Goal: Information Seeking & Learning: Compare options

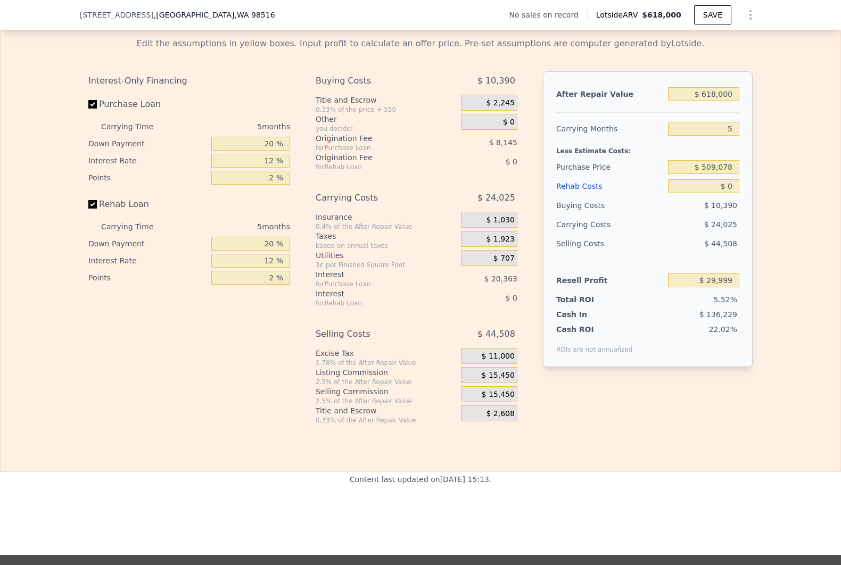
scroll to position [1475, 0]
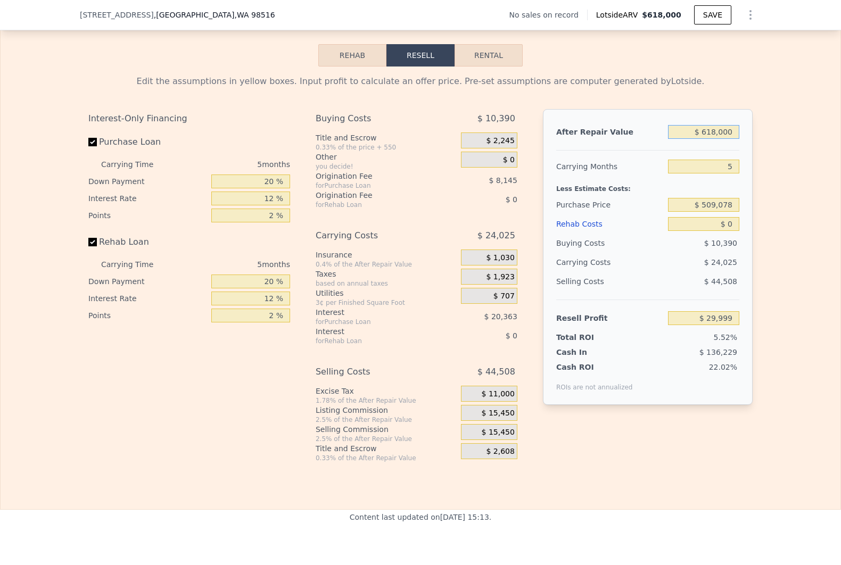
drag, startPoint x: 698, startPoint y: 149, endPoint x: 758, endPoint y: 137, distance: 61.3
click at [755, 139] on div "Edit the assumptions in yellow boxes. Input profit to calculate an offer price.…" at bounding box center [420, 265] width 681 height 396
click at [712, 139] on input "$ 618,000" at bounding box center [703, 132] width 71 height 14
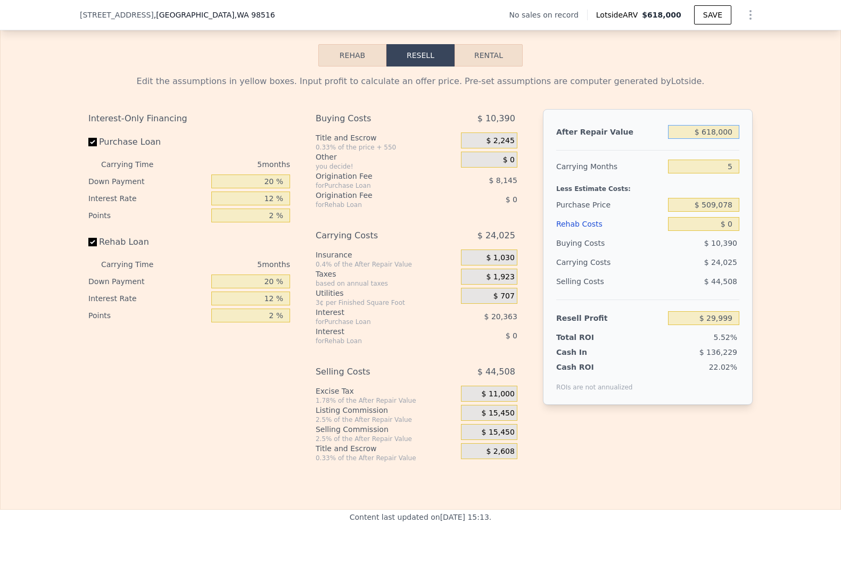
type input "$ 5"
type input "-$ 543,008"
type input "$ 58"
type input "-$ 542,958"
type input "$ 5"
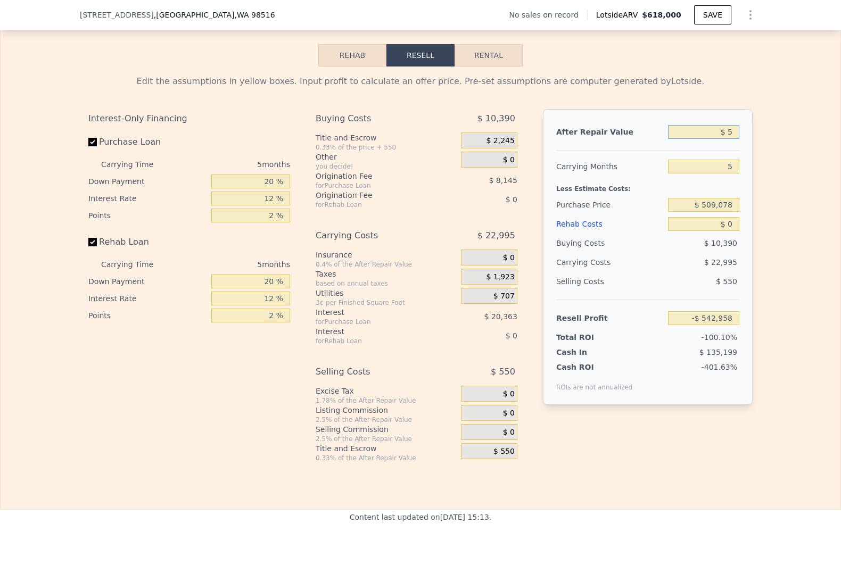
type input "-$ 543,008"
type input "$ 57"
type input "-$ 542,959"
type input "$ 570"
type input "-$ 542,484"
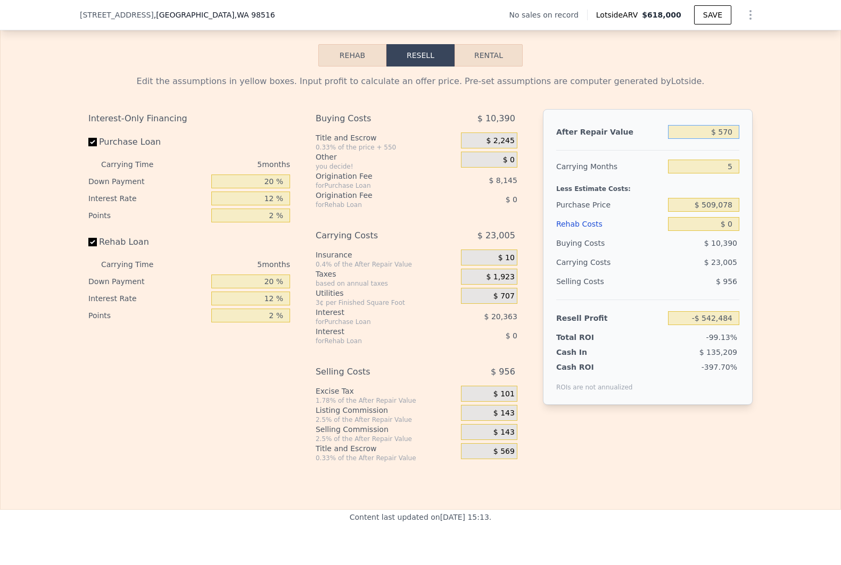
type input "$ 5,700"
type input "-$ 537,729"
type input "$ 57,000"
type input "-$ 490,163"
type input "$ 570,000"
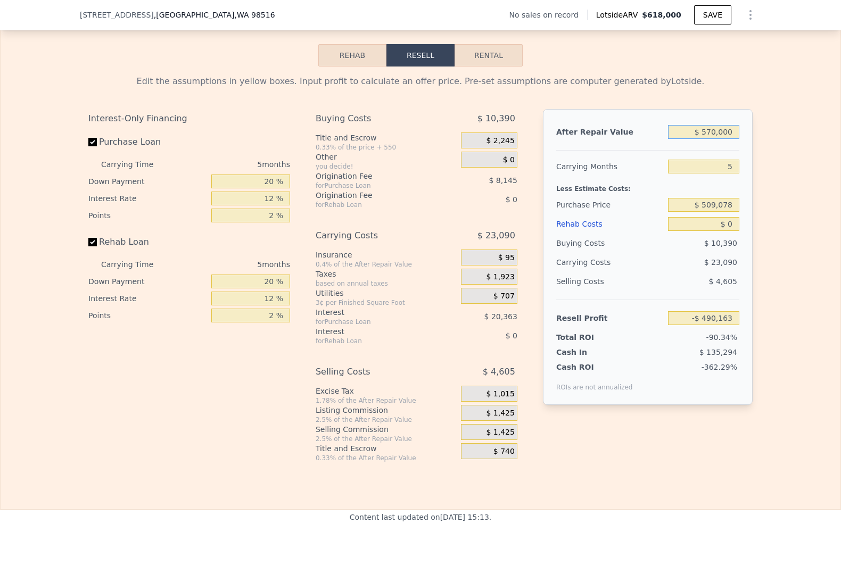
type input "-$ 14,507"
type input "$ 570,000"
click at [276, 188] on input "20 %" at bounding box center [250, 182] width 79 height 14
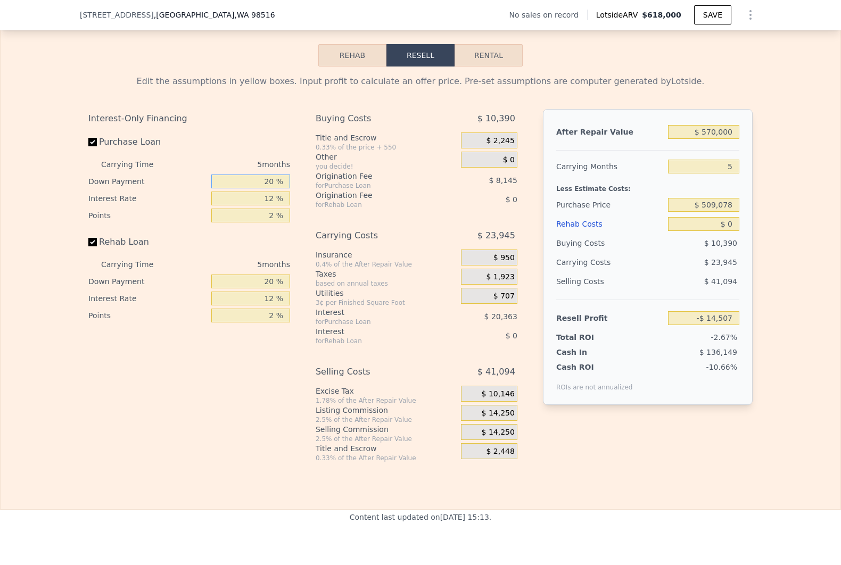
type input "1 %"
type input "-$ 21,277"
type input "10 %"
type input "-$ 18,070"
type input "10 %"
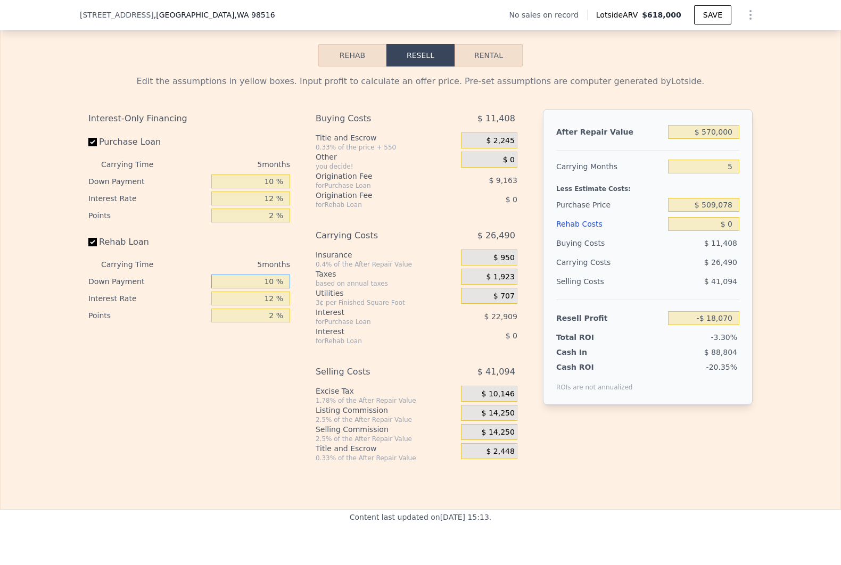
type input "10 %"
click at [486, 418] on span "$ 14,250" at bounding box center [498, 414] width 33 height 10
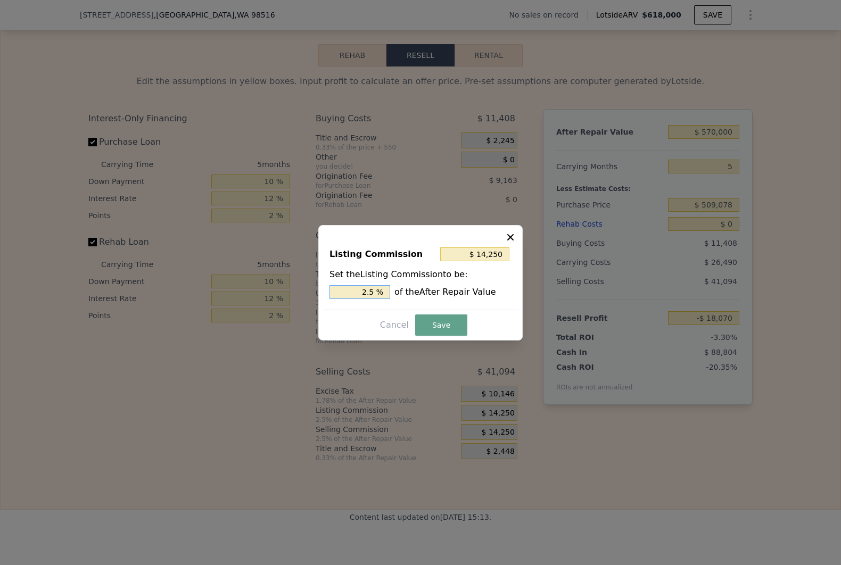
click at [368, 291] on input "2.5 %" at bounding box center [359, 292] width 61 height 14
click at [368, 289] on input "2.5 %" at bounding box center [359, 292] width 61 height 14
type input "$ 5,700"
type input "1 %"
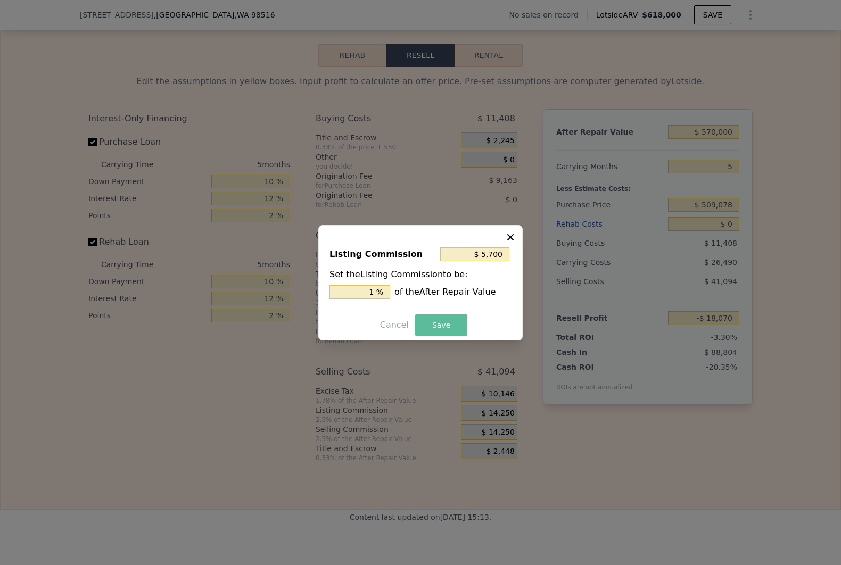
click at [446, 317] on button "Save" at bounding box center [441, 325] width 52 height 21
type input "-$ 9,520"
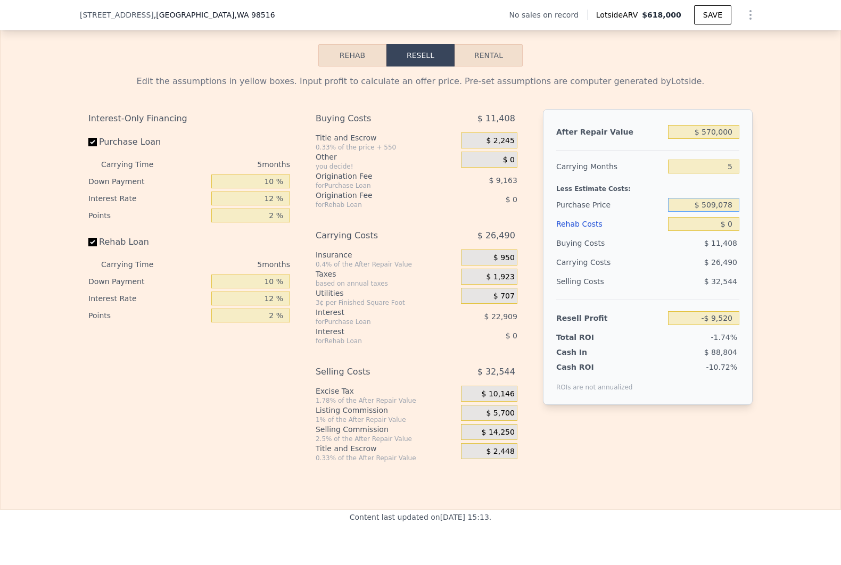
click at [711, 212] on input "$ 509,078" at bounding box center [703, 205] width 71 height 14
type input "$ 460,000"
type input "$ 42,814"
click at [710, 212] on input "$ 460,000" at bounding box center [703, 205] width 71 height 14
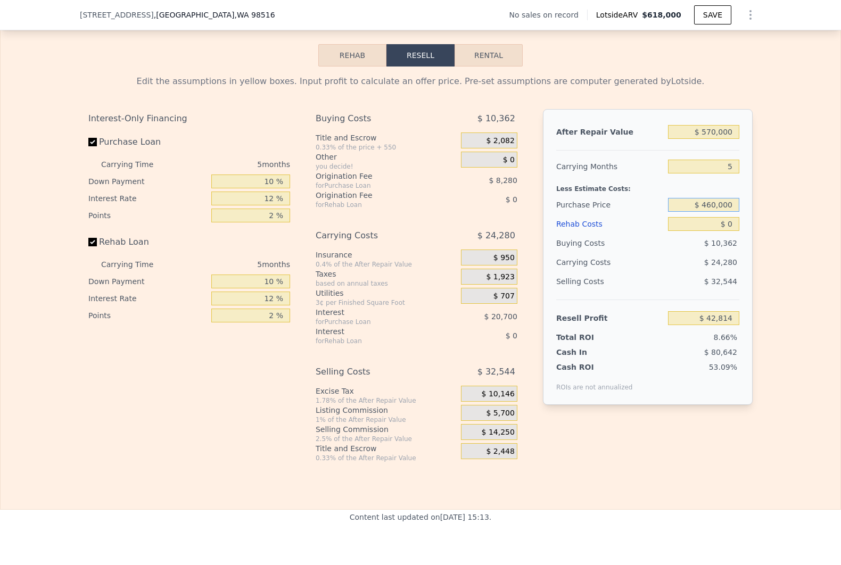
click at [710, 212] on input "$ 460,000" at bounding box center [703, 205] width 71 height 14
type input "$ 400,000"
type input "$ 106,794"
click at [572, 234] on div "Rehab Costs" at bounding box center [610, 224] width 108 height 19
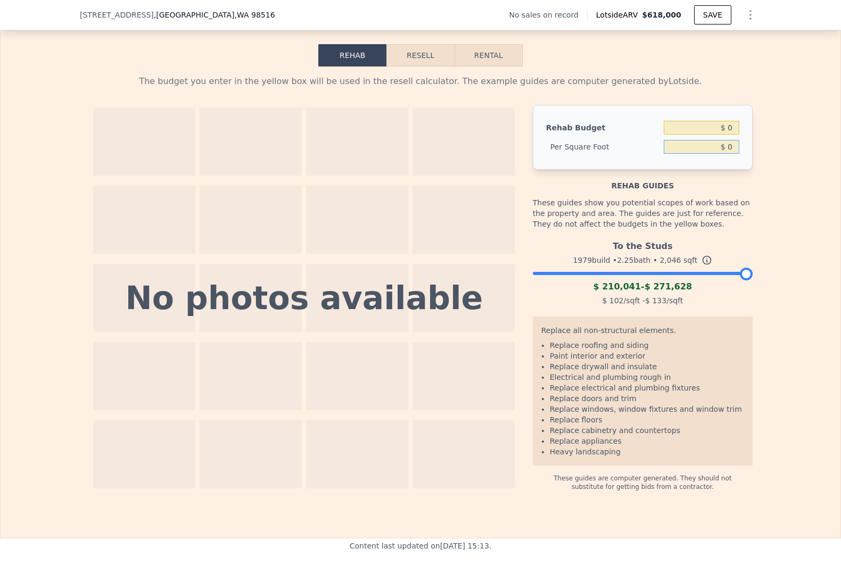
click at [706, 154] on input "$ 0" at bounding box center [702, 147] width 76 height 14
click at [719, 154] on input "$ 0" at bounding box center [702, 147] width 76 height 14
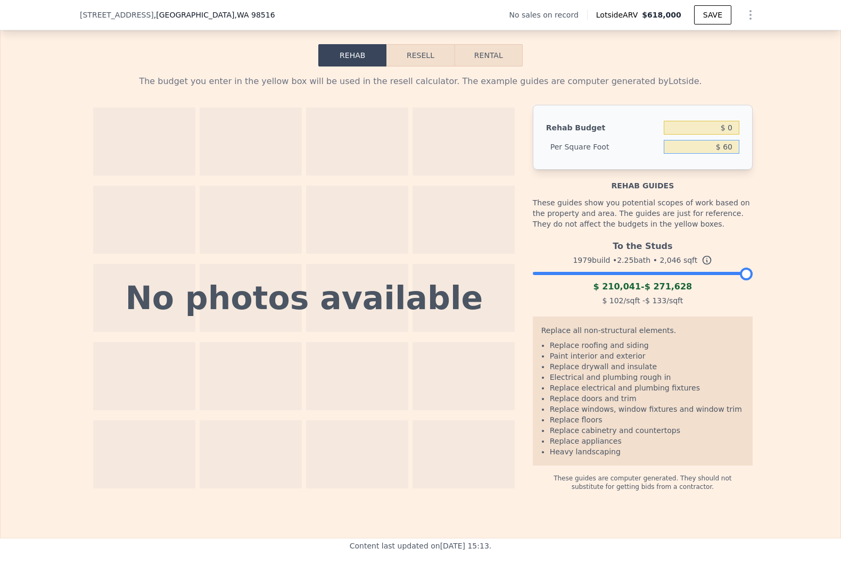
type input "$ 60"
type input "$ 122,760"
click at [723, 154] on input "$ 60" at bounding box center [702, 147] width 76 height 14
type input "$ 55"
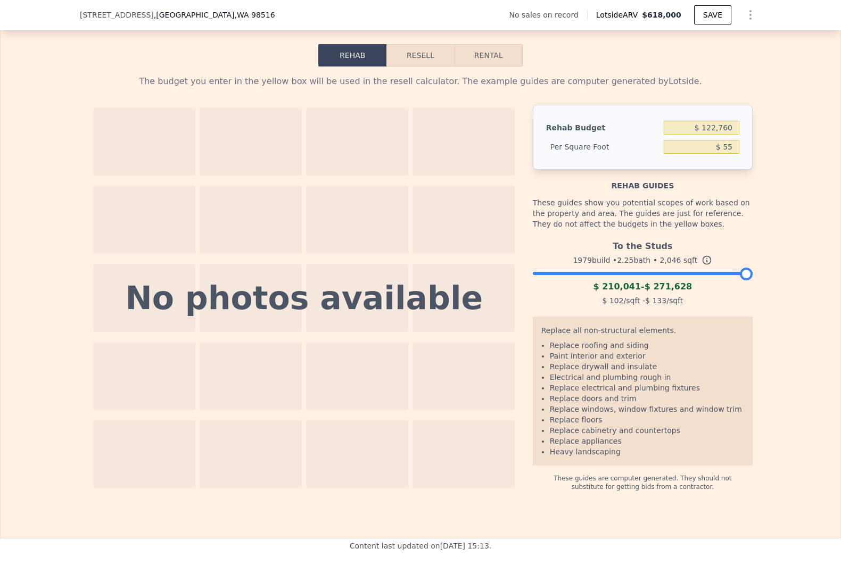
type input "$ 112,530"
click at [715, 154] on input "$ 55" at bounding box center [702, 147] width 76 height 14
type input "$ 50"
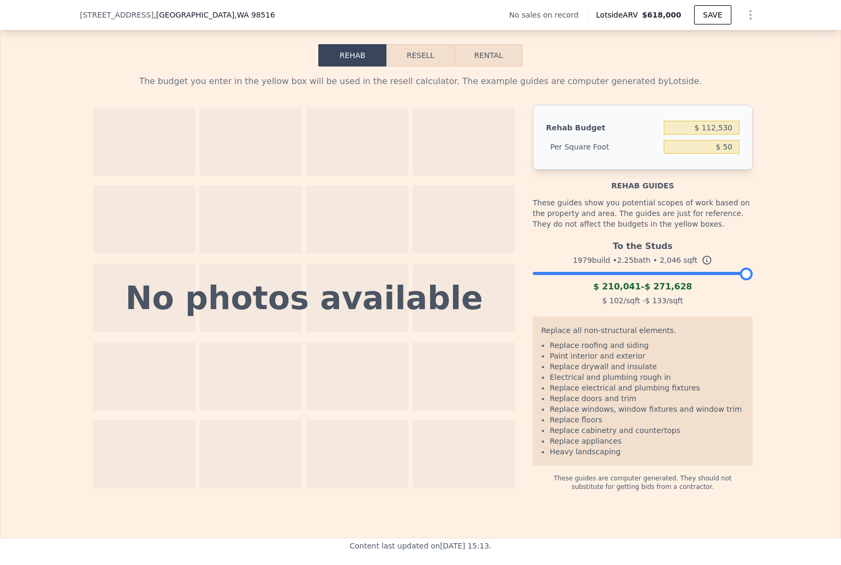
type input "$ 102,300"
click at [432, 67] on button "Resell" at bounding box center [420, 55] width 68 height 22
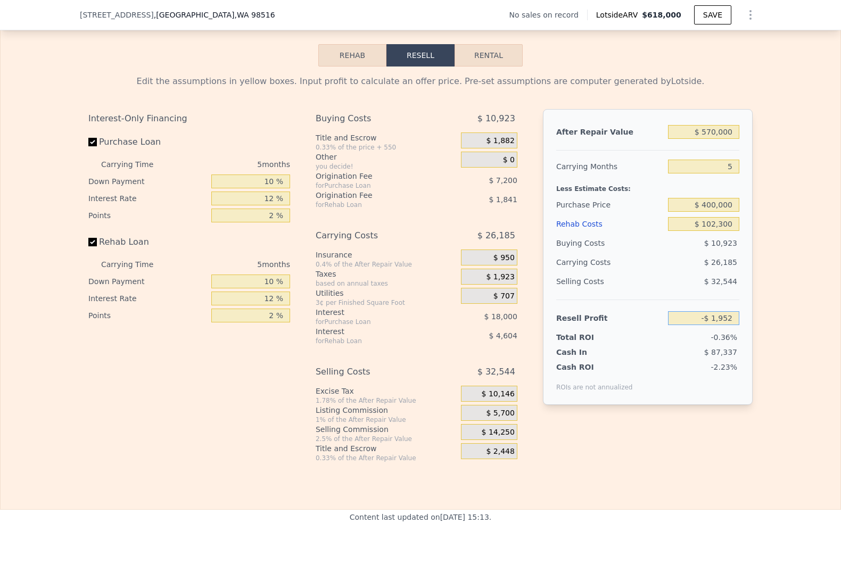
click at [712, 325] on input "-$ 1,952" at bounding box center [703, 318] width 71 height 14
type input "-"
type input "$ 50,000"
type input "$ 351,277"
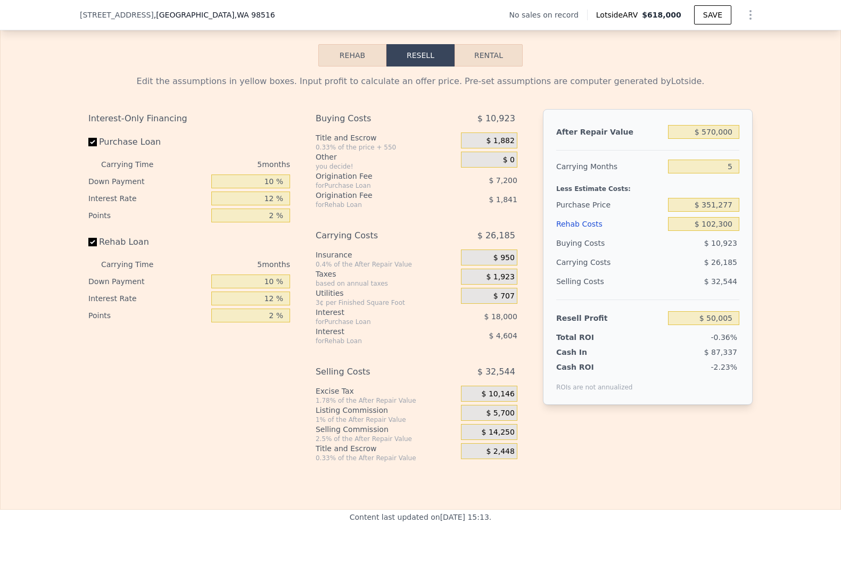
click at [738, 365] on div "After Repair Value $ 570,000 Carrying Months 5 Less Estimate Costs: Purchase Pr…" at bounding box center [648, 257] width 210 height 296
click at [730, 325] on input "$ 50,005" at bounding box center [703, 318] width 71 height 14
type input "$ 50,000"
type input "$ 351,282"
type input "$ 49,995"
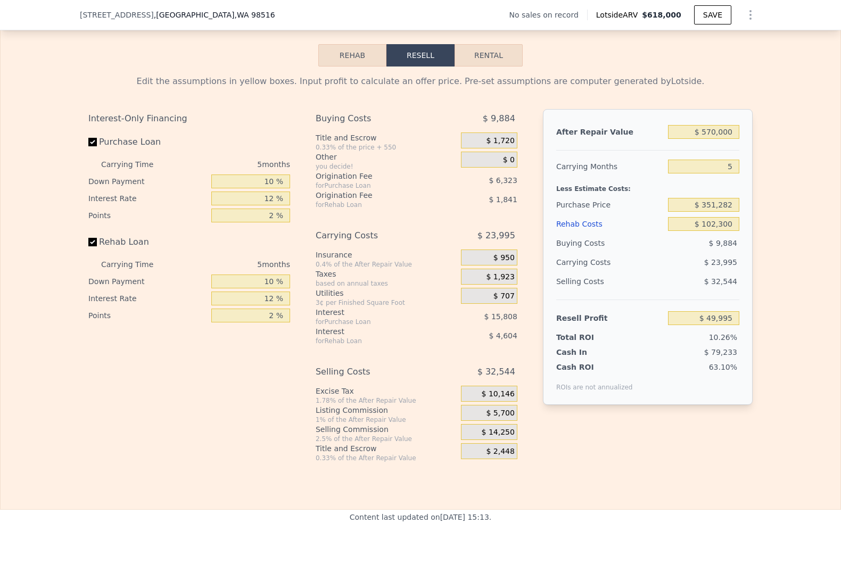
click at [723, 357] on span "$ 79,233" at bounding box center [720, 352] width 33 height 9
click at [715, 325] on input "$ 49,995" at bounding box center [703, 318] width 71 height 14
click at [592, 405] on div "After Repair Value $ 570,000 Carrying Months 5 Less Estimate Costs: Purchase Pr…" at bounding box center [648, 257] width 210 height 296
type input "$ 618,000"
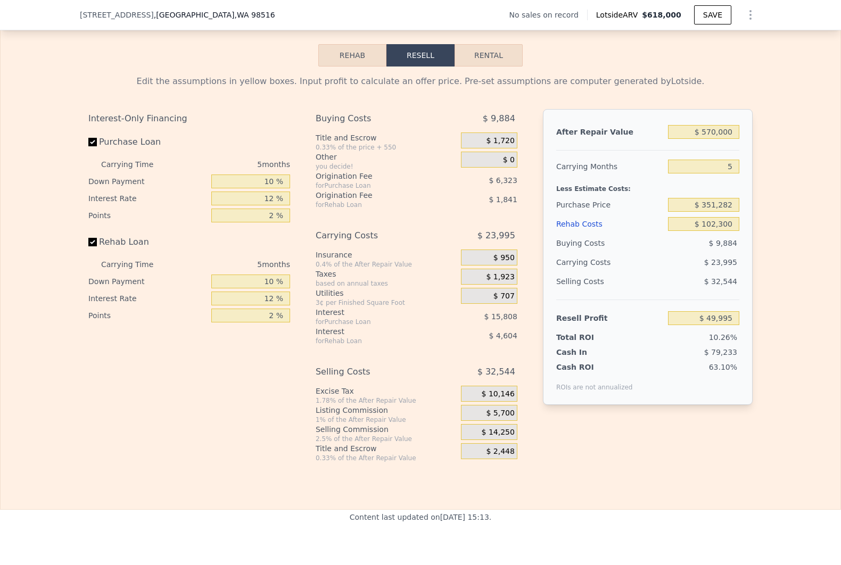
type input "$ 490,202"
type input "$ 0"
type input "$ 49,995"
click at [708, 212] on input "$ 490,202" at bounding box center [703, 205] width 71 height 14
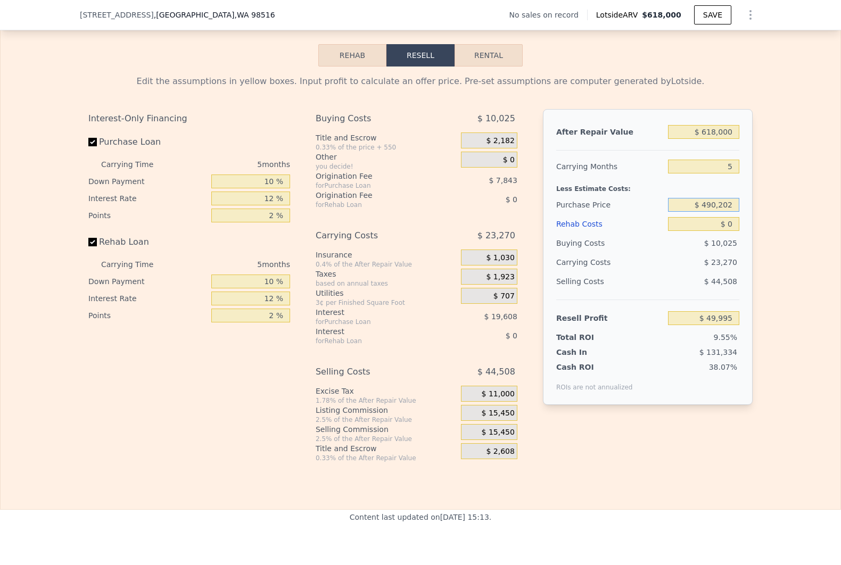
click at [708, 212] on input "$ 490,202" at bounding box center [703, 205] width 71 height 14
click at [710, 139] on input "$ 618,000" at bounding box center [703, 132] width 71 height 14
type input "$ 5"
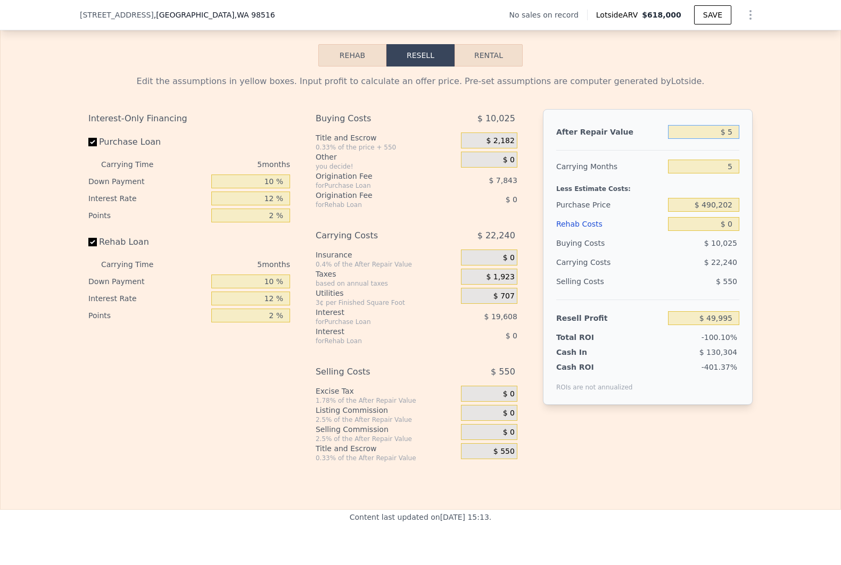
type input "-$ 523,012"
type input "$ 57"
type input "-$ 522,963"
type input "$ 570"
type input "-$ 522,488"
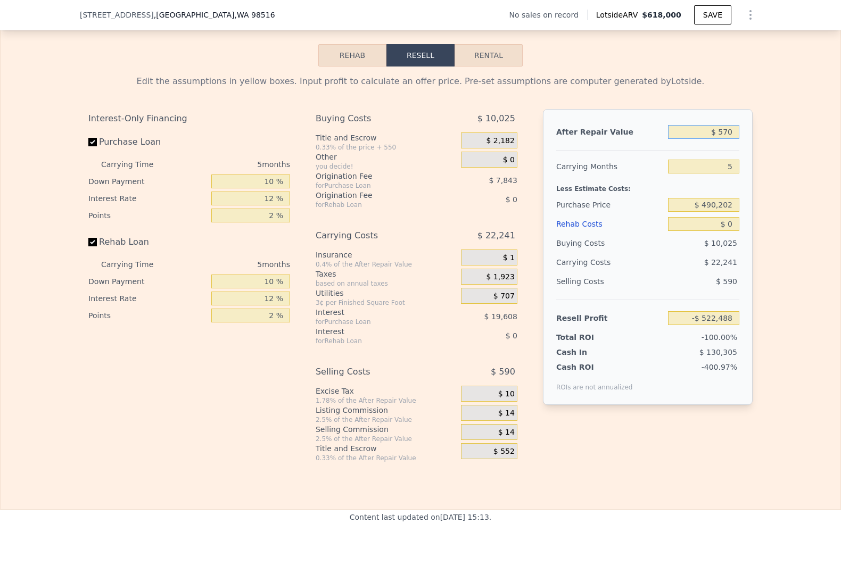
type input "$ 5,700"
type input "-$ 517,733"
type input "$ 57,000"
type input "-$ 470,167"
type input "$ 570,000"
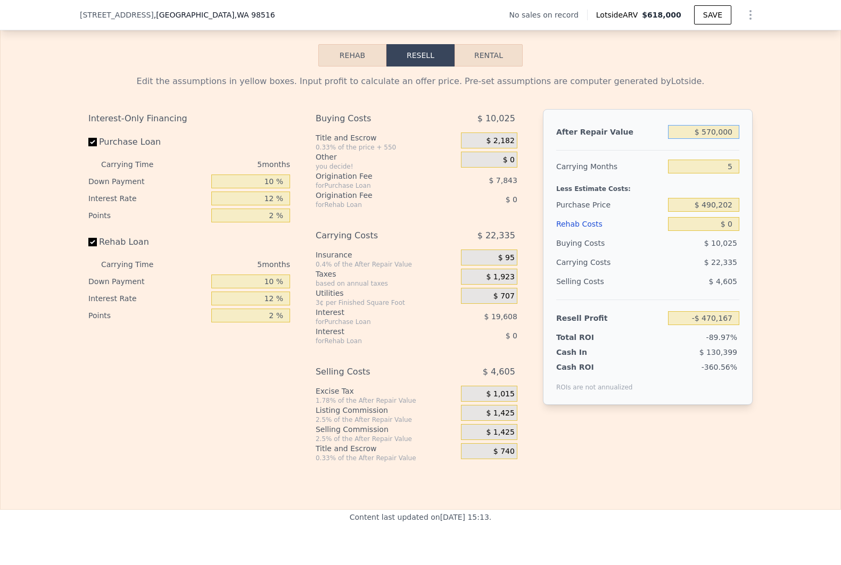
type input "$ 5,489"
type input "$ 570,000"
click at [707, 212] on input "$ 490,202" at bounding box center [703, 205] width 71 height 14
type input "$ 440,000"
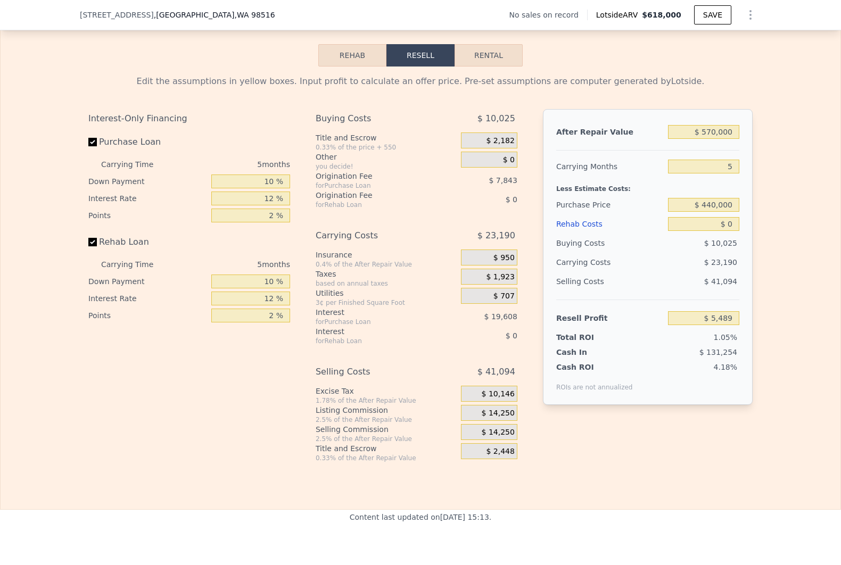
type input "$ 58,671"
click at [701, 272] on div "$ 23,190" at bounding box center [683, 262] width 112 height 19
click at [717, 231] on input "$ 0" at bounding box center [703, 224] width 71 height 14
click at [725, 231] on input "$ 0" at bounding box center [703, 224] width 71 height 14
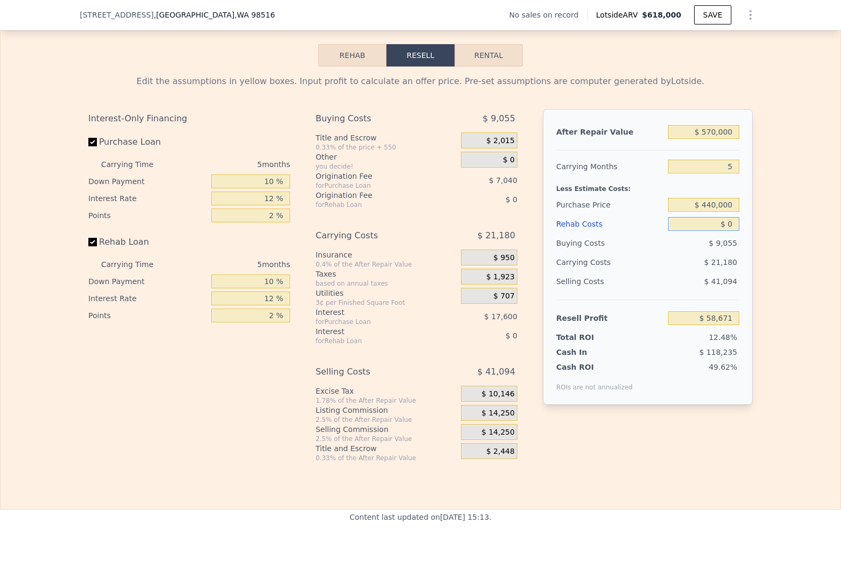
click at [725, 231] on input "$ 0" at bounding box center [703, 224] width 71 height 14
click at [713, 212] on input "$ 440,000" at bounding box center [703, 205] width 71 height 14
type input "$ 400,000"
type input "$ 101,044"
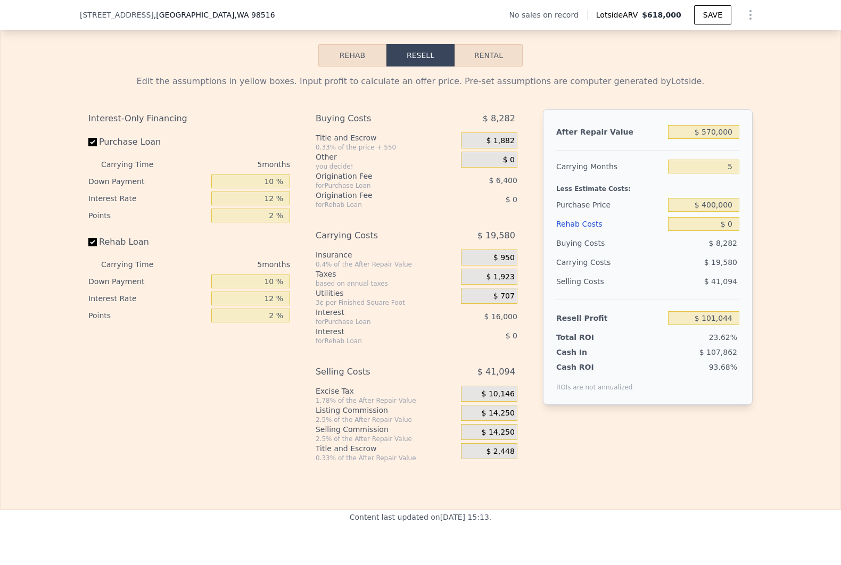
click at [591, 234] on div "Rehab Costs" at bounding box center [610, 224] width 108 height 19
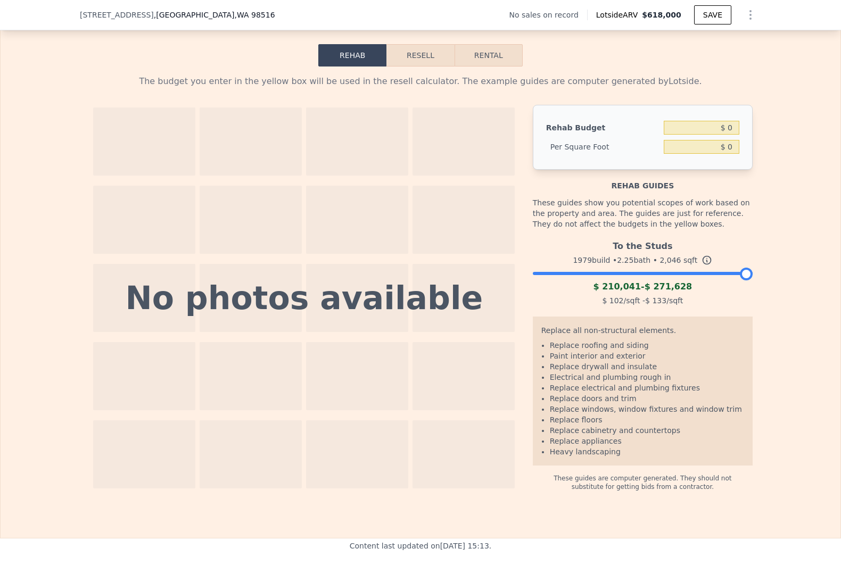
click at [728, 137] on div "$ 0" at bounding box center [702, 127] width 76 height 19
drag, startPoint x: 728, startPoint y: 137, endPoint x: 728, endPoint y: 147, distance: 9.6
click at [728, 135] on input "$ 0" at bounding box center [702, 128] width 76 height 14
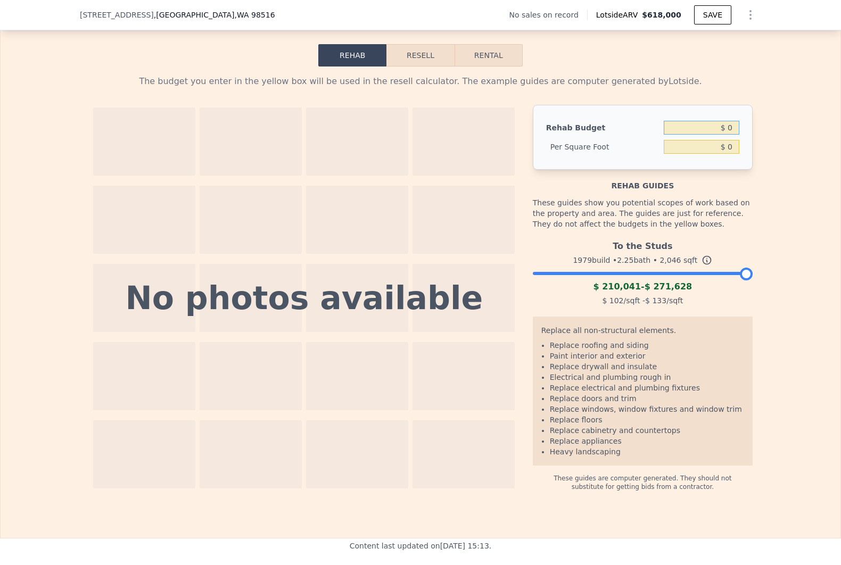
click at [728, 135] on input "$ 0" at bounding box center [702, 128] width 76 height 14
click at [728, 154] on input "$ 0" at bounding box center [702, 147] width 76 height 14
type input "$ 40"
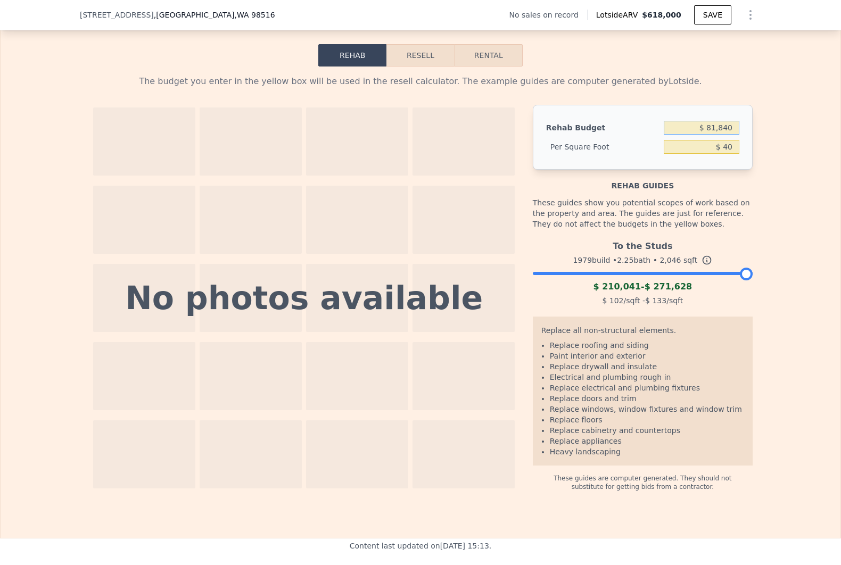
click at [718, 135] on input "$ 81,840" at bounding box center [702, 128] width 76 height 14
type input "$ 50,000"
type input "$ 24.44"
click at [694, 88] on div "The budget you enter in the yellow box will be used in the resell calculator. T…" at bounding box center [420, 81] width 664 height 13
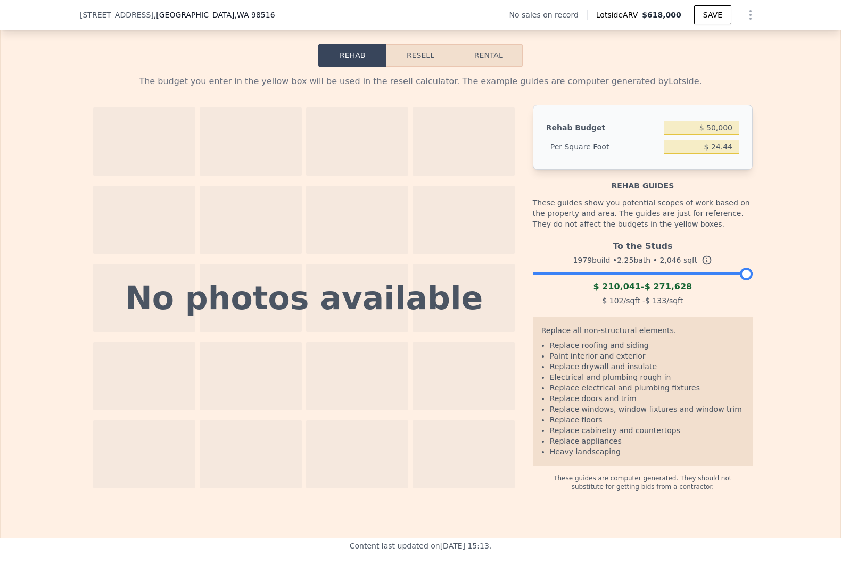
click at [401, 67] on button "Resell" at bounding box center [420, 55] width 68 height 22
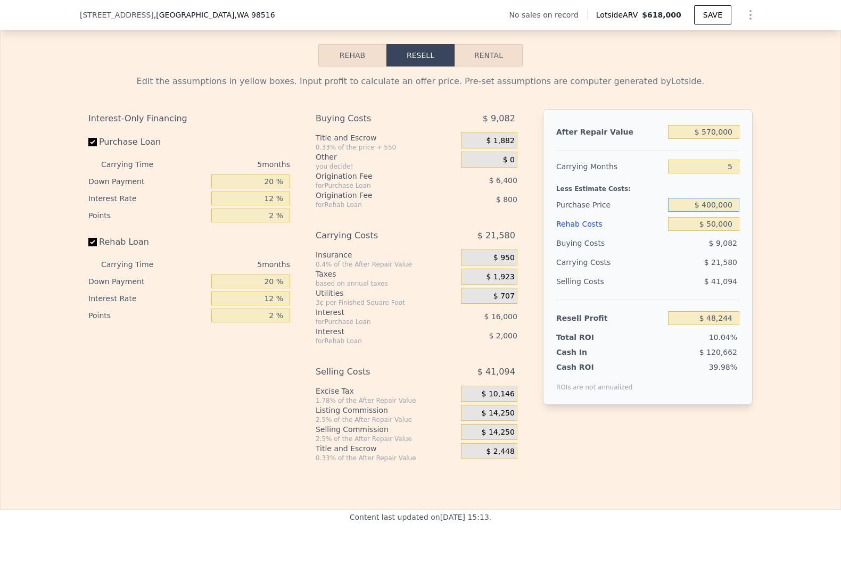
drag, startPoint x: 700, startPoint y: 222, endPoint x: 755, endPoint y: 228, distance: 54.6
click at [755, 228] on div "Edit the assumptions in yellow boxes. Input profit to calculate an offer price.…" at bounding box center [420, 265] width 681 height 396
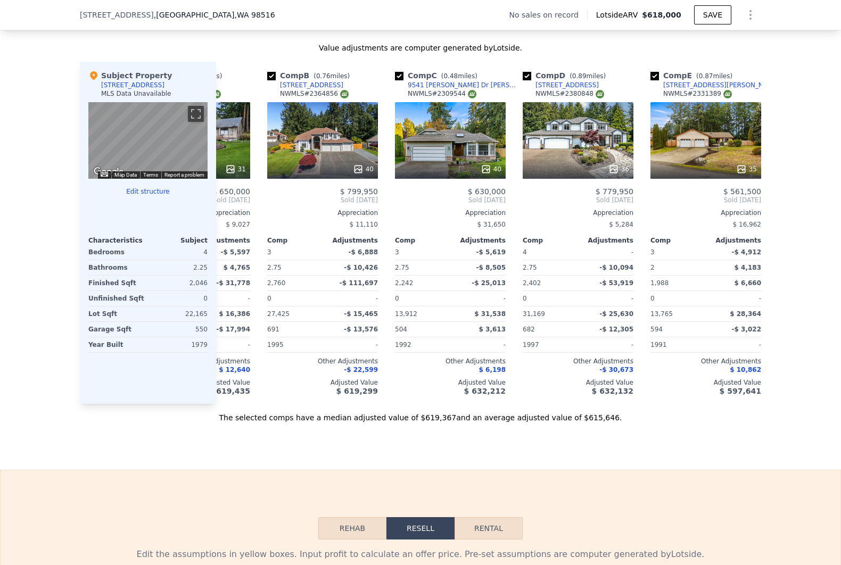
scroll to position [0, 193]
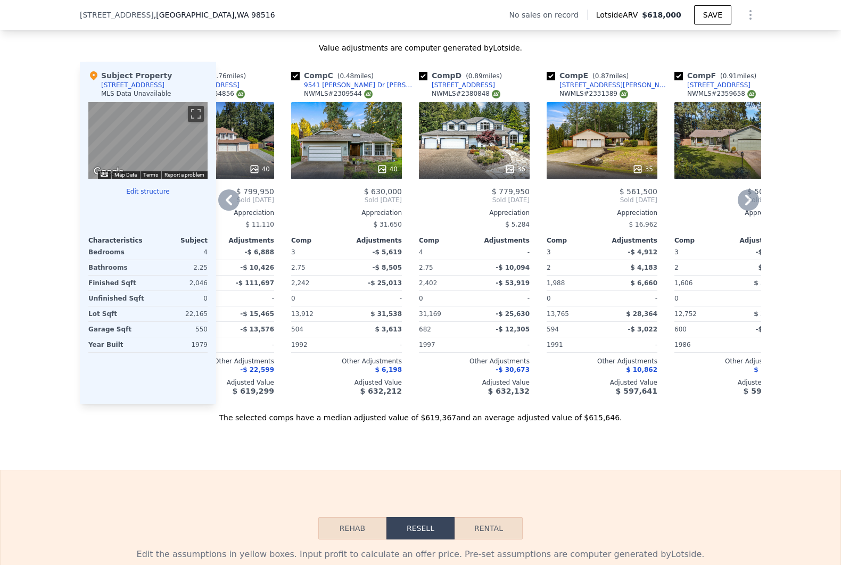
click at [478, 174] on div "36" at bounding box center [475, 169] width 102 height 11
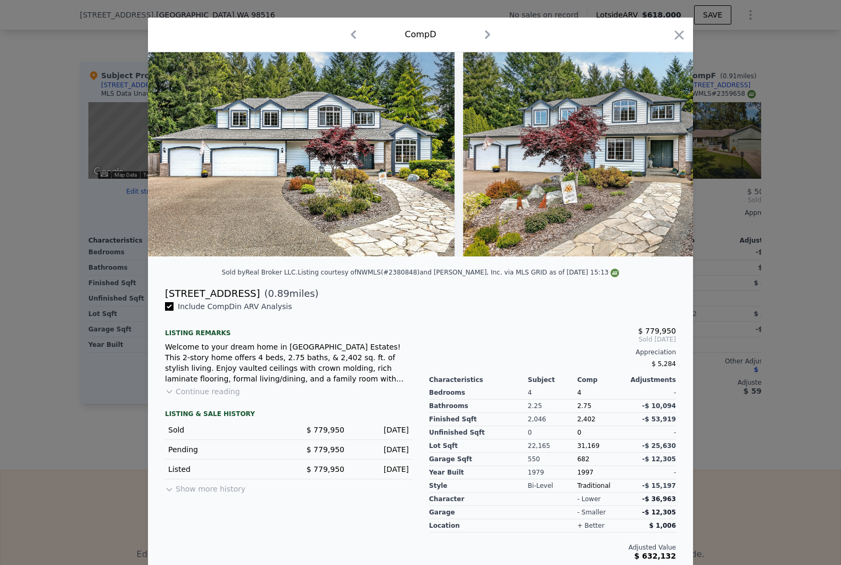
scroll to position [29, 0]
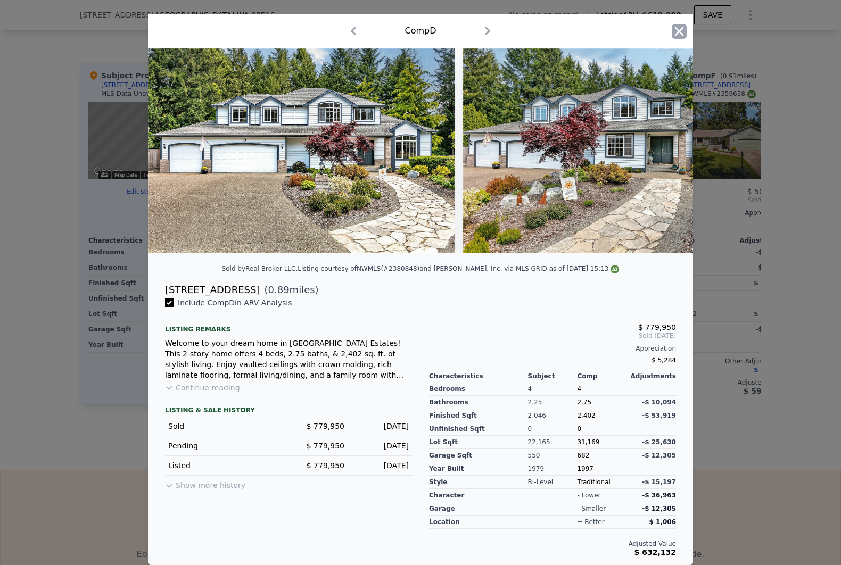
click at [674, 25] on icon "button" at bounding box center [679, 31] width 15 height 15
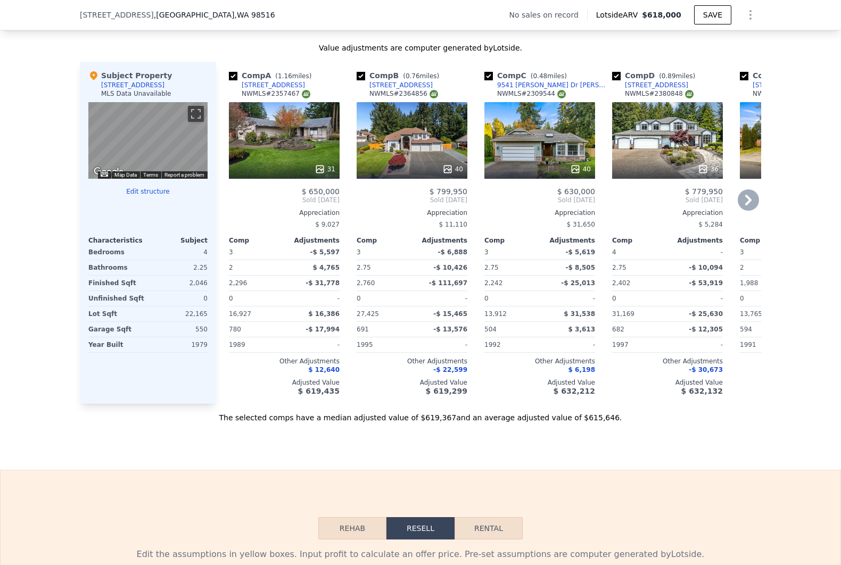
click at [308, 145] on div "31" at bounding box center [284, 140] width 111 height 77
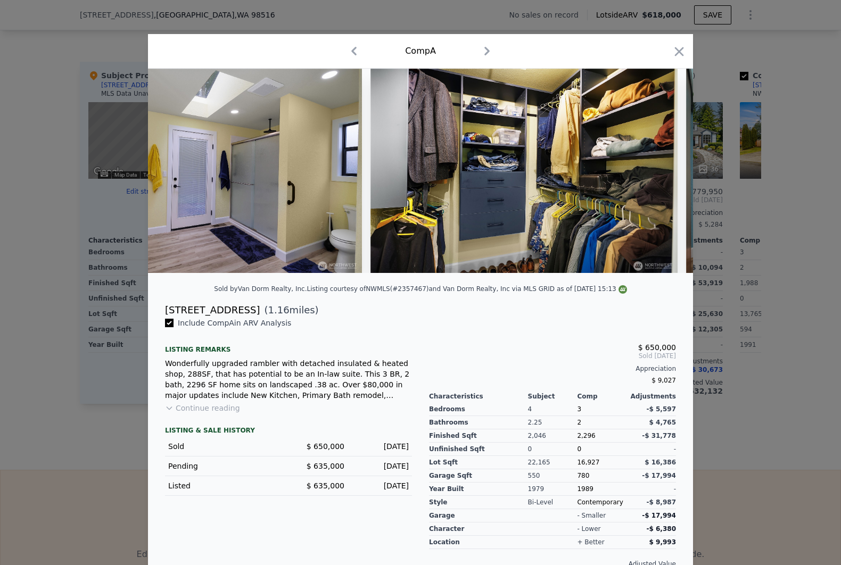
scroll to position [0, 4920]
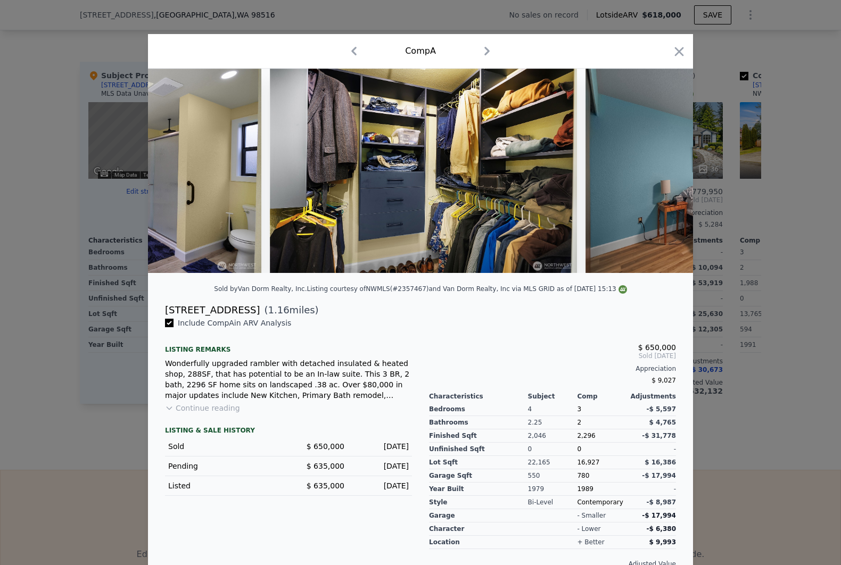
click at [749, 416] on div at bounding box center [420, 282] width 841 height 565
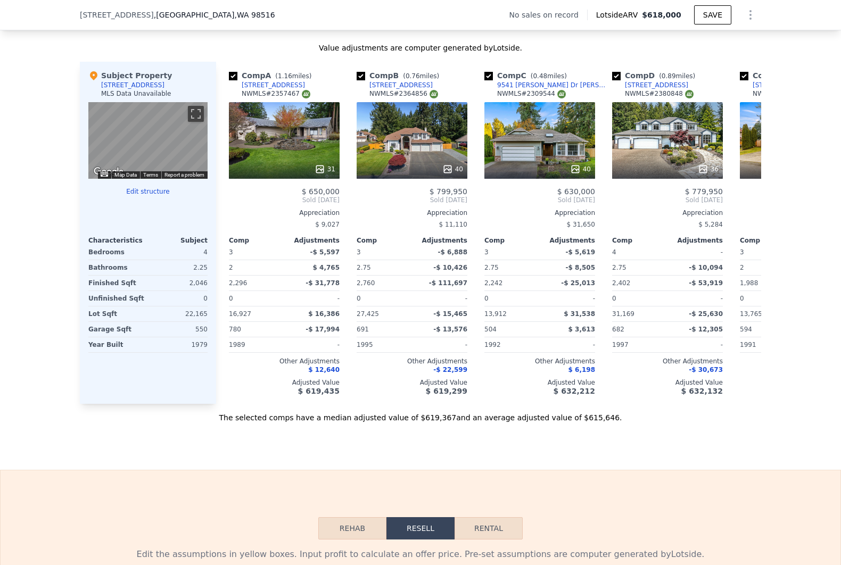
click at [433, 422] on div "The selected comps have a median adjusted value of $619,367 and an average adju…" at bounding box center [420, 413] width 681 height 19
click at [521, 175] on div "40" at bounding box center [540, 169] width 102 height 11
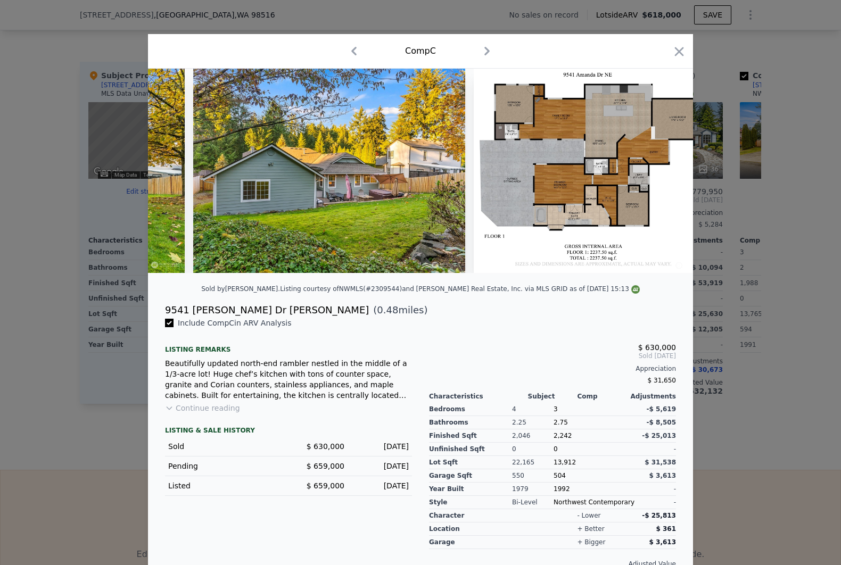
scroll to position [0, 10646]
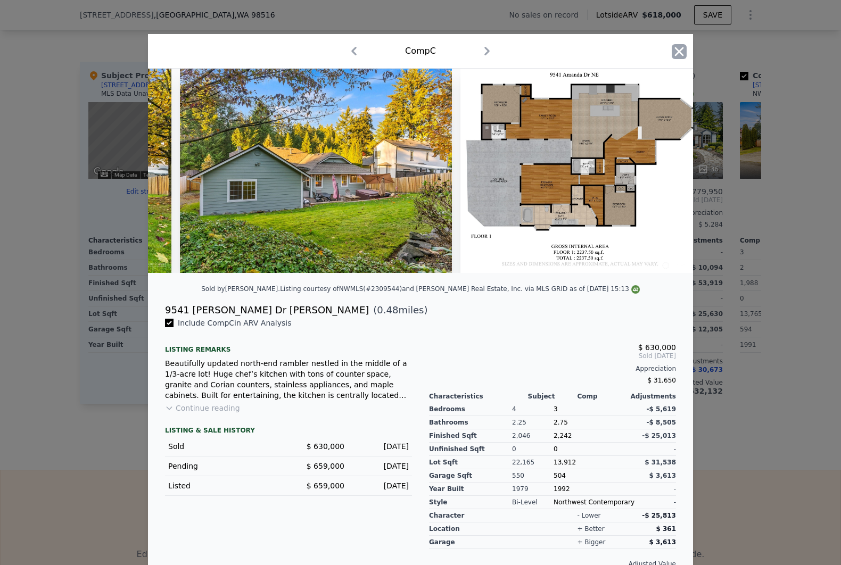
click at [674, 50] on icon "button" at bounding box center [679, 51] width 15 height 15
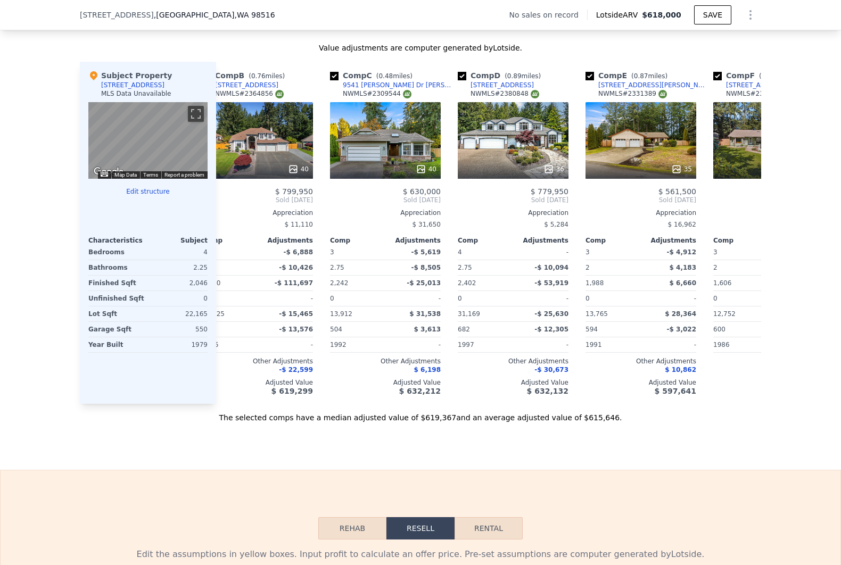
scroll to position [0, 84]
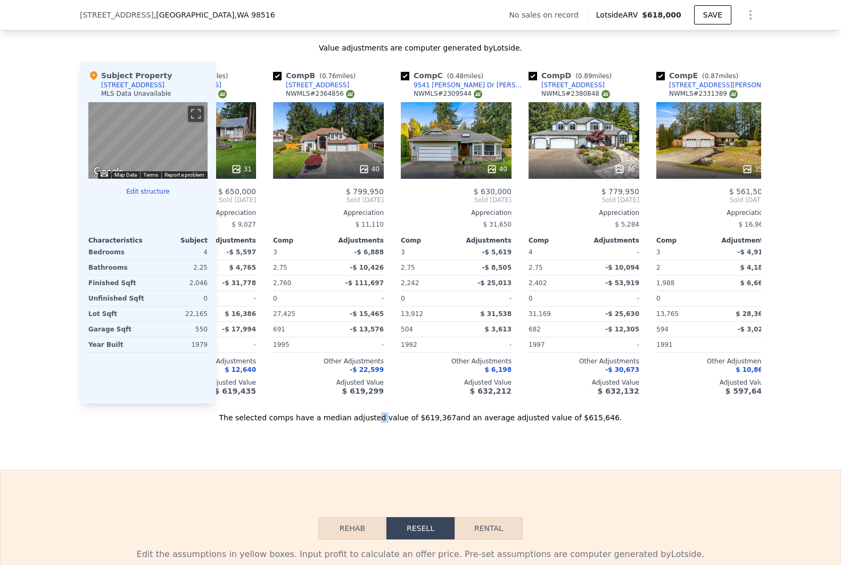
drag, startPoint x: 391, startPoint y: 424, endPoint x: 384, endPoint y: 424, distance: 6.9
click at [384, 423] on div "The selected comps have a median adjusted value of $619,367 and an average adju…" at bounding box center [420, 413] width 681 height 19
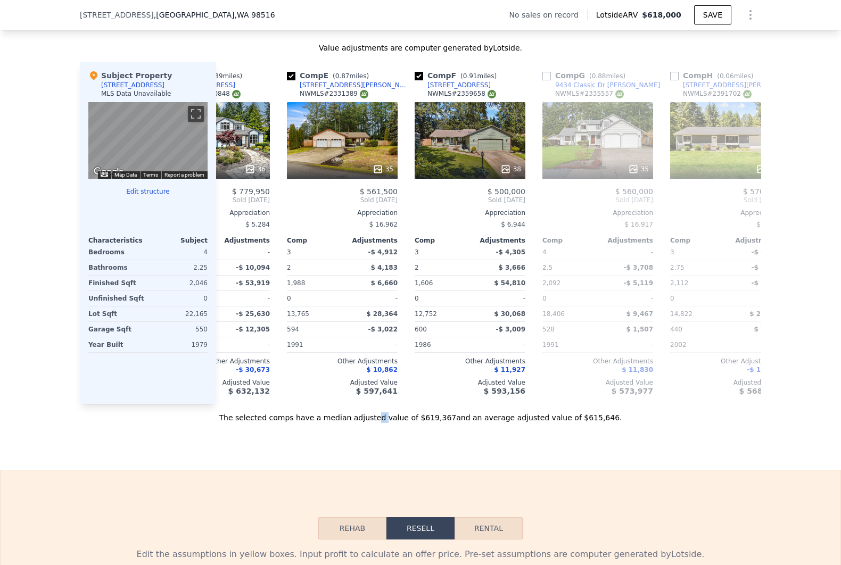
scroll to position [0, 502]
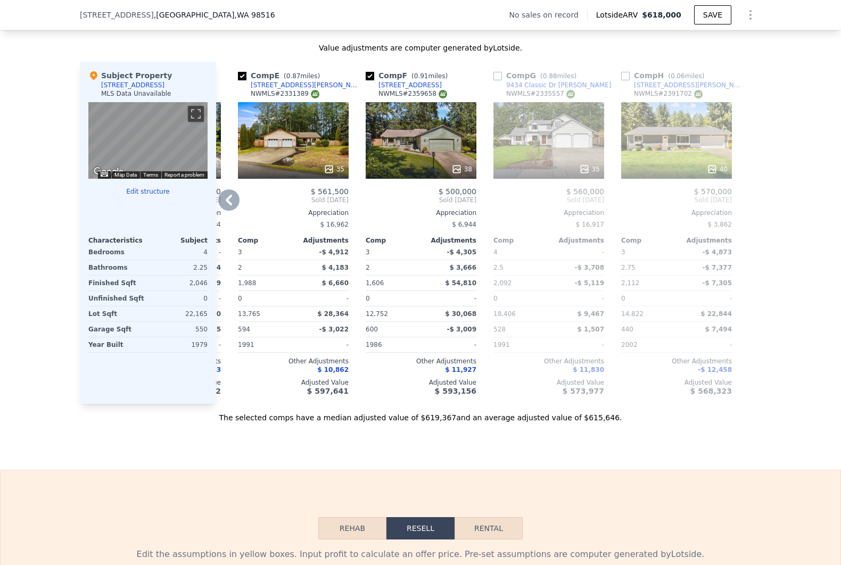
click at [563, 139] on div "35" at bounding box center [548, 140] width 111 height 77
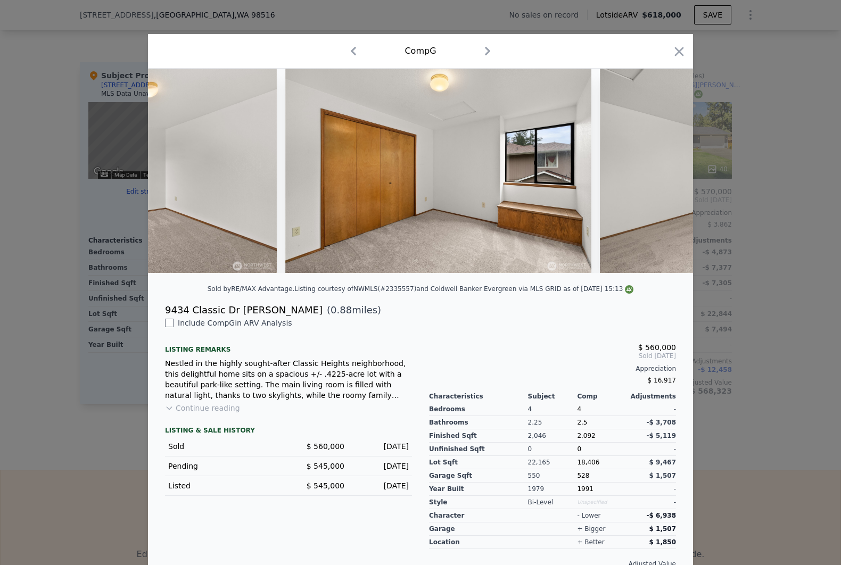
scroll to position [0, 7763]
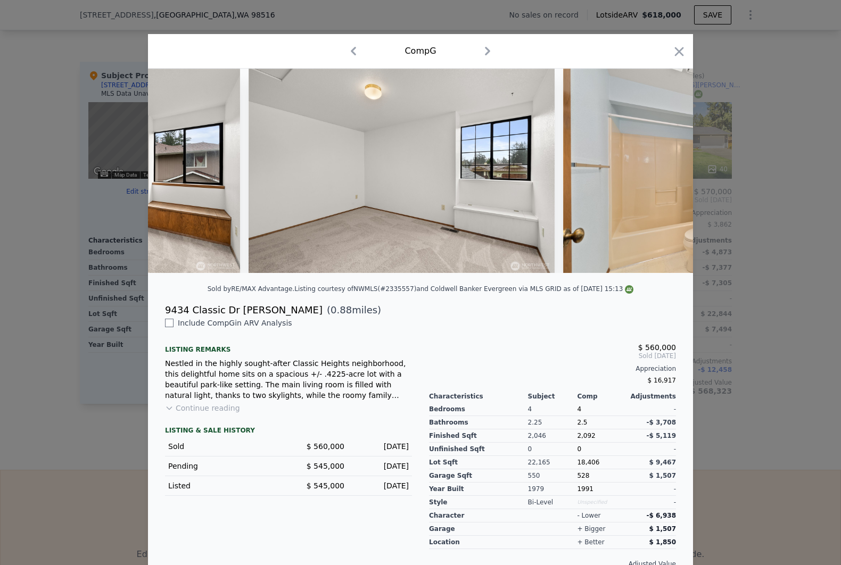
click at [790, 382] on div at bounding box center [420, 282] width 841 height 565
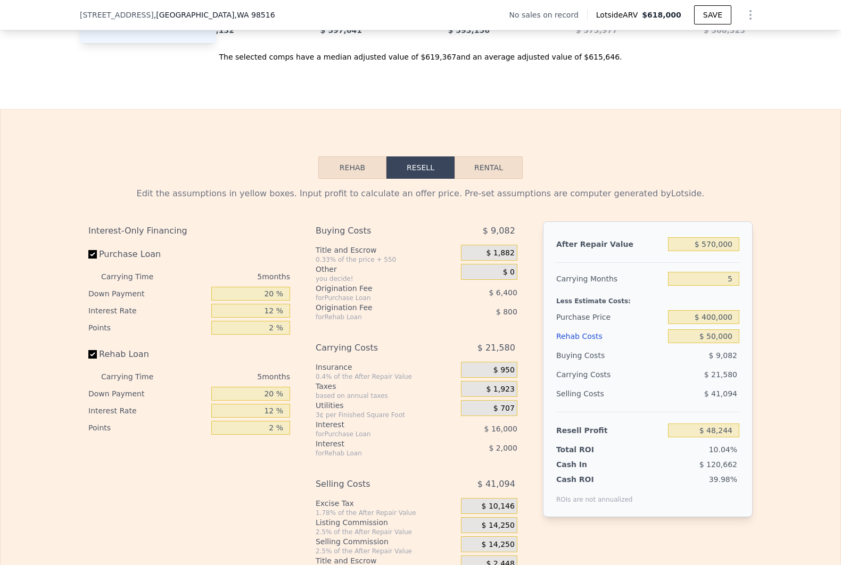
scroll to position [1416, 0]
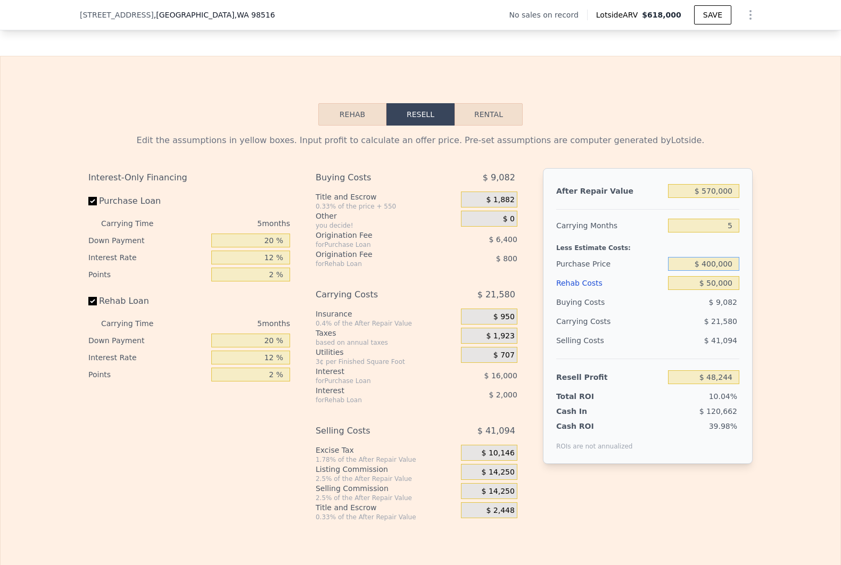
click at [708, 271] on input "$ 400,000" at bounding box center [703, 264] width 71 height 14
click at [268, 248] on input "20 %" at bounding box center [250, 241] width 79 height 14
type input "1 %"
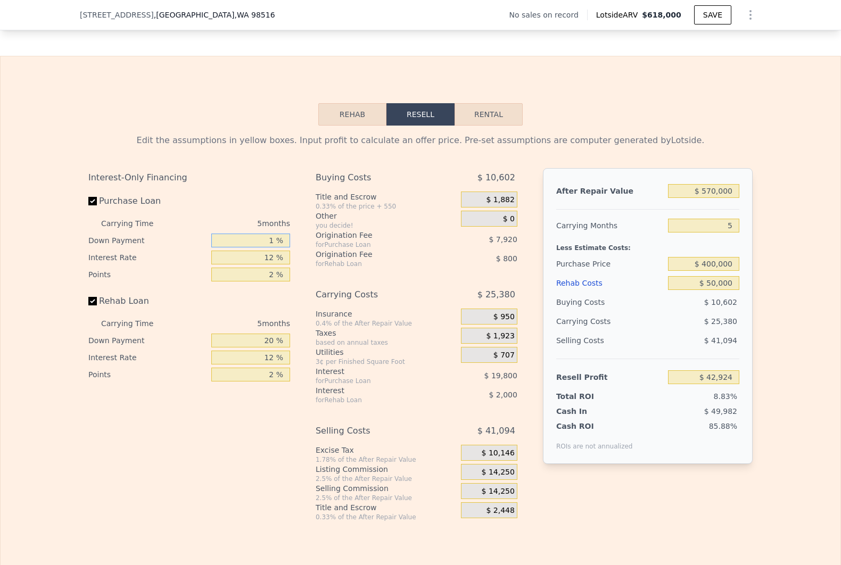
type input "$ 42,924"
type input "10 %"
type input "$ 45,444"
type input "10 %"
click at [266, 349] on div "20 %" at bounding box center [250, 340] width 79 height 17
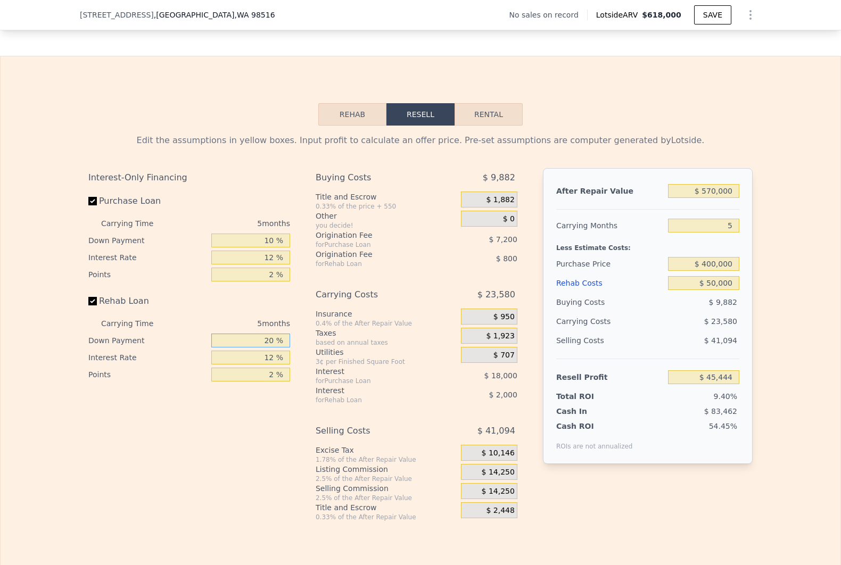
click at [263, 348] on input "20 %" at bounding box center [250, 341] width 79 height 14
type input "1 %"
type input "$ 44,779"
type input "10 %"
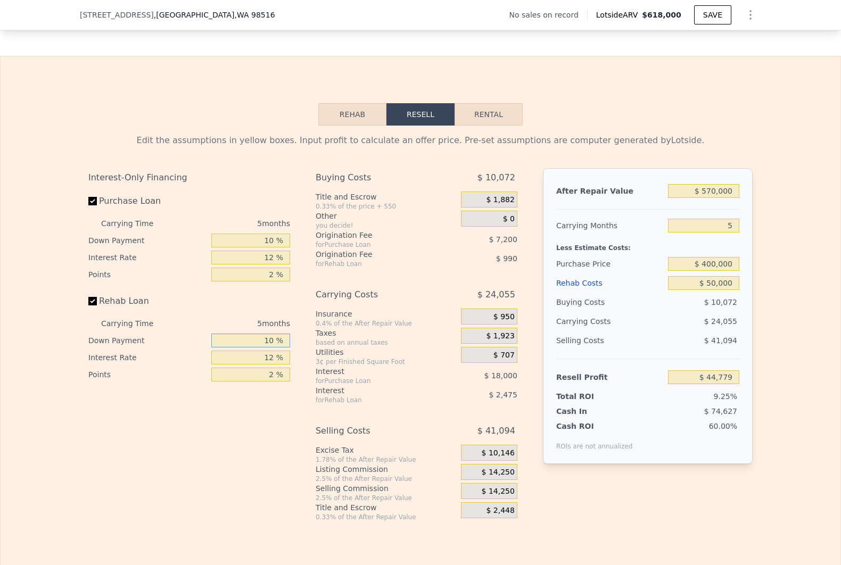
type input "$ 45,094"
type input "10 %"
click at [614, 350] on div "Selling Costs" at bounding box center [610, 340] width 108 height 19
drag, startPoint x: 702, startPoint y: 285, endPoint x: 749, endPoint y: 279, distance: 47.7
click at [749, 279] on div "Edit the assumptions in yellow boxes. Input profit to calculate an offer price.…" at bounding box center [420, 324] width 681 height 396
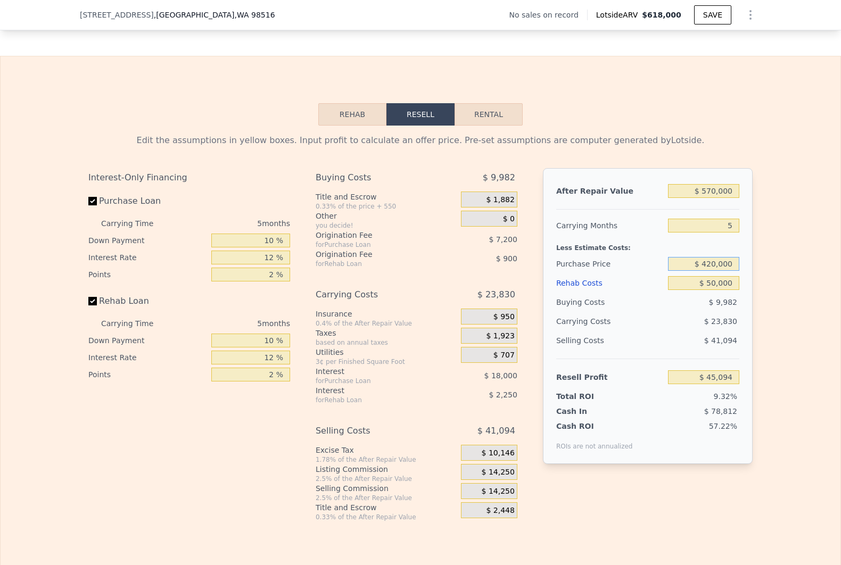
type input "$ 420,000"
click at [758, 279] on div "Edit the assumptions in yellow boxes. Input profit to calculate an offer price.…" at bounding box center [421, 324] width 840 height 396
type input "$ 23,767"
click at [712, 271] on input "$ 420,000" at bounding box center [703, 264] width 71 height 14
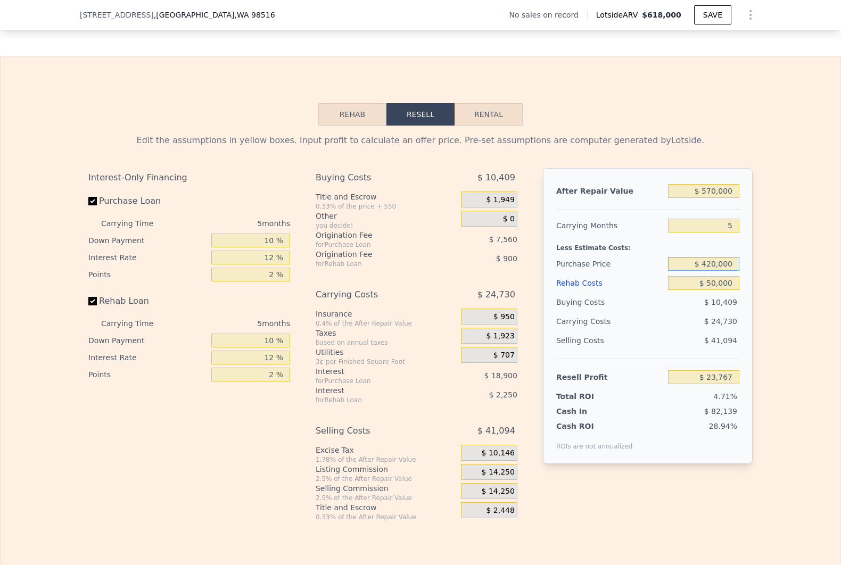
click at [712, 271] on input "$ 420,000" at bounding box center [703, 264] width 71 height 14
type input "$ 400,000"
type input "$ 45,094"
click at [814, 265] on div "Edit the assumptions in yellow boxes. Input profit to calculate an offer price.…" at bounding box center [421, 324] width 840 height 396
click at [718, 201] on div "$ 570,000" at bounding box center [703, 191] width 71 height 19
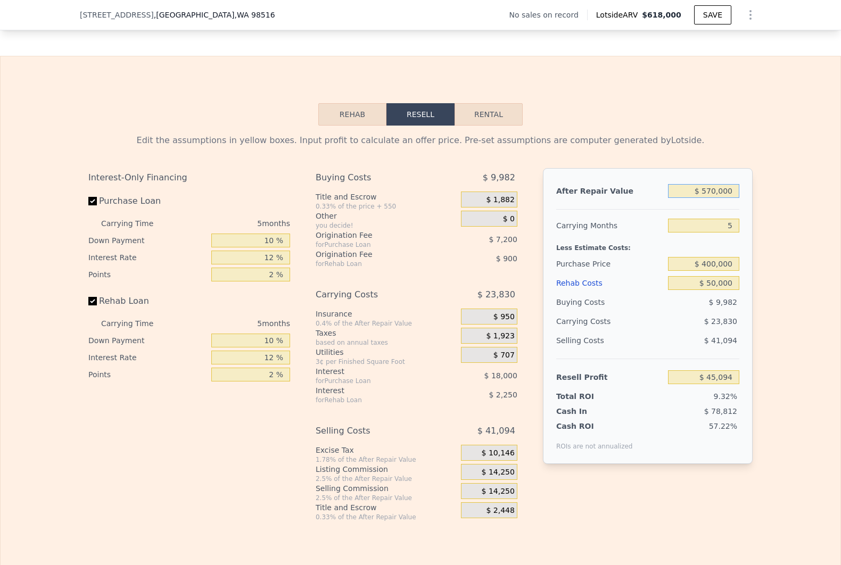
click at [718, 198] on input "$ 570,000" at bounding box center [703, 191] width 71 height 14
type input "$ 6"
type input "-$ 483,406"
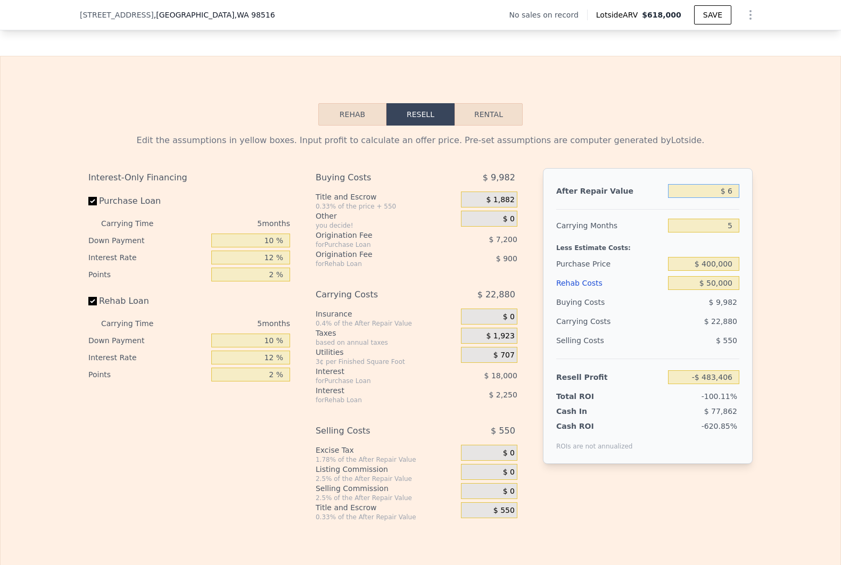
type input "$ 60"
type input "-$ 483,357"
type input "$ 600"
type input "-$ 482,856"
type input "$ 6,000"
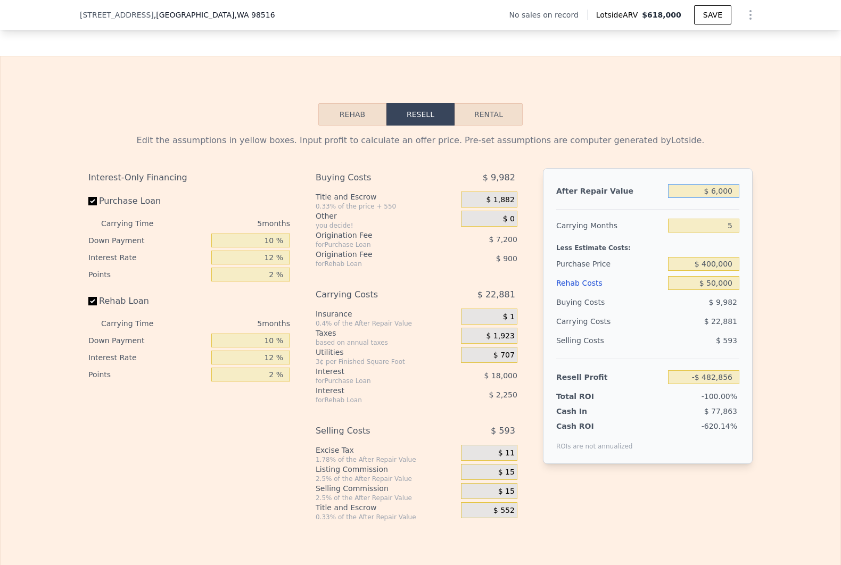
type input "-$ 477,849"
type input "$ 60,000"
type input "-$ 427,780"
type input "$ 600,000"
type input "$ 72,910"
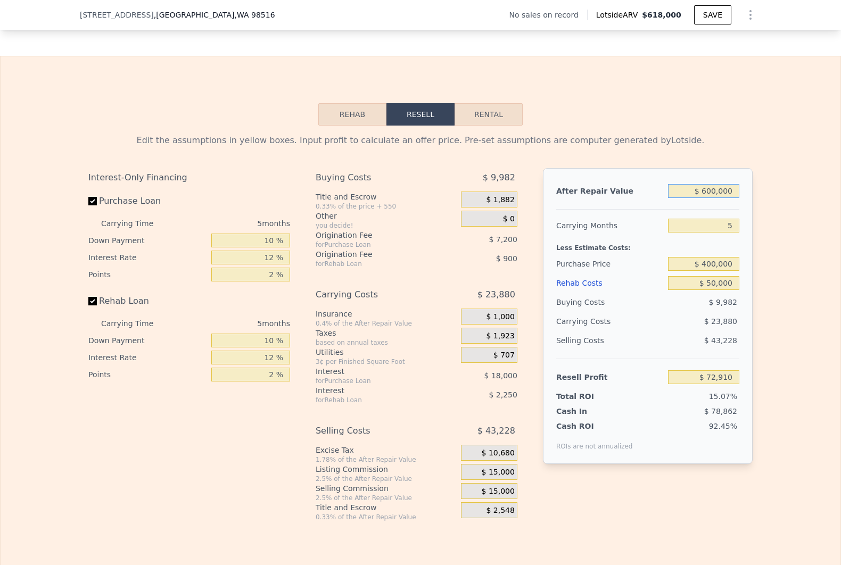
type input "$ 600,000"
click at [765, 221] on div "Edit the assumptions in yellow boxes. Input profit to calculate an offer price.…" at bounding box center [421, 324] width 840 height 396
click at [497, 477] on span "$ 15,000" at bounding box center [498, 473] width 33 height 10
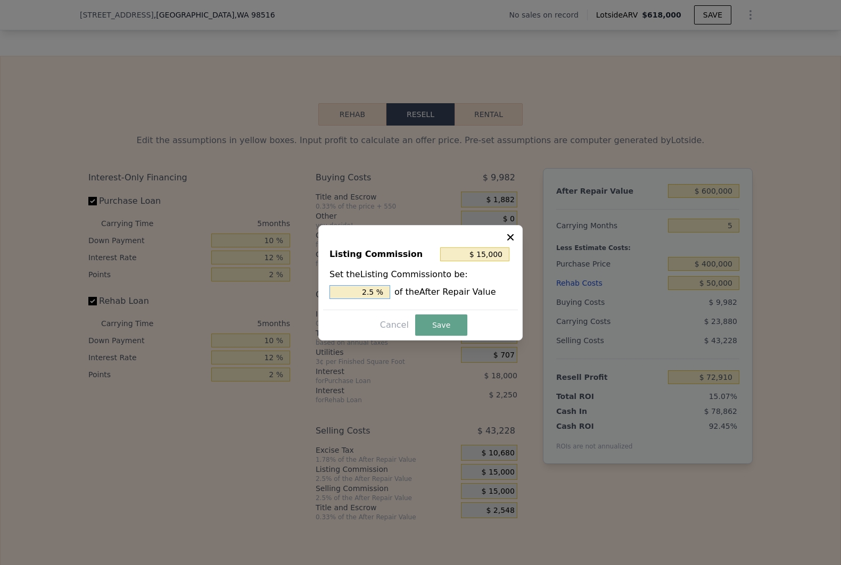
click at [359, 286] on input "2.5 %" at bounding box center [359, 292] width 61 height 14
type input "$ 6,000"
type input "1 %"
click at [449, 320] on button "Save" at bounding box center [441, 325] width 52 height 21
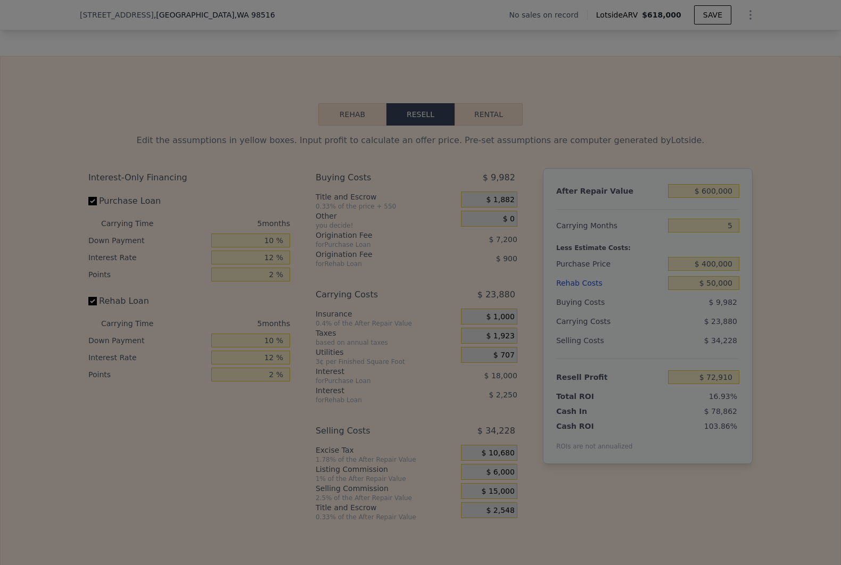
type input "$ 81,910"
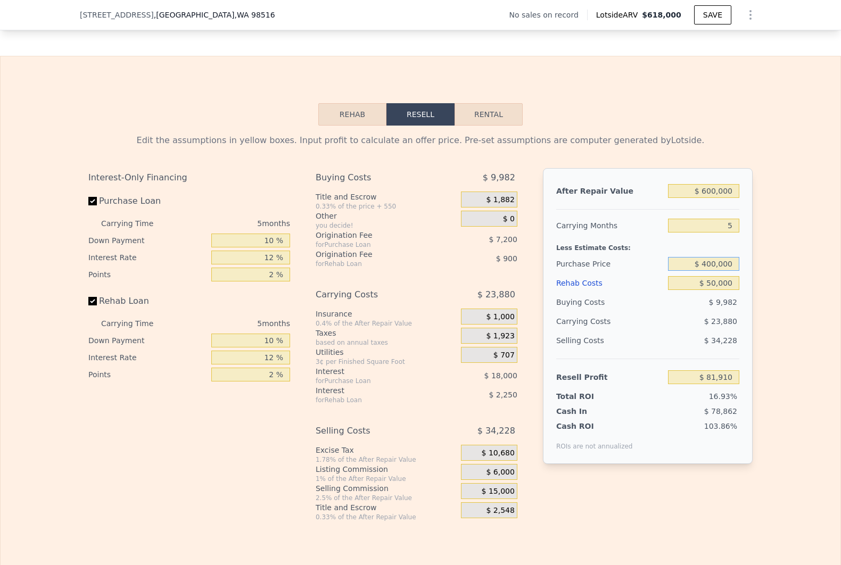
drag, startPoint x: 704, startPoint y: 289, endPoint x: 712, endPoint y: 283, distance: 9.9
click at [712, 271] on input "$ 400,000" at bounding box center [703, 264] width 71 height 14
type input "$ 420,000"
click at [805, 306] on div "Edit the assumptions in yellow boxes. Input profit to calculate an offer price.…" at bounding box center [421, 324] width 840 height 396
type input "$ 60,583"
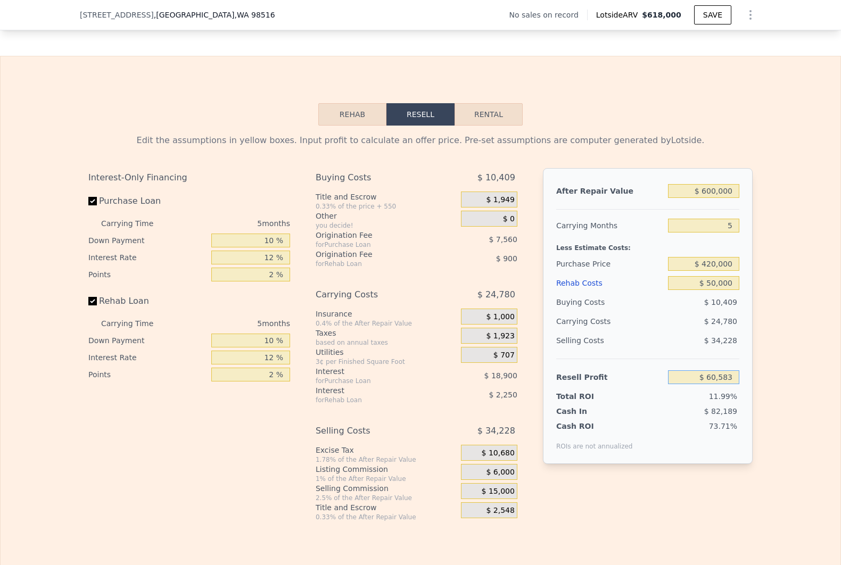
drag, startPoint x: 704, startPoint y: 397, endPoint x: 722, endPoint y: 397, distance: 18.6
click at [722, 384] on input "$ 60,583" at bounding box center [703, 377] width 71 height 14
click at [711, 290] on input "$ 50,000" at bounding box center [703, 283] width 71 height 14
click at [765, 292] on div "Edit the assumptions in yellow boxes. Input profit to calculate an offer price.…" at bounding box center [421, 324] width 840 height 396
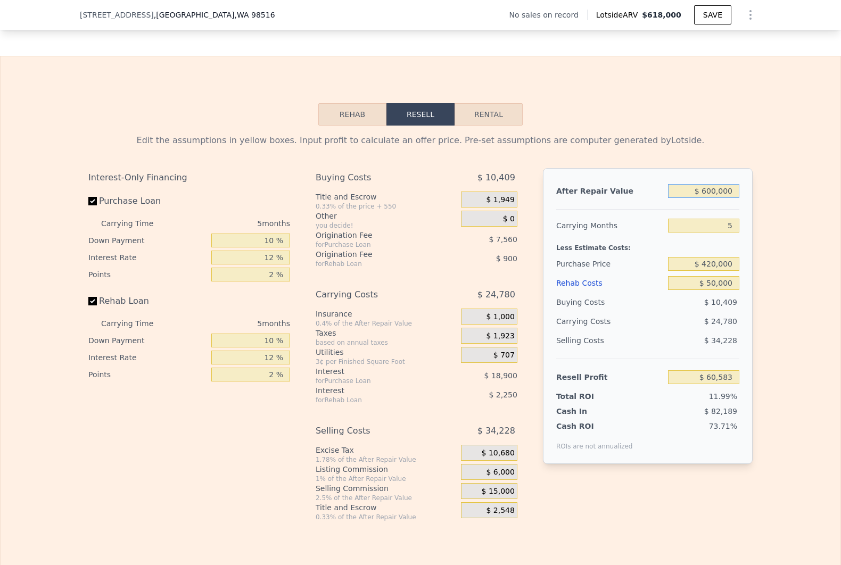
click at [715, 198] on input "$ 600,000" at bounding box center [703, 191] width 71 height 14
type input "$ 5"
type input "-$ 504,734"
type input "$ 57"
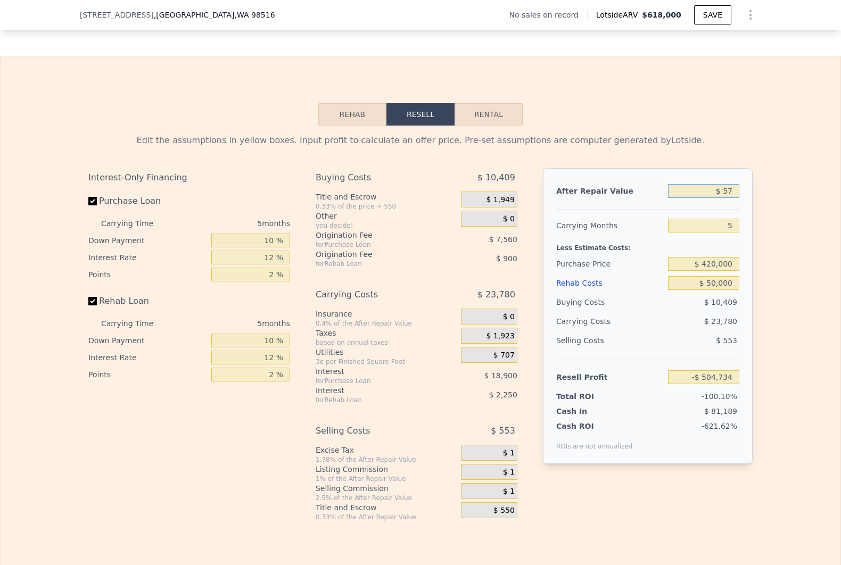
type input "-$ 504,685"
type input "$ 570"
type input "-$ 504,202"
type input "$ 5,700"
type input "-$ 499,369"
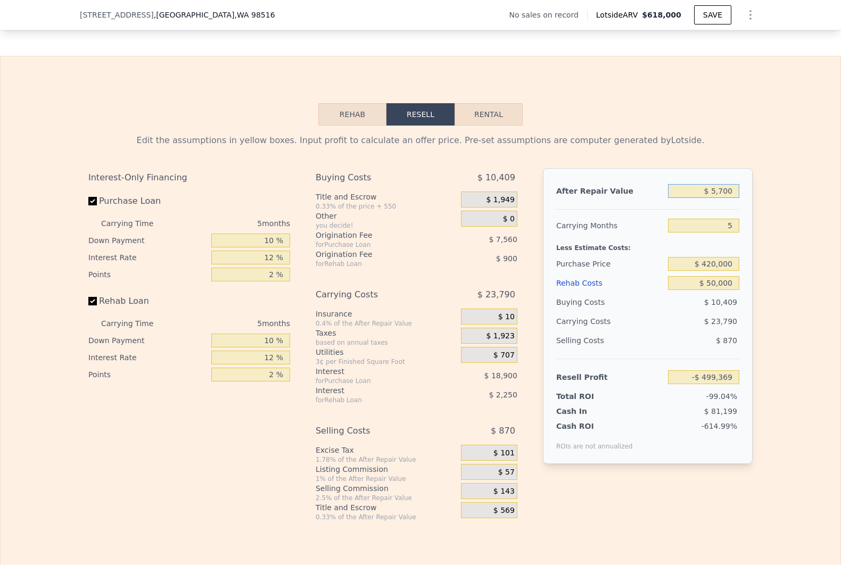
type input "$ 57,000"
type input "-$ 451,034"
type input "$ 570,000"
type input "$ 32,317"
click at [764, 121] on div "Rehab Resell Rental Edit the assumptions in yellow boxes. Input profit to calcu…" at bounding box center [420, 312] width 841 height 513
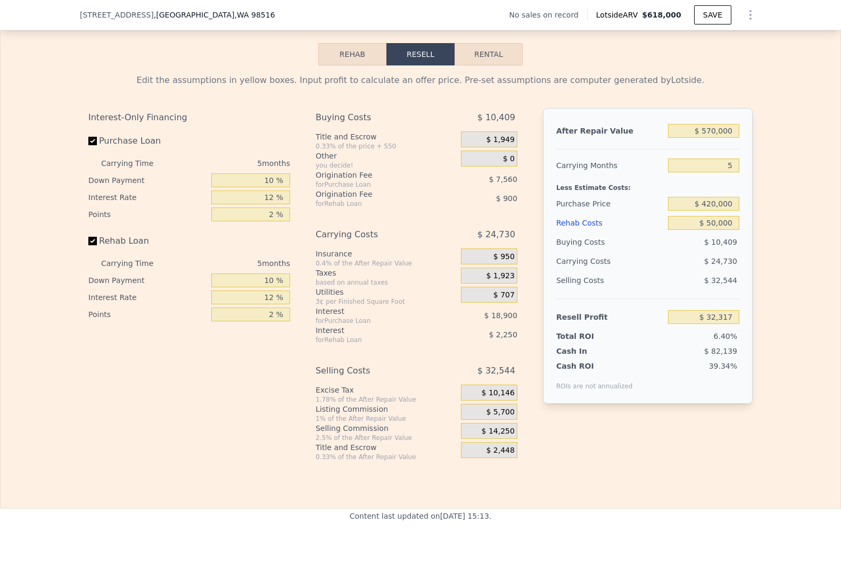
scroll to position [1475, 0]
type input "$ 618,000"
type input "$ 0"
type input "$ 29,999"
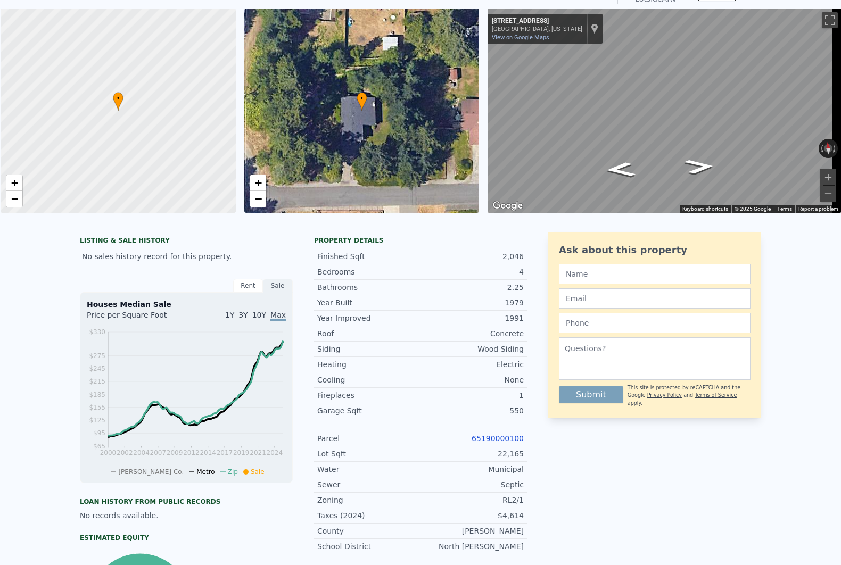
scroll to position [3, 0]
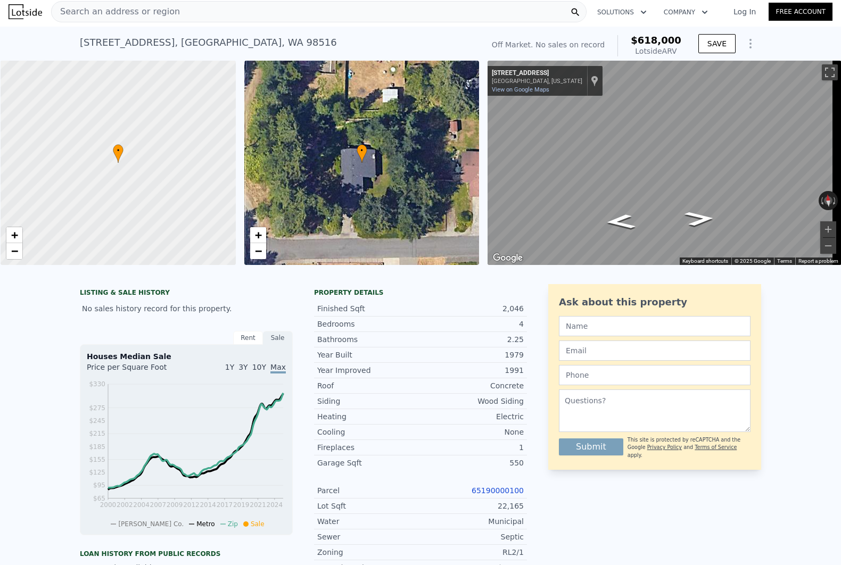
click at [206, 14] on div "Search an address or region" at bounding box center [318, 11] width 535 height 21
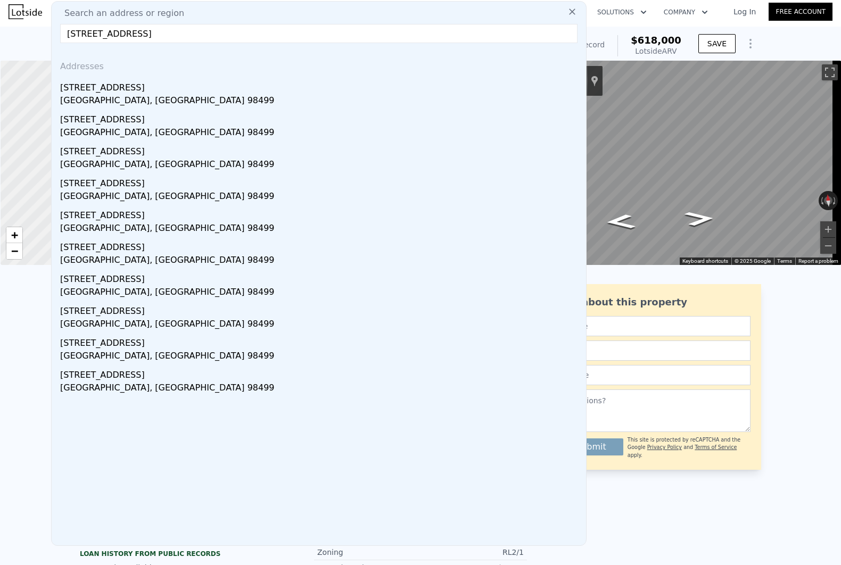
type input "[STREET_ADDRESS]"
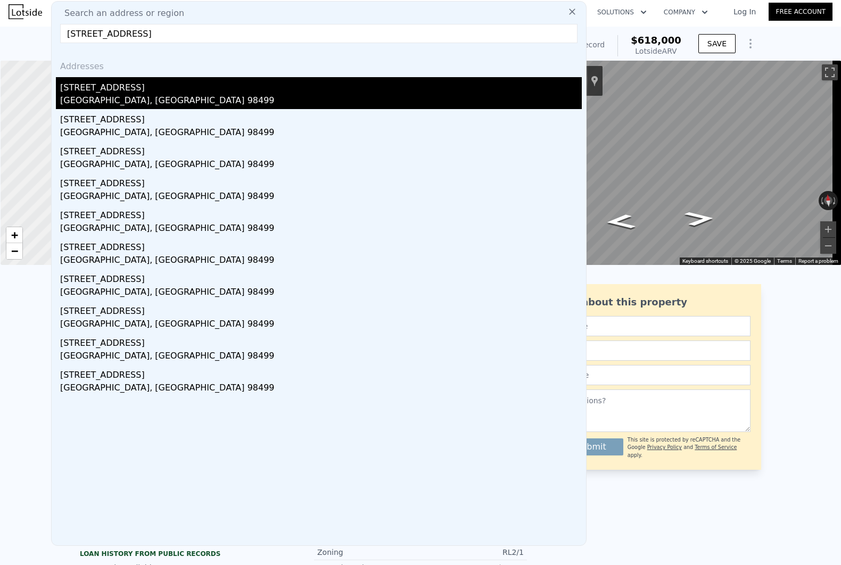
click at [198, 94] on div "[GEOGRAPHIC_DATA], [GEOGRAPHIC_DATA] 98499" at bounding box center [321, 101] width 522 height 15
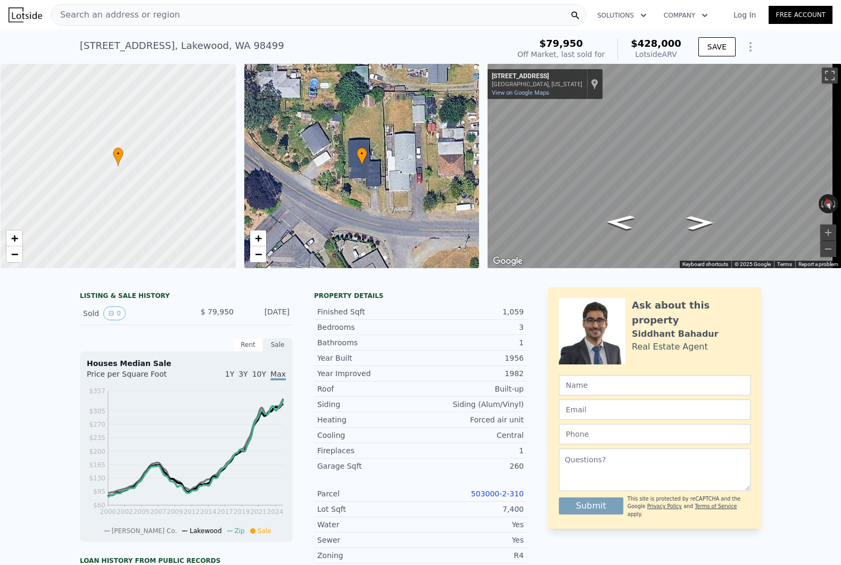
click at [747, 46] on icon "Show Options" at bounding box center [750, 46] width 13 height 13
click at [718, 71] on div "Edit Structure" at bounding box center [701, 74] width 119 height 21
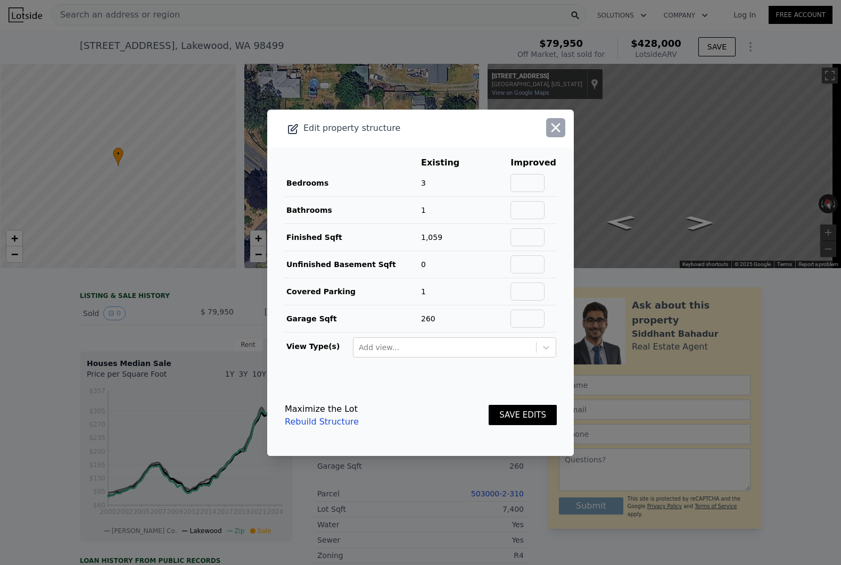
click at [548, 133] on icon "button" at bounding box center [555, 127] width 15 height 15
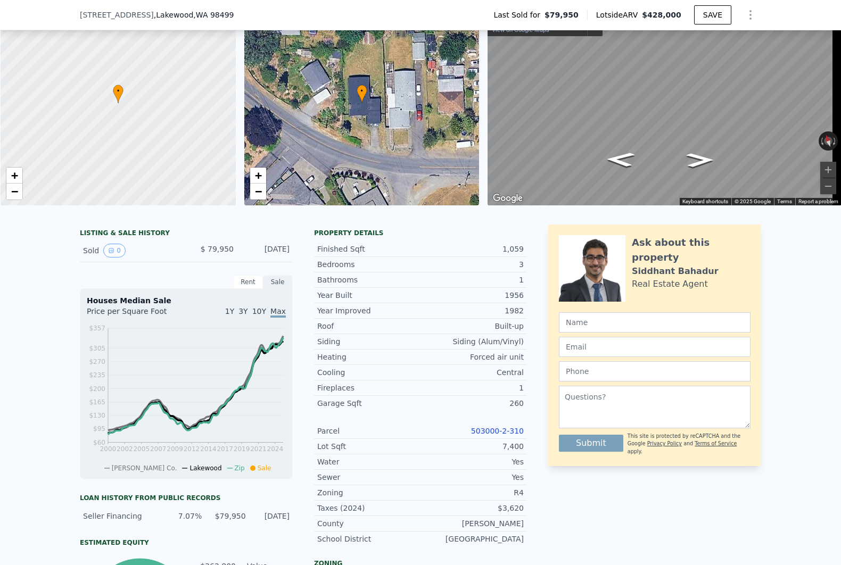
scroll to position [3, 0]
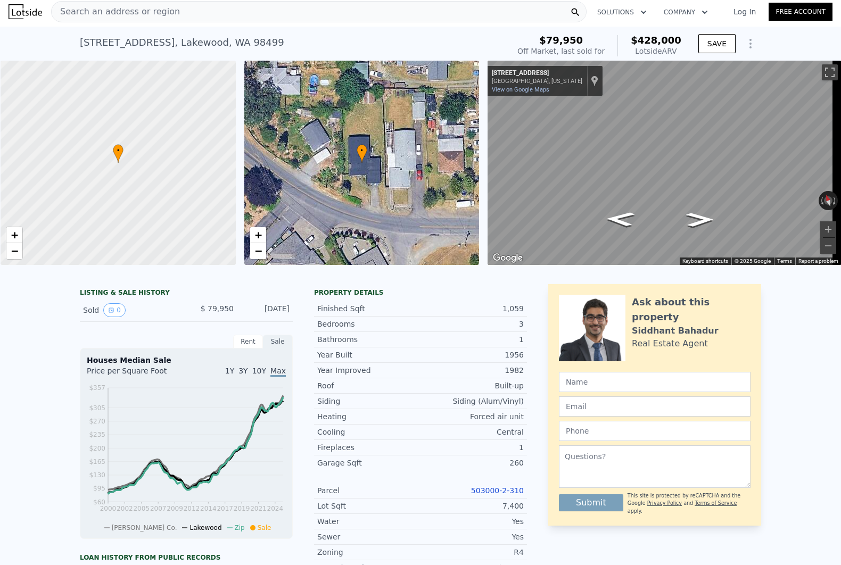
click at [747, 42] on icon "Show Options" at bounding box center [750, 43] width 13 height 13
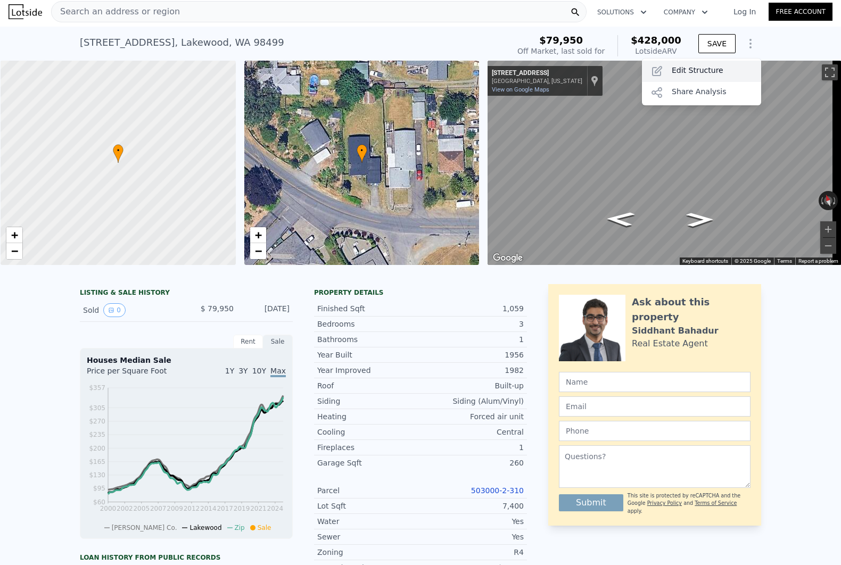
click at [694, 76] on div "Edit Structure" at bounding box center [701, 71] width 119 height 21
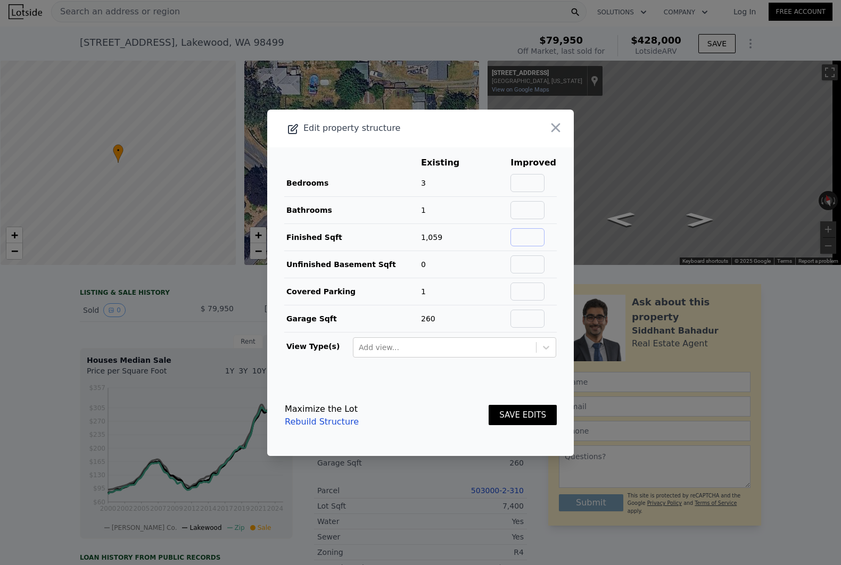
click at [513, 230] on input "text" at bounding box center [527, 237] width 34 height 18
type input "1"
type input "1320"
click at [525, 181] on input "text" at bounding box center [527, 183] width 34 height 18
type input "4"
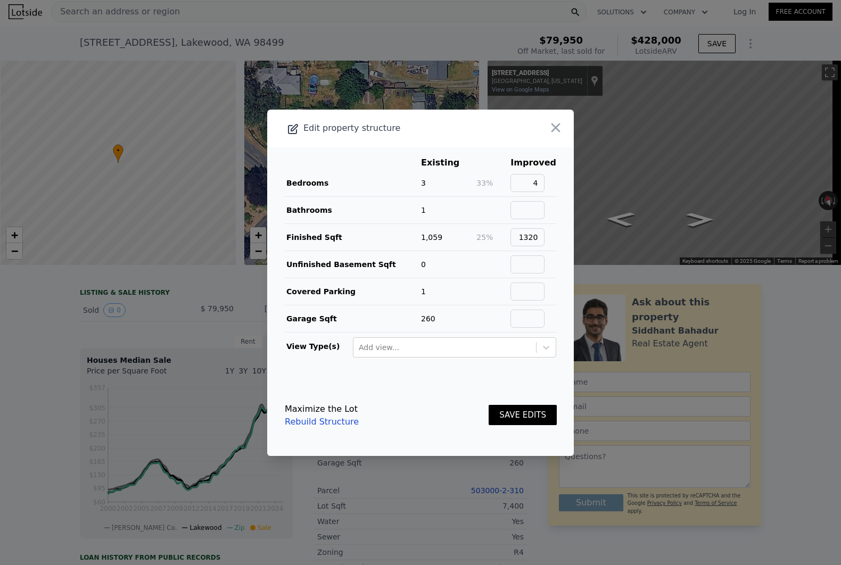
click at [512, 415] on button "SAVE EDITS" at bounding box center [523, 415] width 68 height 21
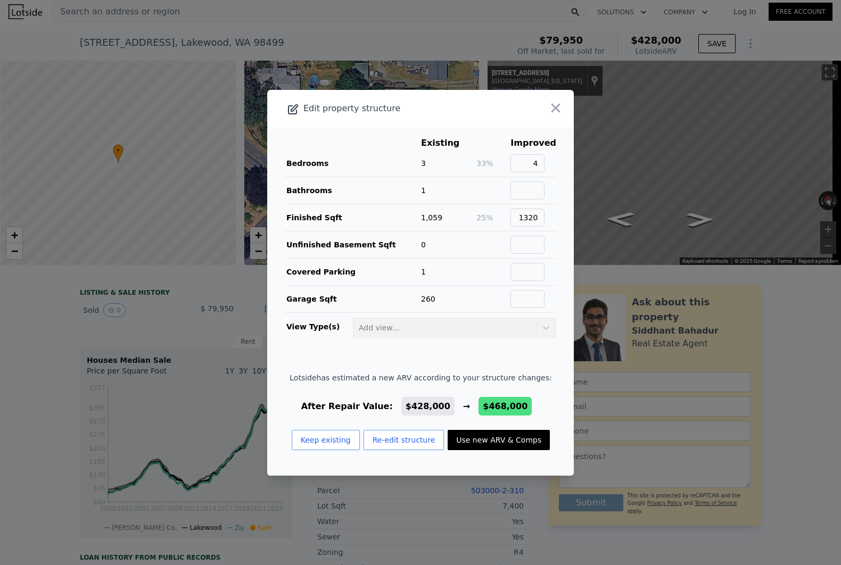
click at [506, 440] on button "Use new ARV & Comps" at bounding box center [499, 440] width 102 height 20
type input "4"
type input "1012"
type input "1613"
type input "13120"
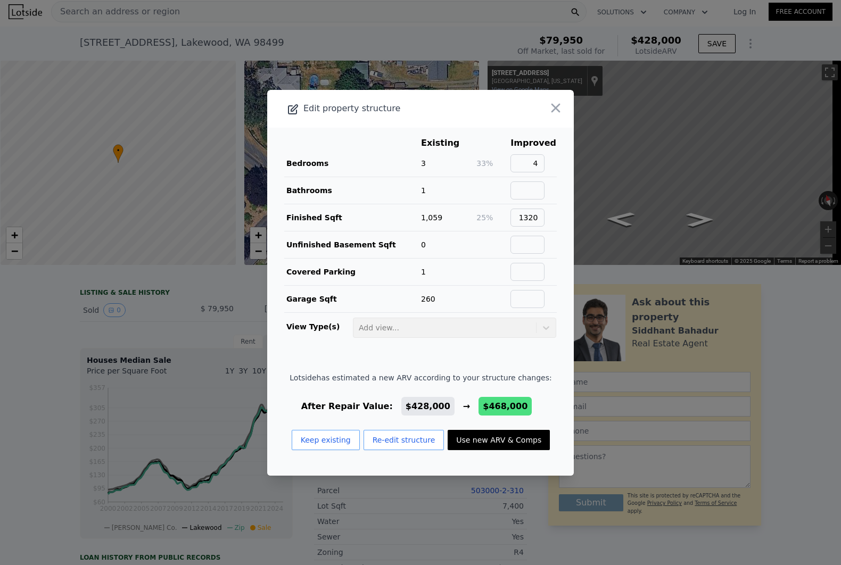
checkbox input "false"
checkbox input "true"
type input "$ 468,000"
type input "$ 67,162"
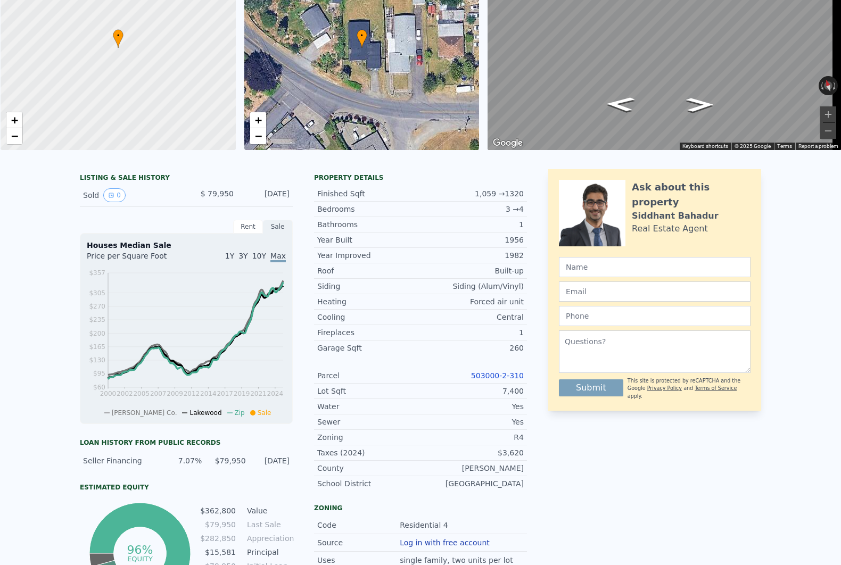
scroll to position [0, 0]
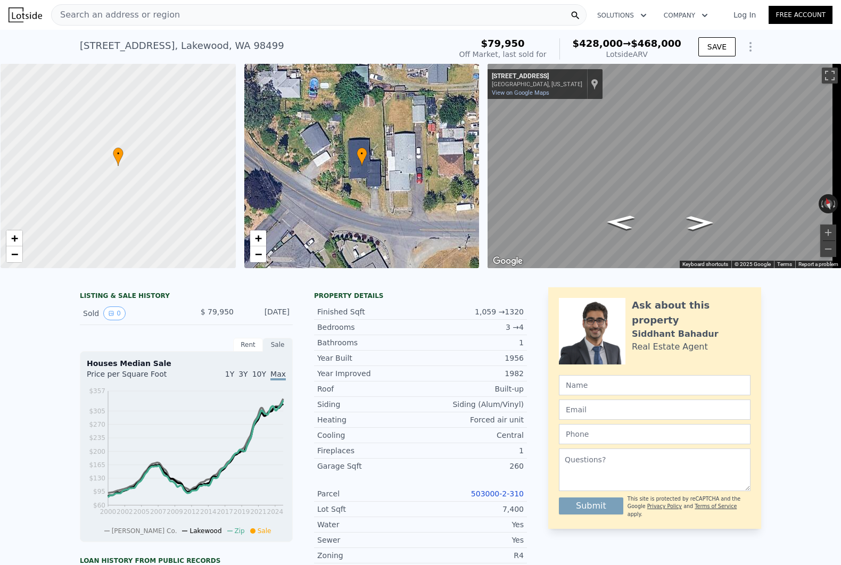
click at [749, 53] on icon "Show Options" at bounding box center [750, 46] width 13 height 13
click at [712, 85] on div "Edit Structure" at bounding box center [701, 74] width 119 height 21
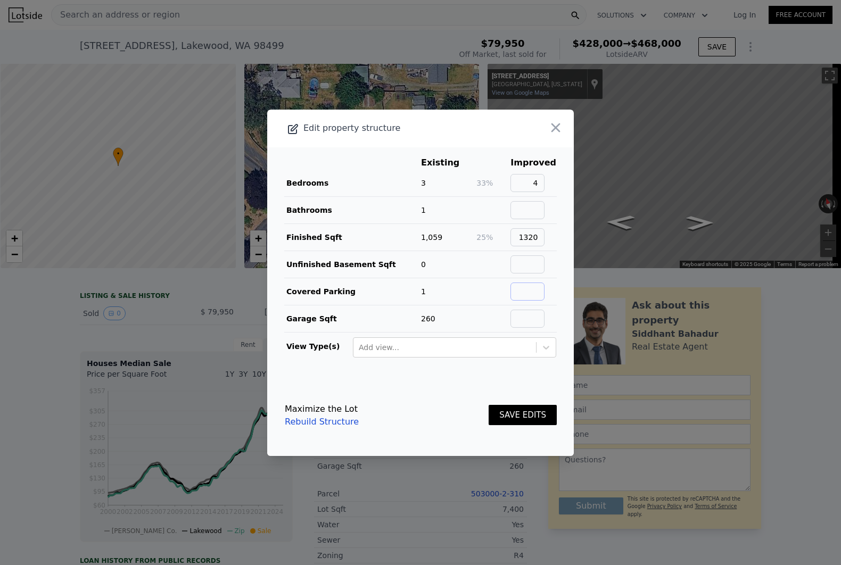
click at [531, 286] on input "text" at bounding box center [527, 292] width 34 height 18
type input "0"
click at [528, 314] on input "text" at bounding box center [527, 319] width 34 height 18
type input "0"
click at [522, 416] on button "SAVE EDITS" at bounding box center [523, 415] width 68 height 21
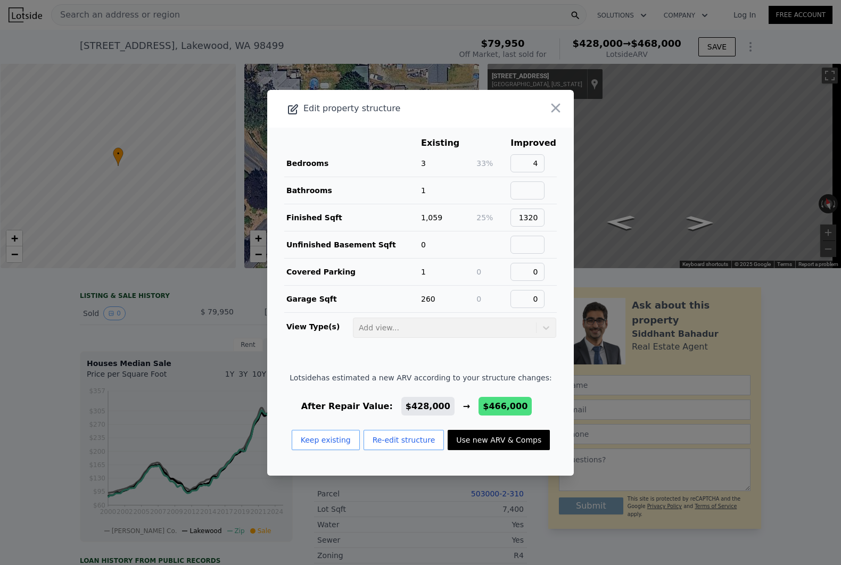
click at [506, 438] on button "Use new ARV & Comps" at bounding box center [499, 440] width 102 height 20
type input "$ 466,000"
type input "$ 65,303"
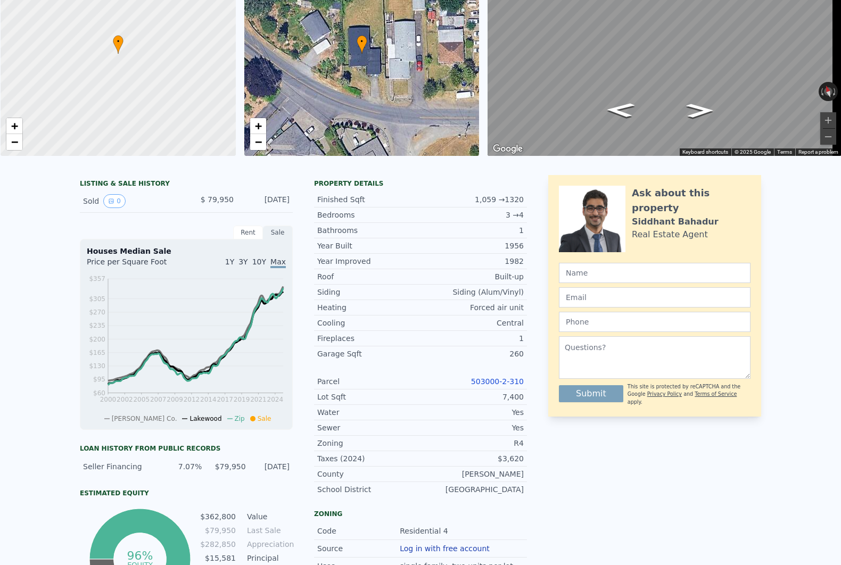
scroll to position [24, 0]
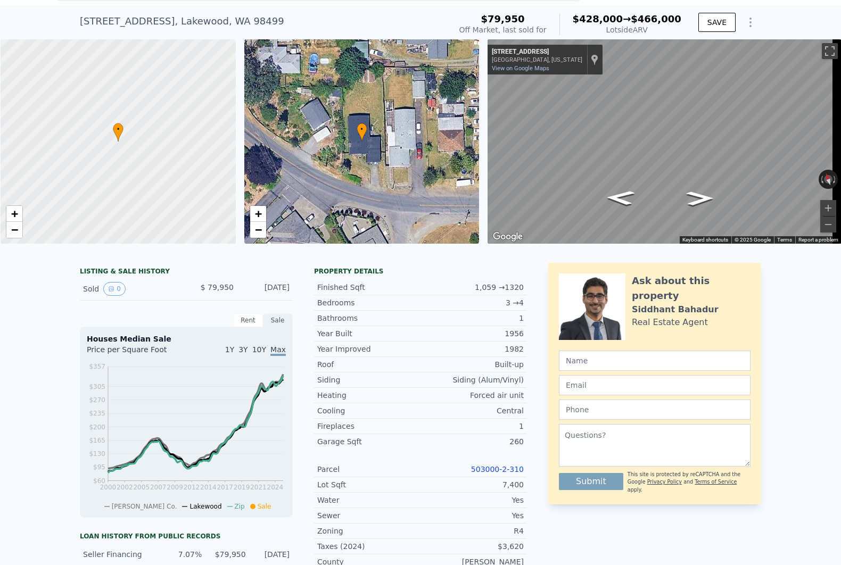
click at [747, 27] on icon "Show Options" at bounding box center [750, 22] width 13 height 13
click at [714, 50] on div "Edit Structure" at bounding box center [701, 49] width 119 height 21
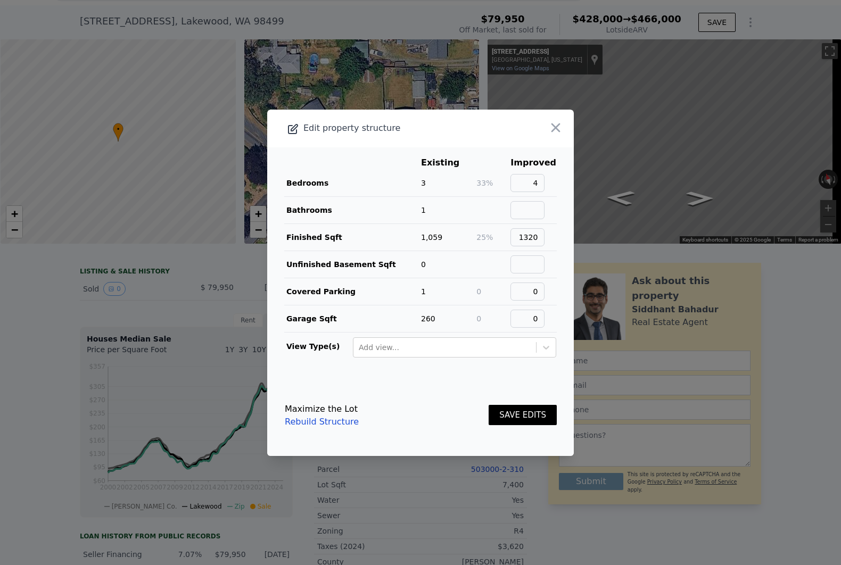
click at [512, 406] on button "SAVE EDITS" at bounding box center [523, 415] width 68 height 21
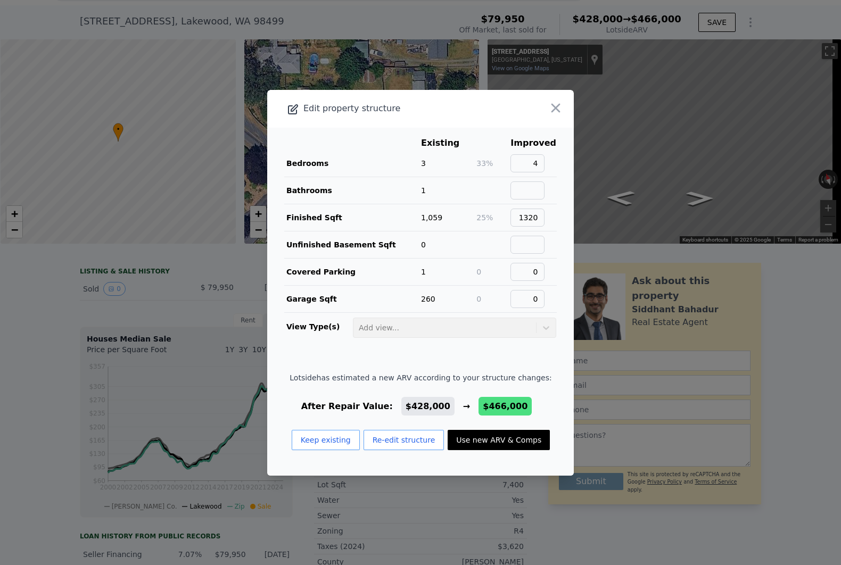
click at [484, 448] on button "Use new ARV & Comps" at bounding box center [499, 440] width 102 height 20
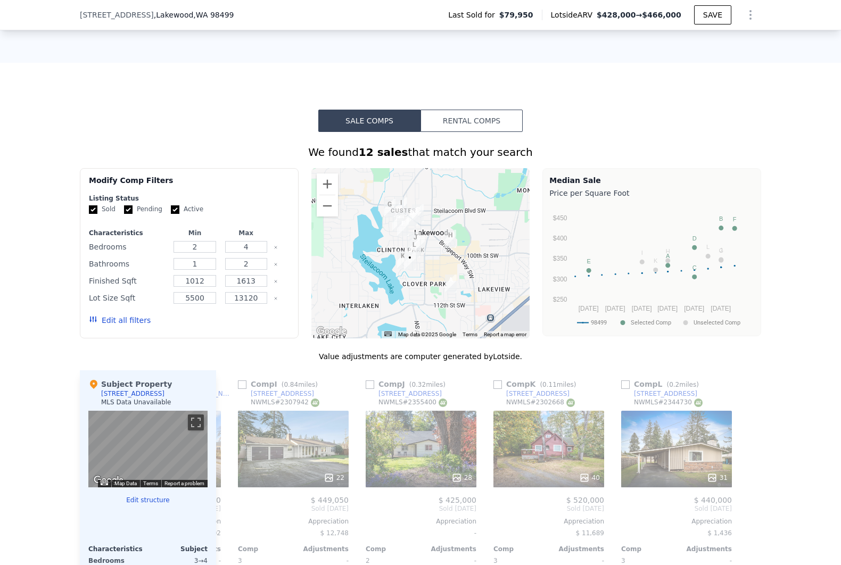
scroll to position [684, 0]
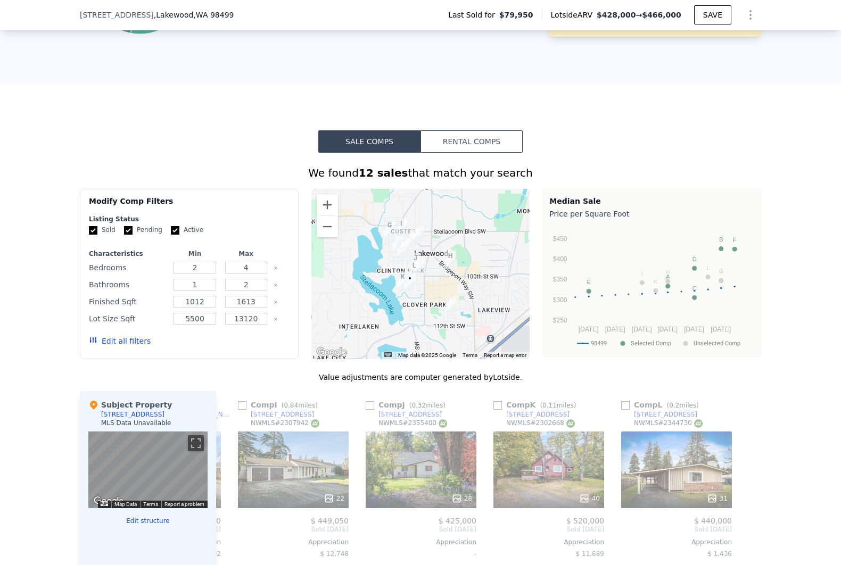
click at [128, 347] on button "Edit all filters" at bounding box center [120, 341] width 62 height 11
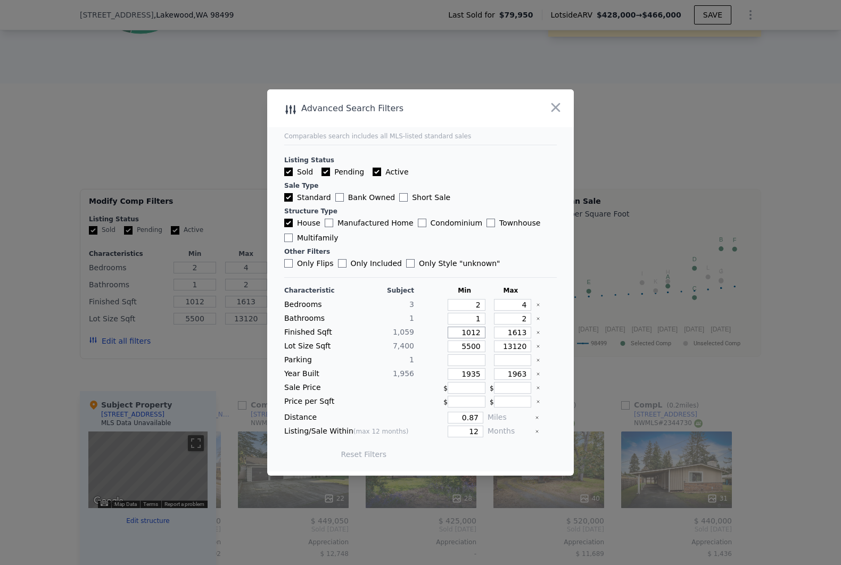
click at [472, 332] on input "1012" at bounding box center [467, 333] width 38 height 12
click at [471, 332] on input "1012" at bounding box center [467, 333] width 38 height 12
type input "9"
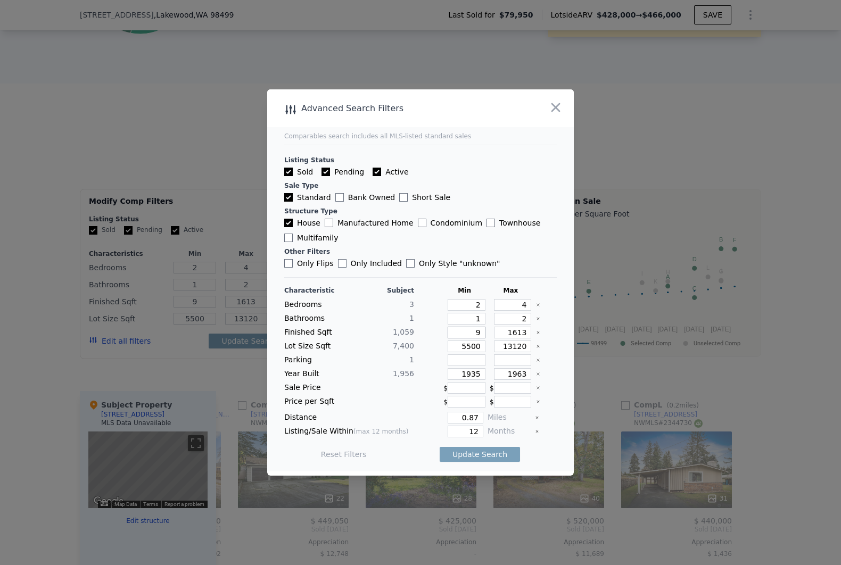
type input "90"
type input "900"
type input "90"
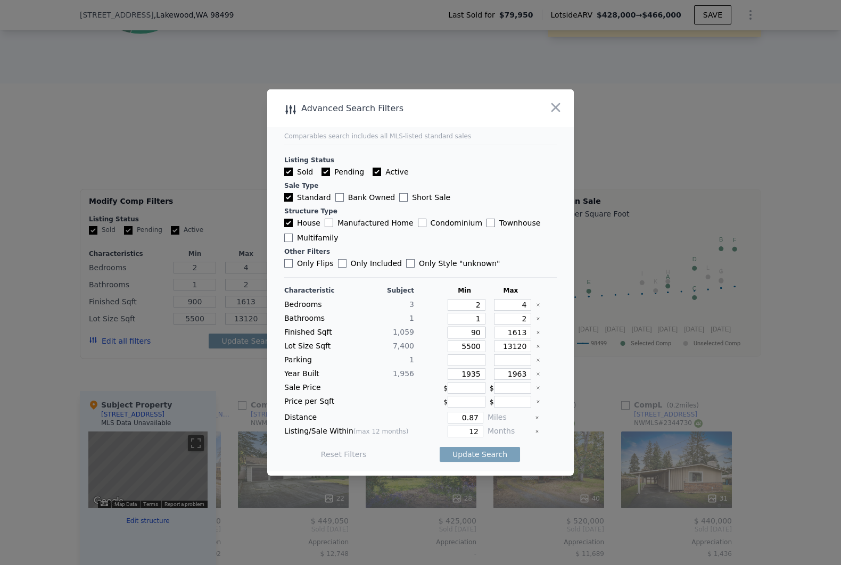
type input "90"
type input "9"
type input "98"
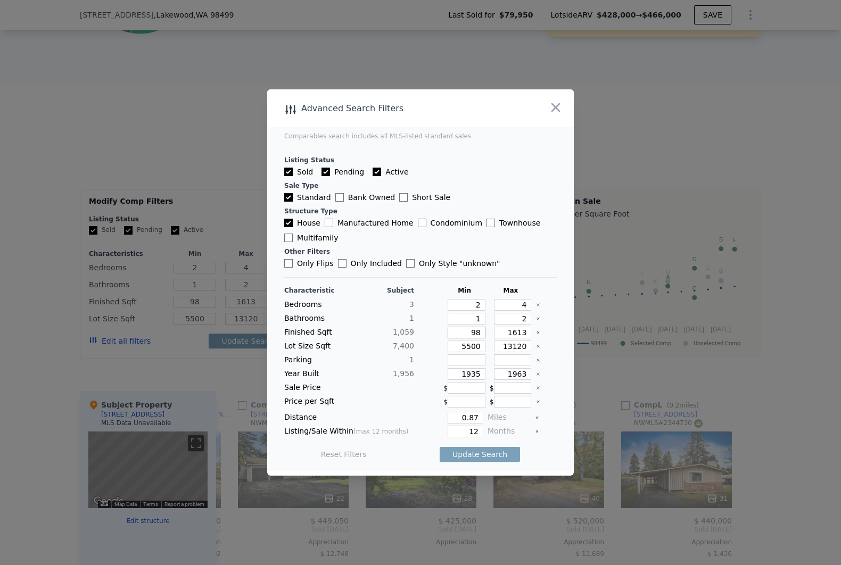
type input "985"
type input "9850"
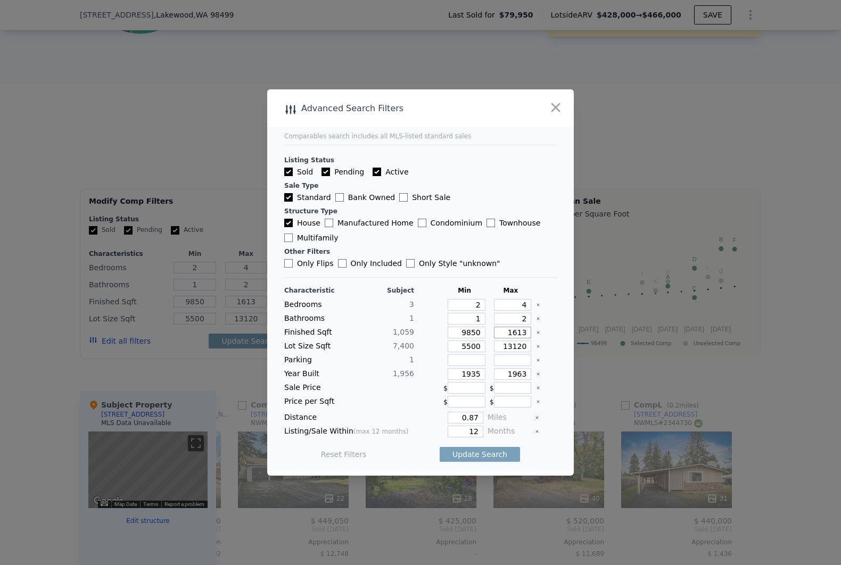
click at [513, 334] on input "1613" at bounding box center [513, 333] width 38 height 12
type input "1"
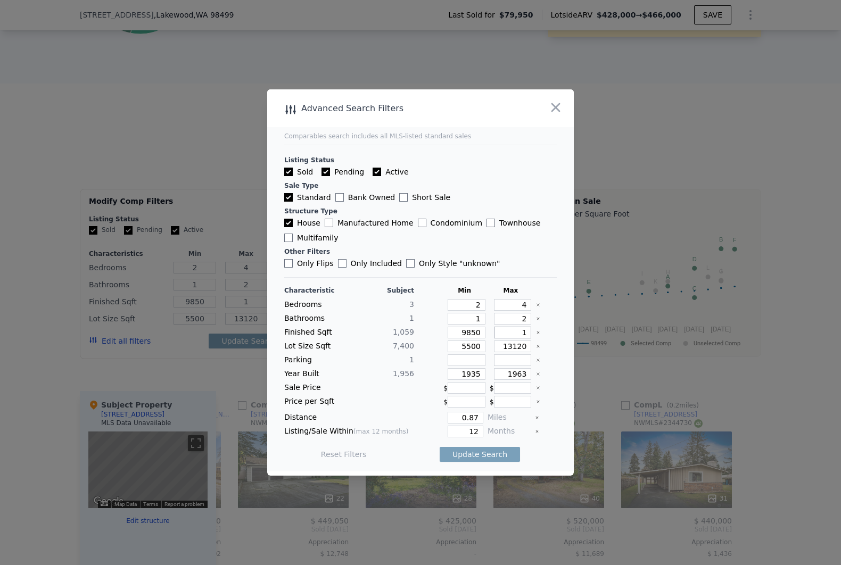
type input "13"
type input "130"
type input "13"
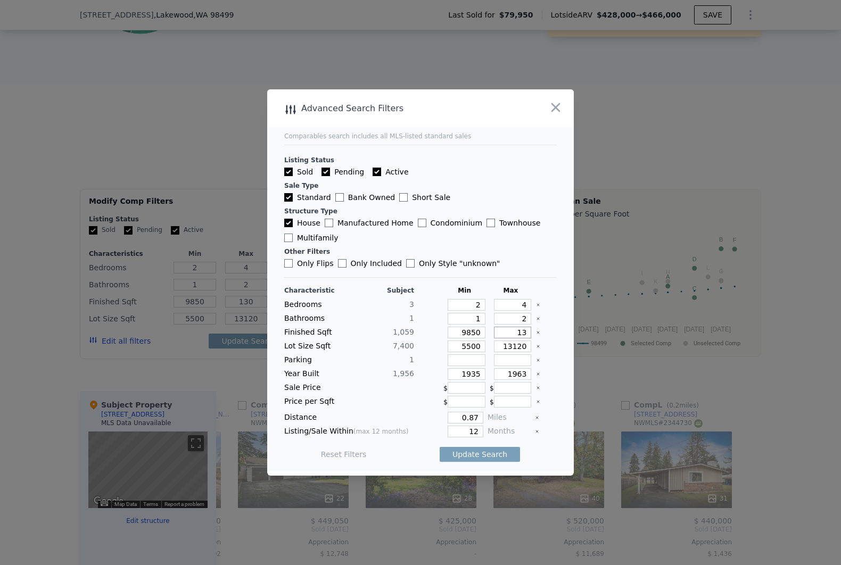
type input "13"
type input "135"
type input "13"
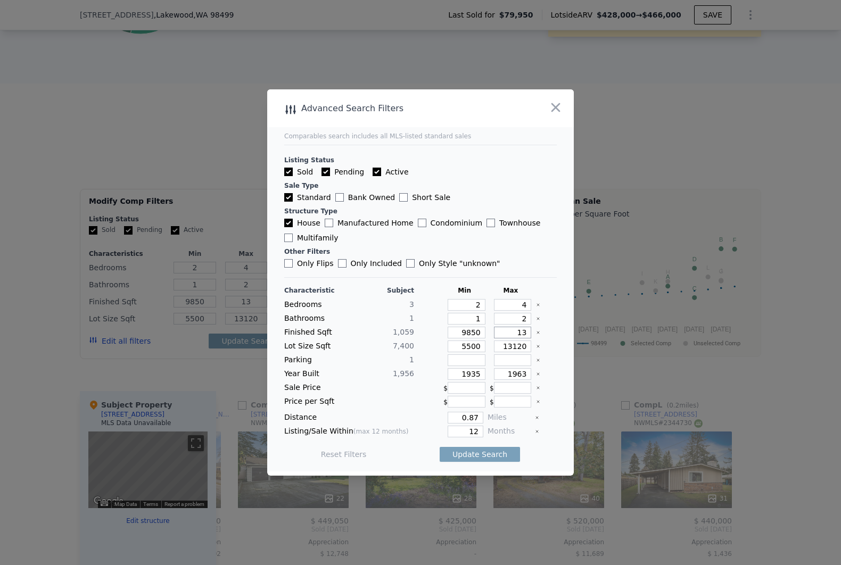
type input "1"
type input "14"
type input "140"
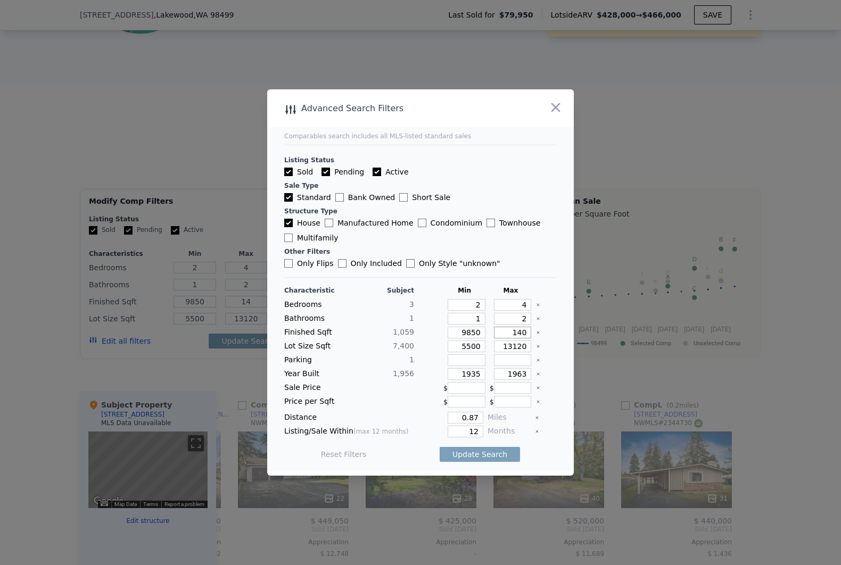
type input "140"
type input "1400"
drag, startPoint x: 497, startPoint y: 375, endPoint x: 513, endPoint y: 375, distance: 16.0
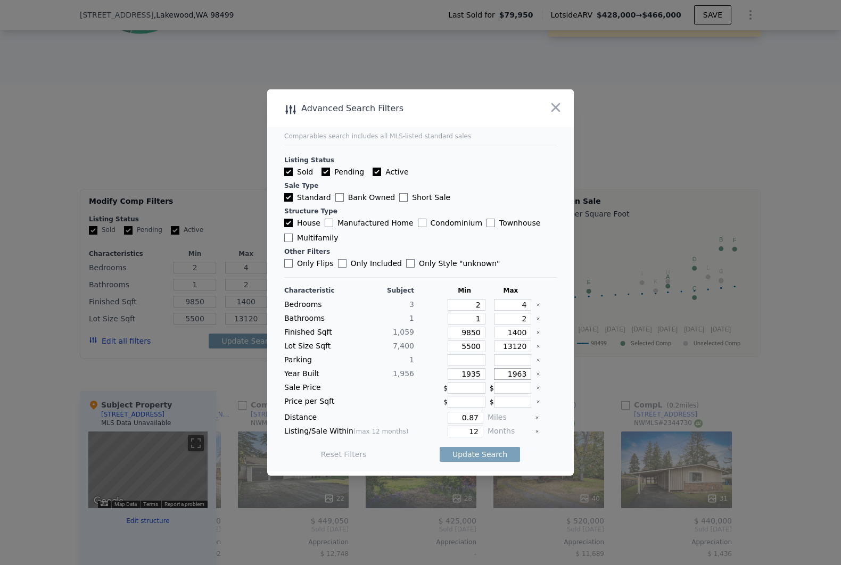
click at [513, 375] on input "1963" at bounding box center [513, 374] width 38 height 12
type input "1970"
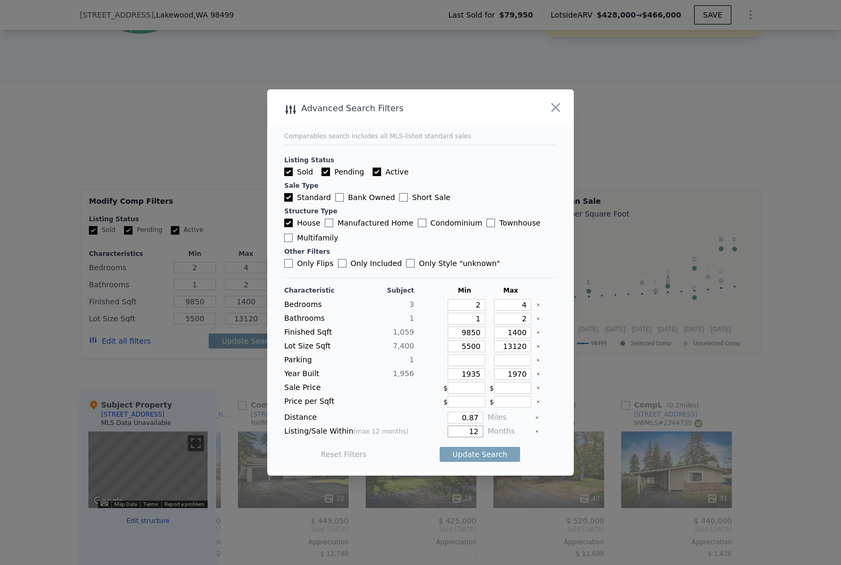
click at [455, 434] on input "12" at bounding box center [466, 432] width 36 height 12
type input "6"
click at [463, 418] on input "0.87" at bounding box center [466, 418] width 36 height 12
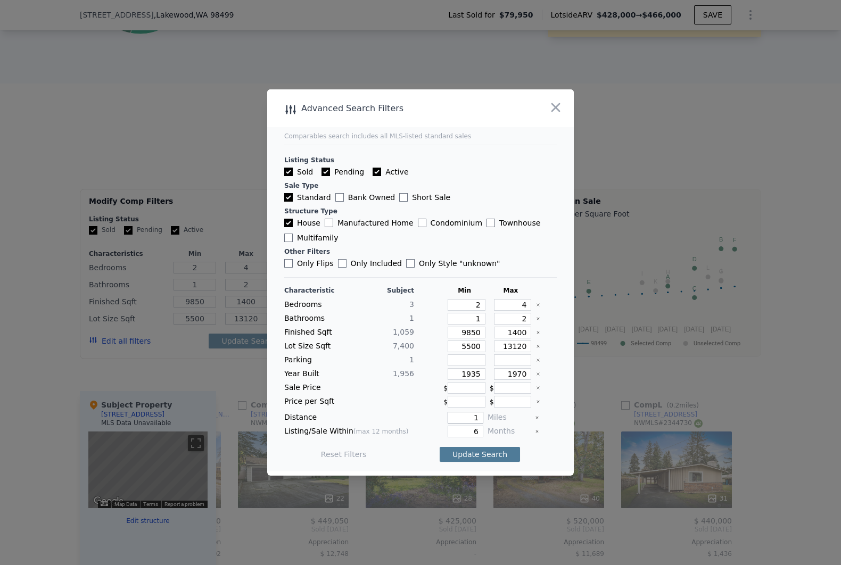
type input "1"
click at [470, 460] on button "Update Search" at bounding box center [480, 454] width 80 height 15
click at [472, 331] on input "9850" at bounding box center [467, 333] width 38 height 12
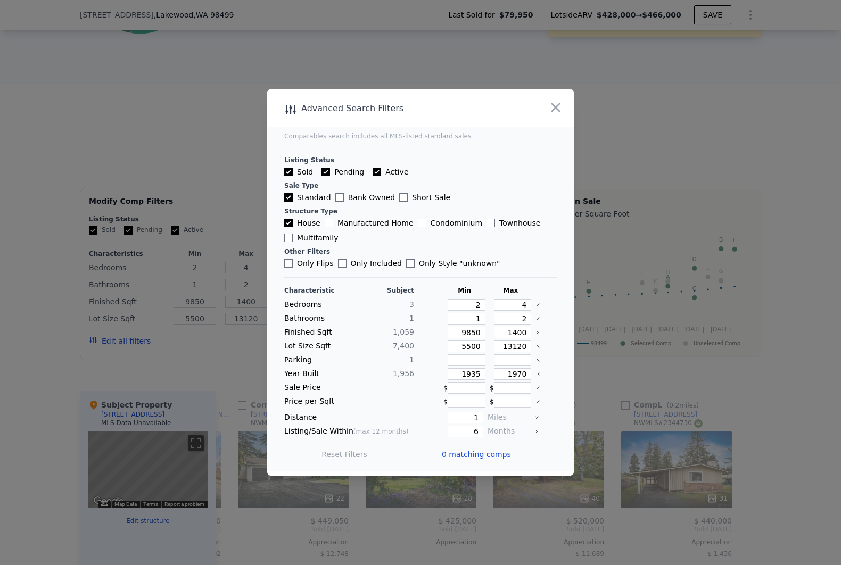
type input "9"
type input "8"
type input "85"
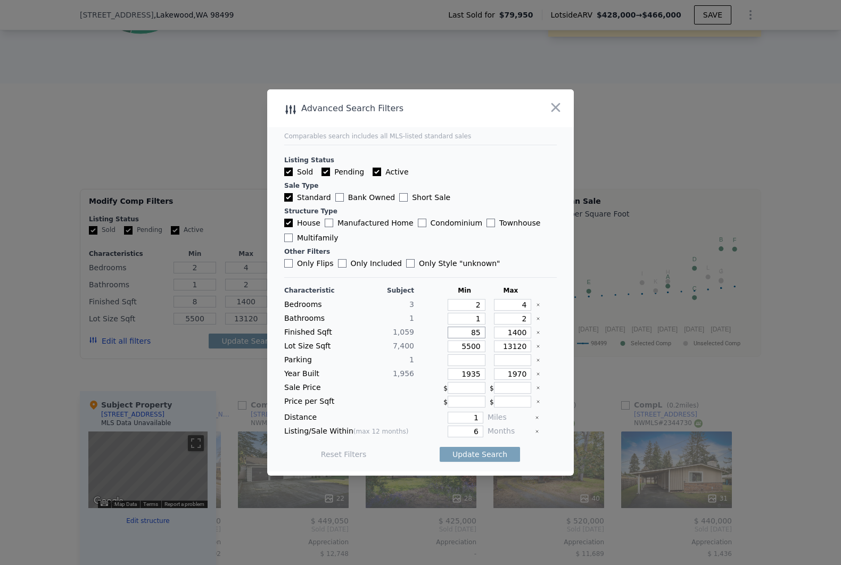
type input "85"
type input "850"
click at [481, 449] on button "Update Search" at bounding box center [480, 454] width 80 height 15
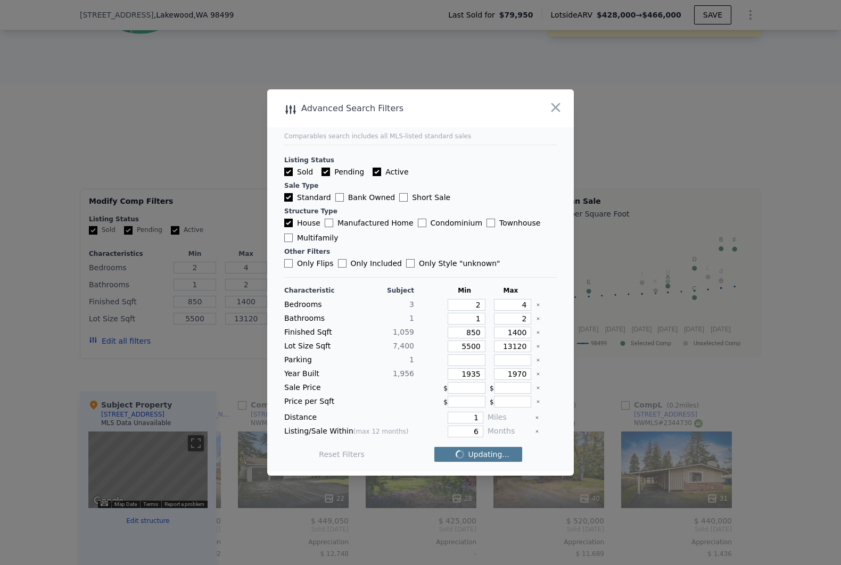
checkbox input "false"
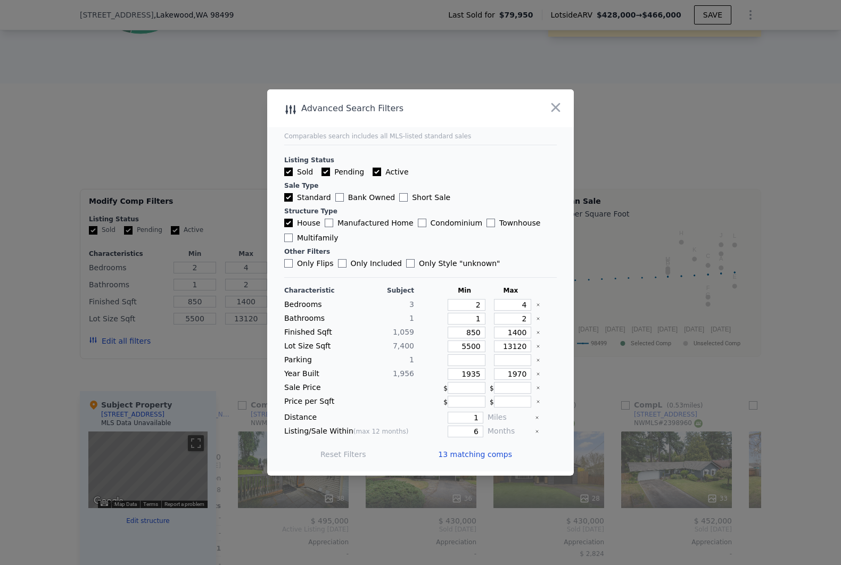
click at [481, 449] on span "13 matching comps" at bounding box center [475, 454] width 74 height 11
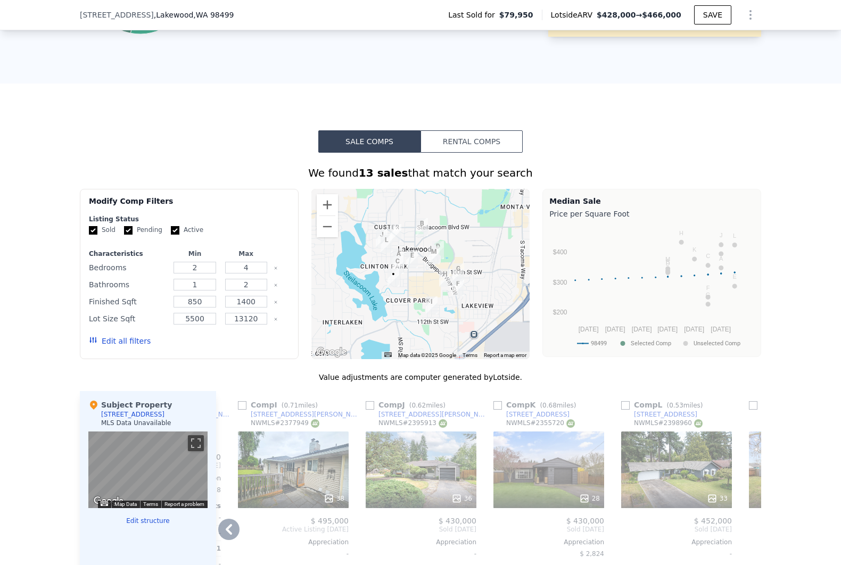
scroll to position [980, 0]
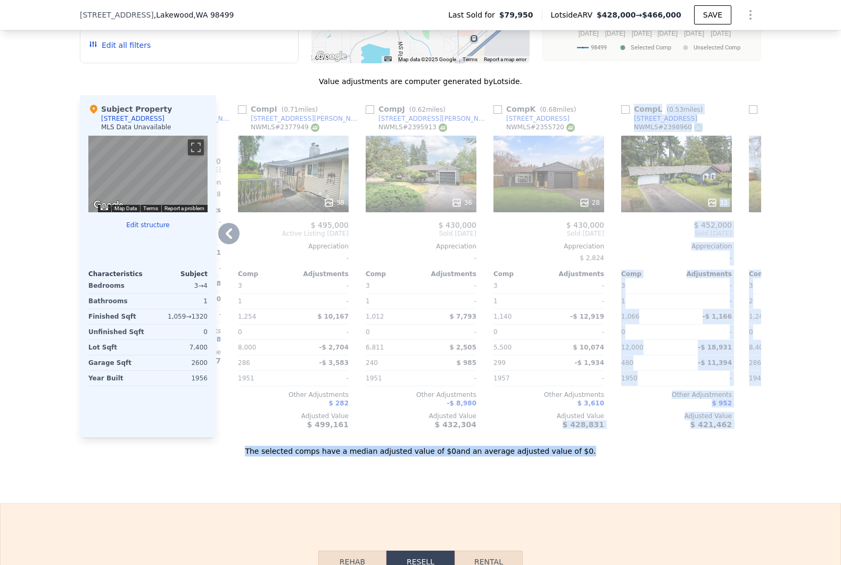
drag, startPoint x: 568, startPoint y: 458, endPoint x: 514, endPoint y: 455, distance: 53.9
click at [514, 455] on div "Value adjustments are computer generated by Lotside . Subject Property [STREET_…" at bounding box center [420, 266] width 681 height 381
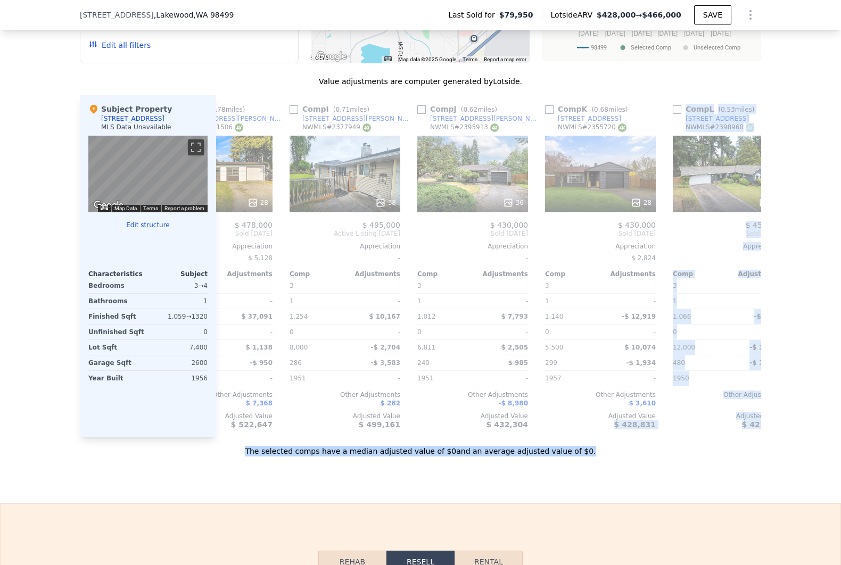
scroll to position [0, 1035]
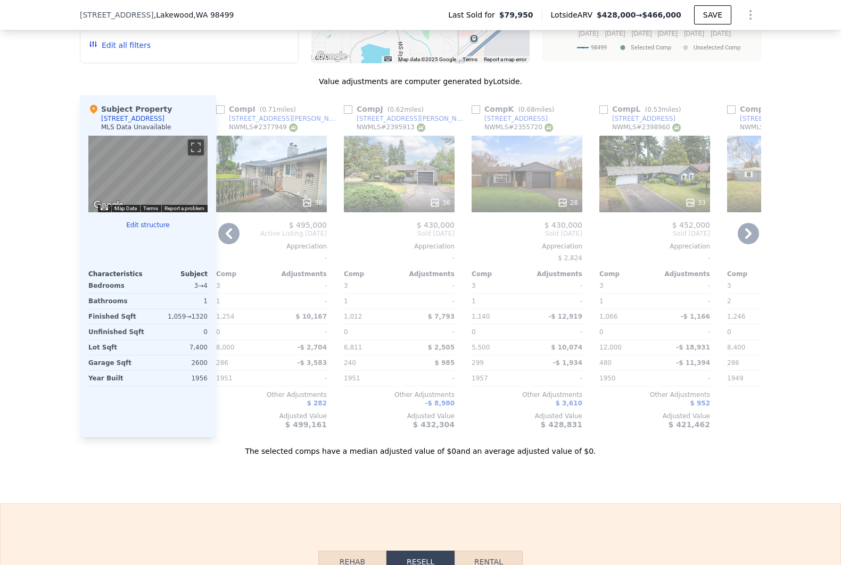
click at [274, 167] on div "38" at bounding box center [271, 174] width 111 height 77
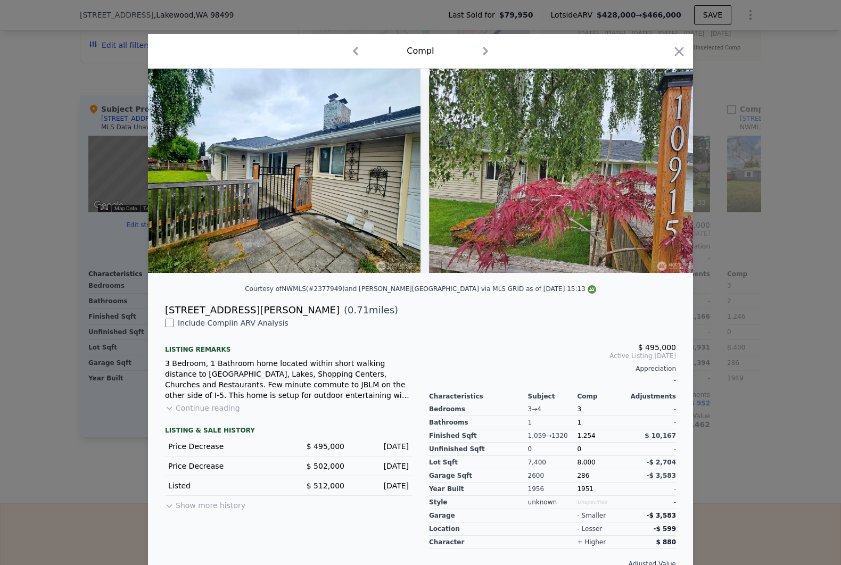
click at [68, 303] on div at bounding box center [420, 282] width 841 height 565
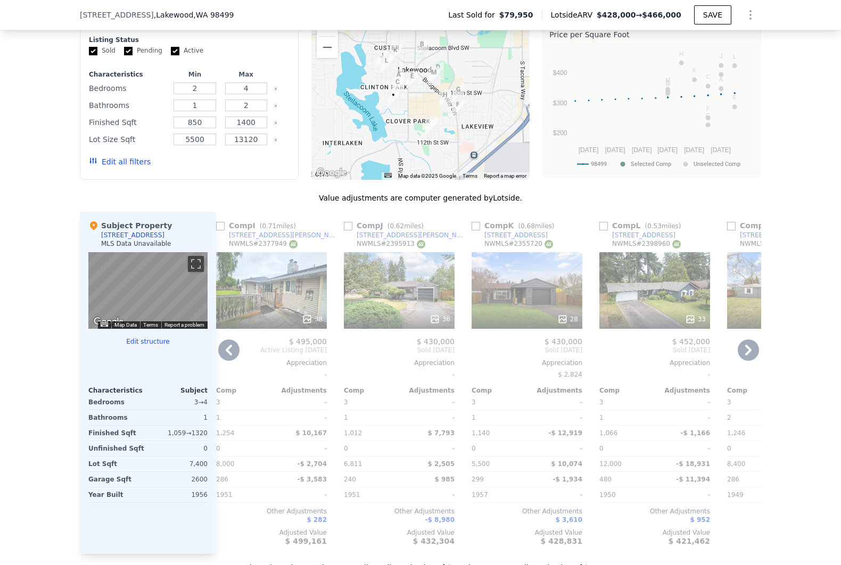
scroll to position [744, 0]
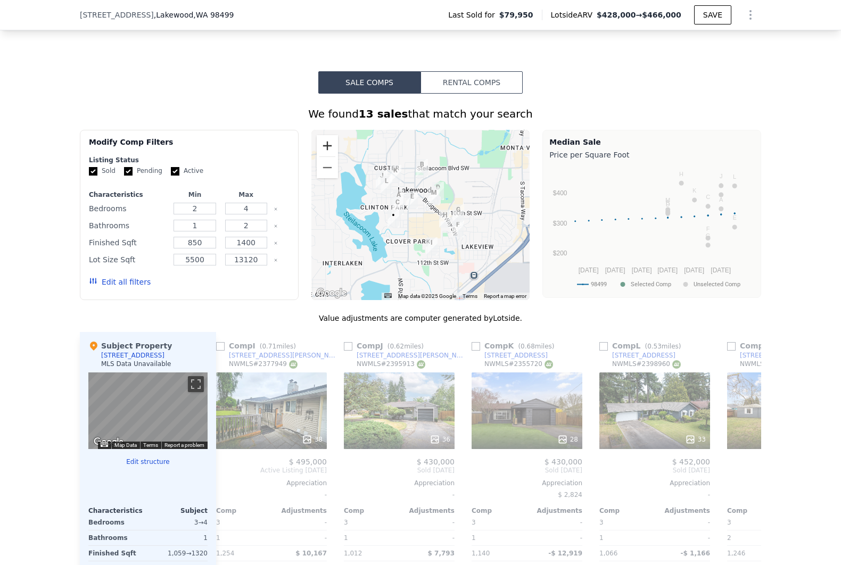
click at [323, 155] on button "Zoom in" at bounding box center [327, 145] width 21 height 21
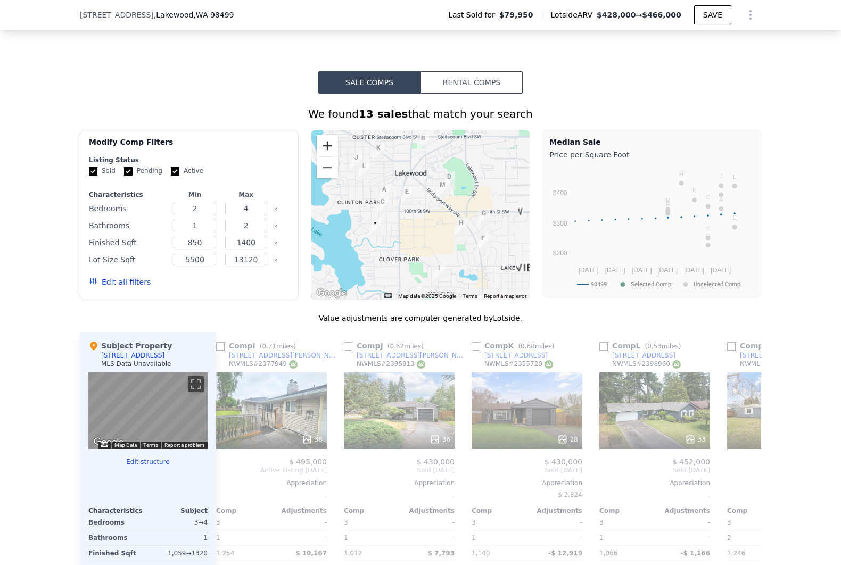
click at [323, 155] on button "Zoom in" at bounding box center [327, 145] width 21 height 21
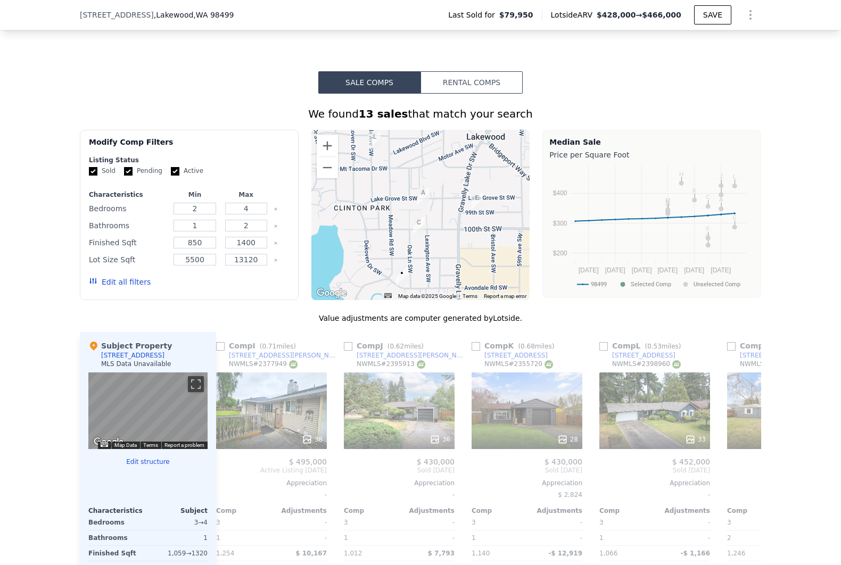
drag, startPoint x: 387, startPoint y: 237, endPoint x: 468, endPoint y: 257, distance: 83.9
click at [468, 257] on div at bounding box center [420, 215] width 219 height 170
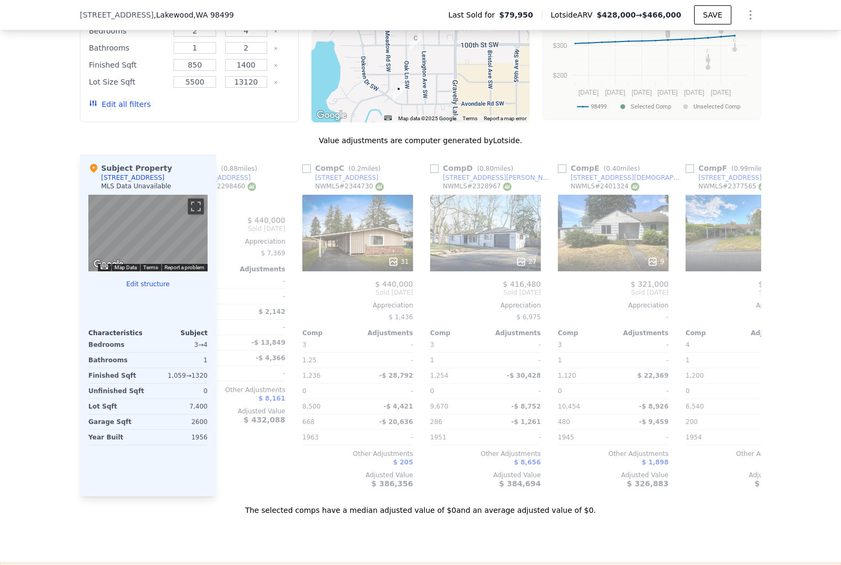
scroll to position [0, 150]
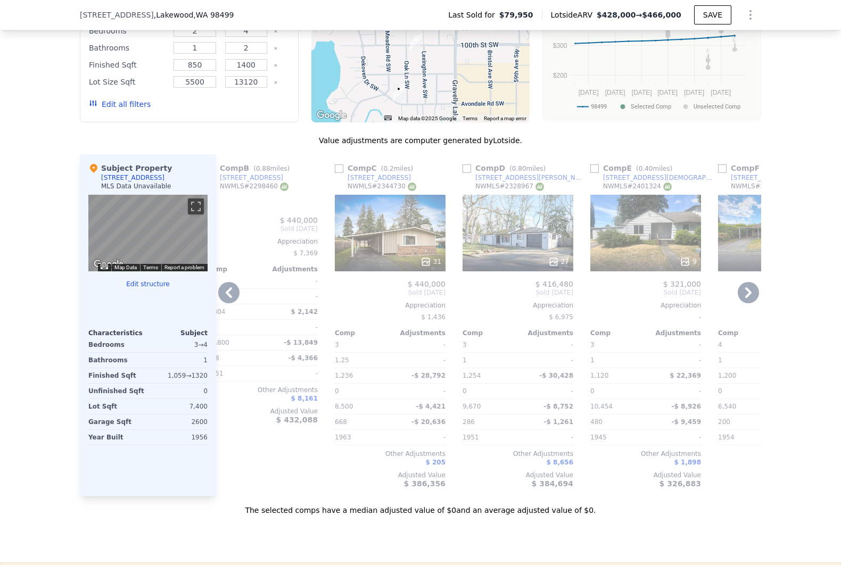
click at [370, 255] on div "31" at bounding box center [390, 233] width 111 height 77
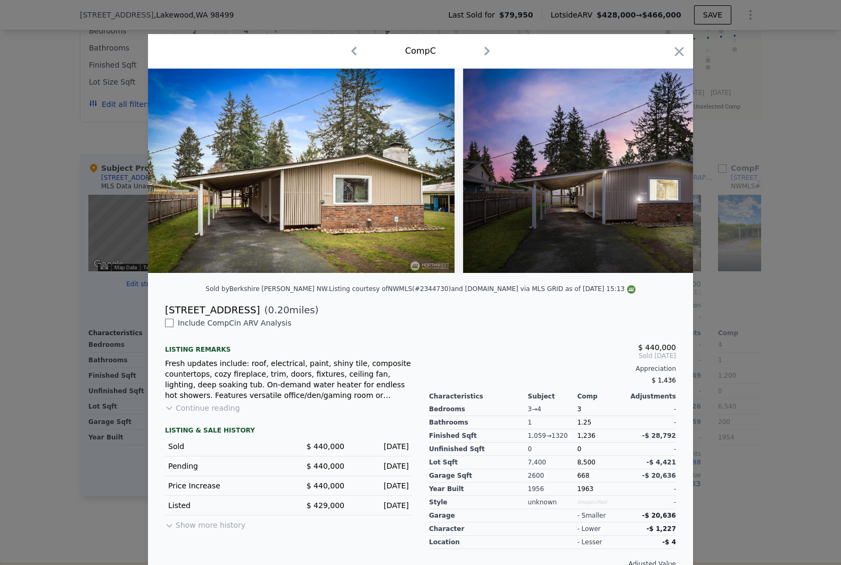
click at [748, 327] on div at bounding box center [420, 282] width 841 height 565
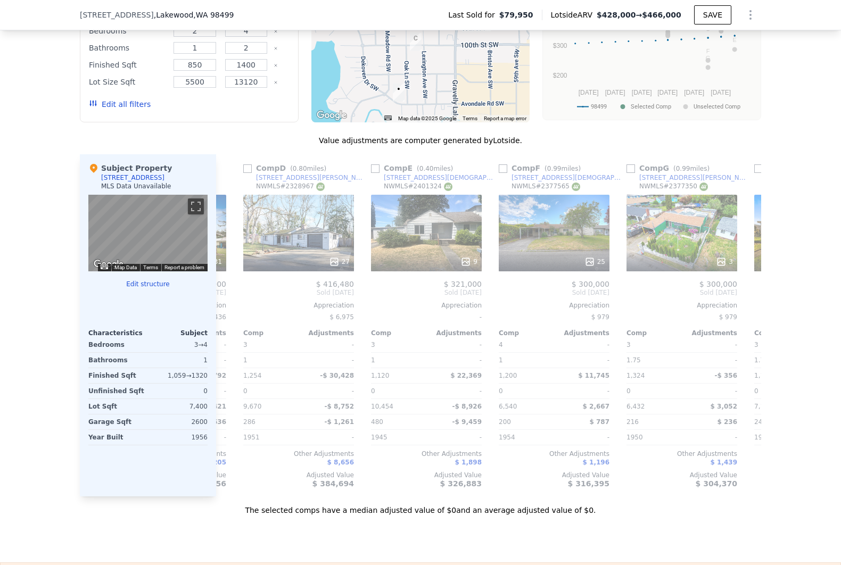
scroll to position [0, 513]
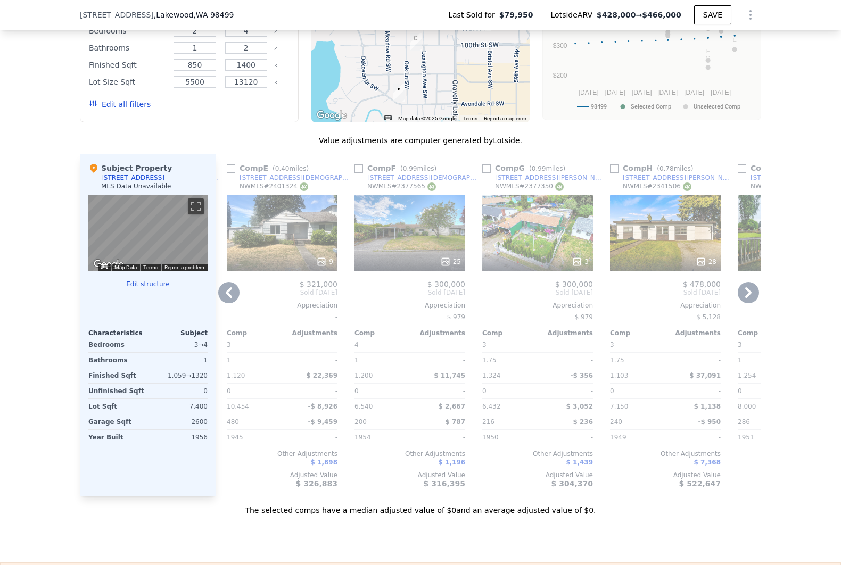
click at [291, 241] on div "9" at bounding box center [282, 233] width 111 height 77
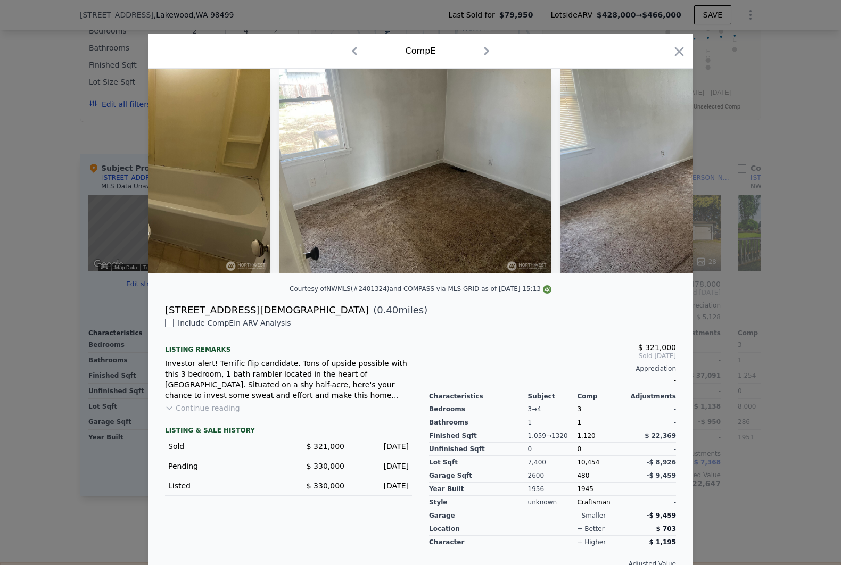
scroll to position [0, 1181]
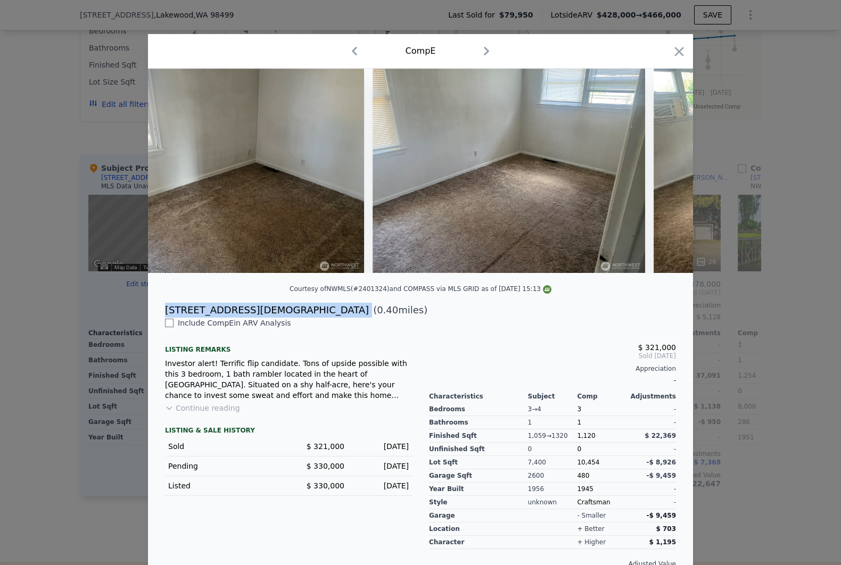
drag, startPoint x: 157, startPoint y: 318, endPoint x: 234, endPoint y: 318, distance: 77.2
click at [234, 318] on div "[STREET_ADDRESS] ( 0.40 miles)" at bounding box center [420, 310] width 528 height 15
drag, startPoint x: 234, startPoint y: 318, endPoint x: 214, endPoint y: 319, distance: 20.3
copy div "[STREET_ADDRESS][DEMOGRAPHIC_DATA]"
click at [64, 378] on div at bounding box center [420, 282] width 841 height 565
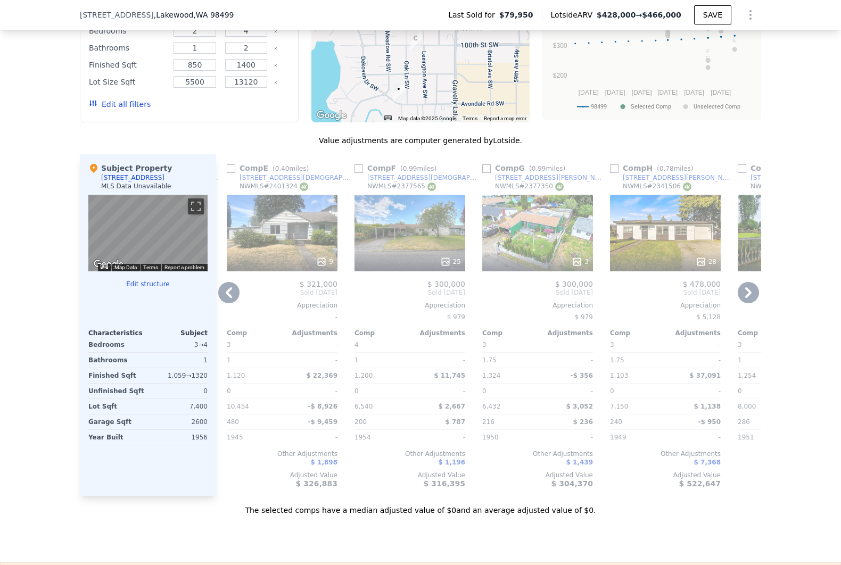
click at [414, 240] on div "25" at bounding box center [409, 233] width 111 height 77
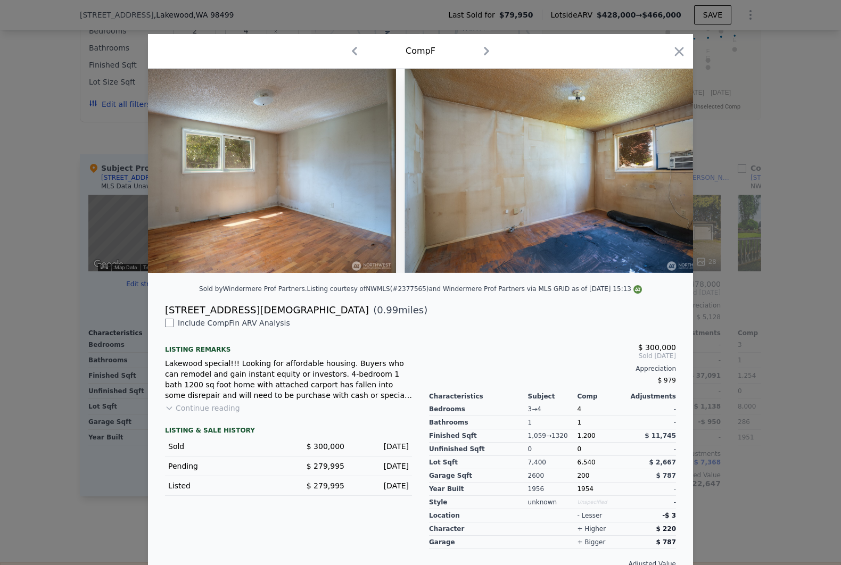
scroll to position [0, 7328]
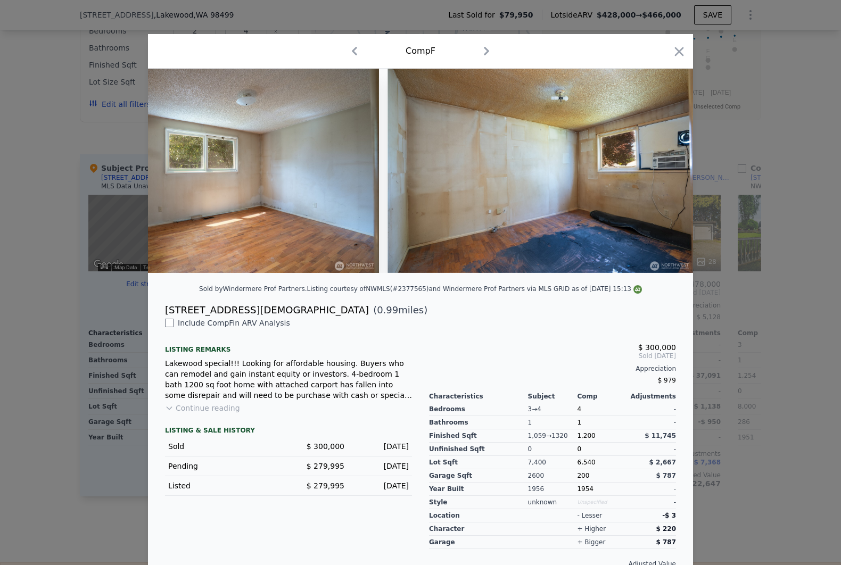
click at [795, 332] on div at bounding box center [420, 282] width 841 height 565
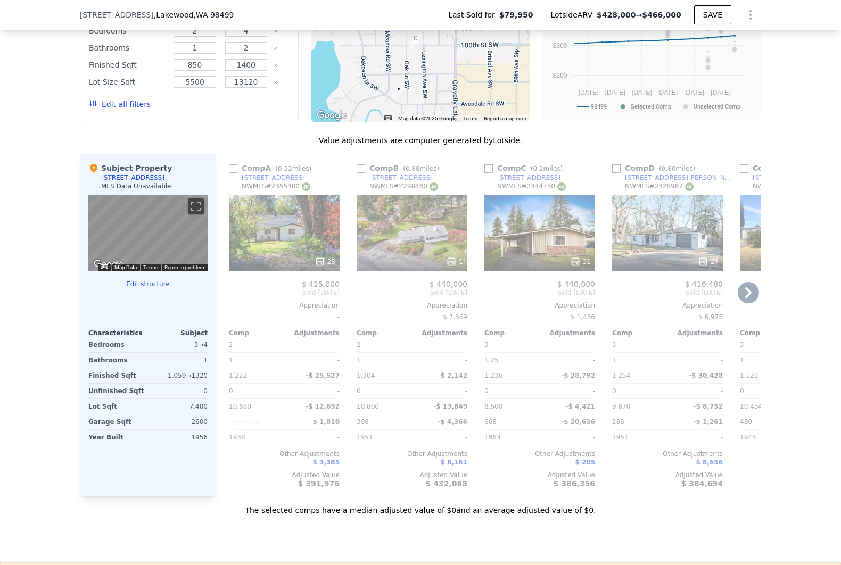
click at [298, 251] on div "28" at bounding box center [284, 233] width 111 height 77
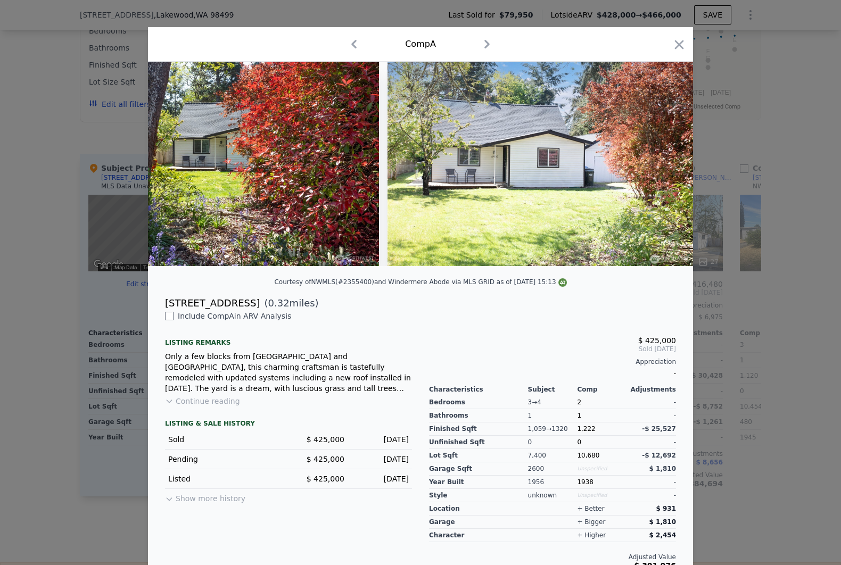
scroll to position [29, 0]
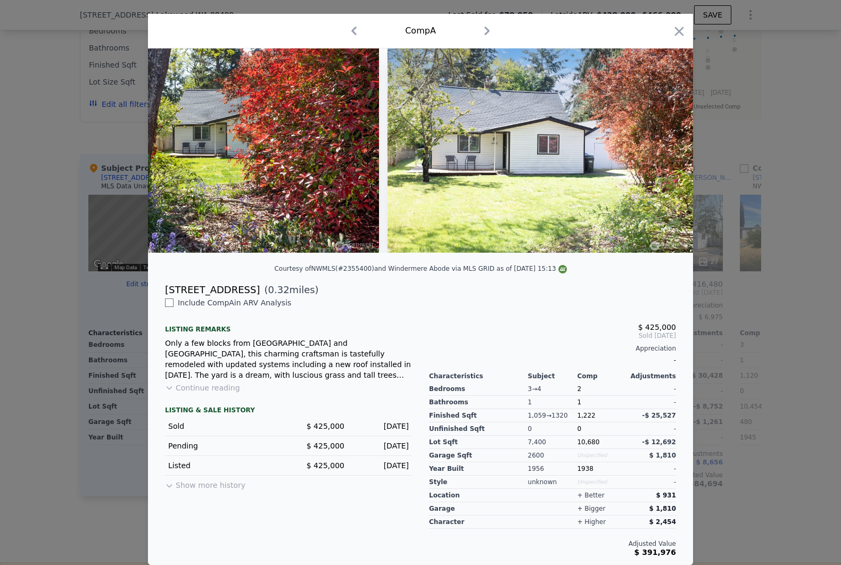
click at [210, 392] on button "Continue reading" at bounding box center [202, 388] width 75 height 11
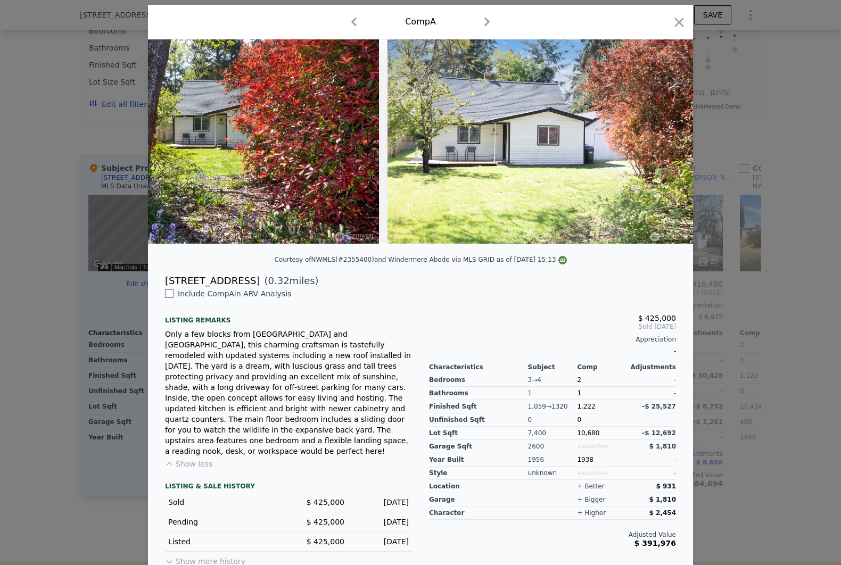
click at [206, 286] on div "[STREET_ADDRESS]" at bounding box center [212, 281] width 95 height 15
drag, startPoint x: 206, startPoint y: 286, endPoint x: 164, endPoint y: 289, distance: 42.1
click at [165, 288] on div "[STREET_ADDRESS]" at bounding box center [212, 281] width 95 height 15
drag, startPoint x: 163, startPoint y: 291, endPoint x: 262, endPoint y: 294, distance: 99.6
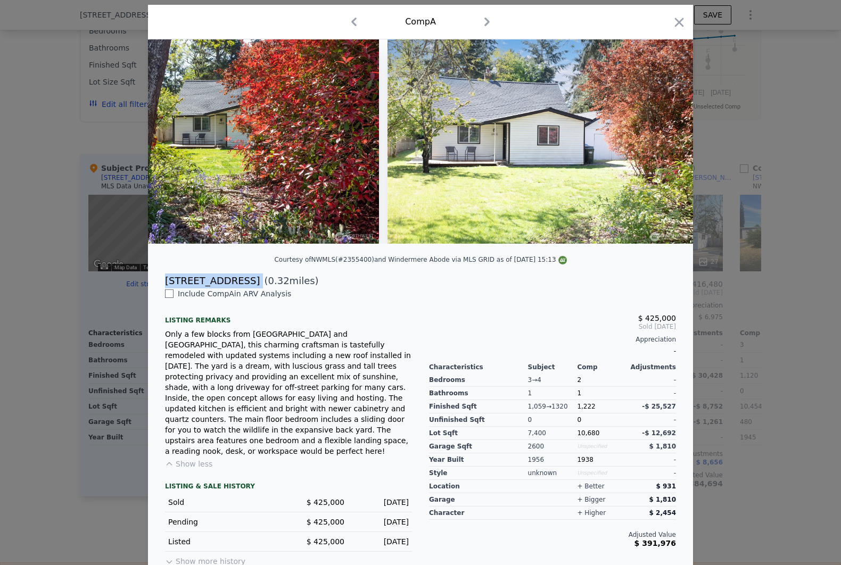
click at [262, 288] on div "[STREET_ADDRESS] ( 0.32 miles)" at bounding box center [420, 281] width 528 height 15
drag, startPoint x: 262, startPoint y: 294, endPoint x: 256, endPoint y: 291, distance: 6.9
copy div "[STREET_ADDRESS]"
click at [738, 331] on div at bounding box center [420, 282] width 841 height 565
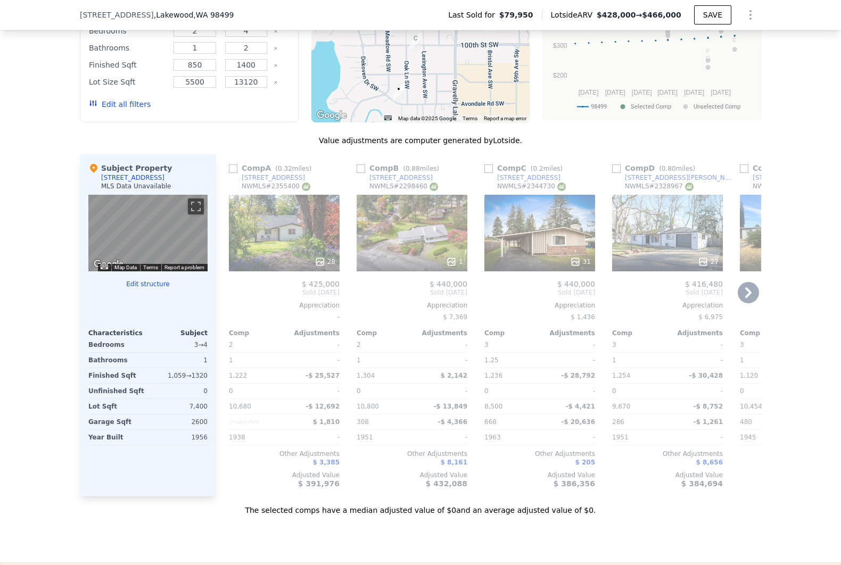
type input "3"
type input "792"
type input "1430"
type input "12000"
type input "$ 428,000"
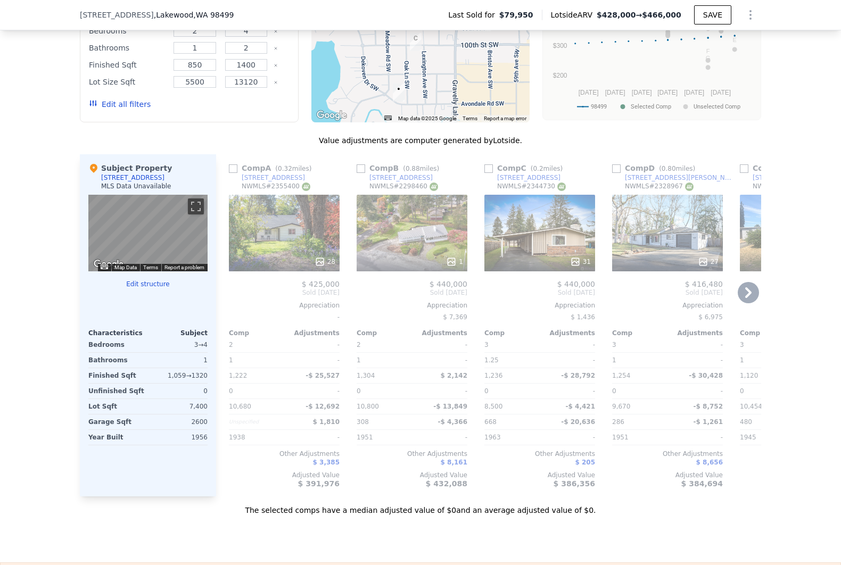
type input "$ 30,002"
checkbox input "true"
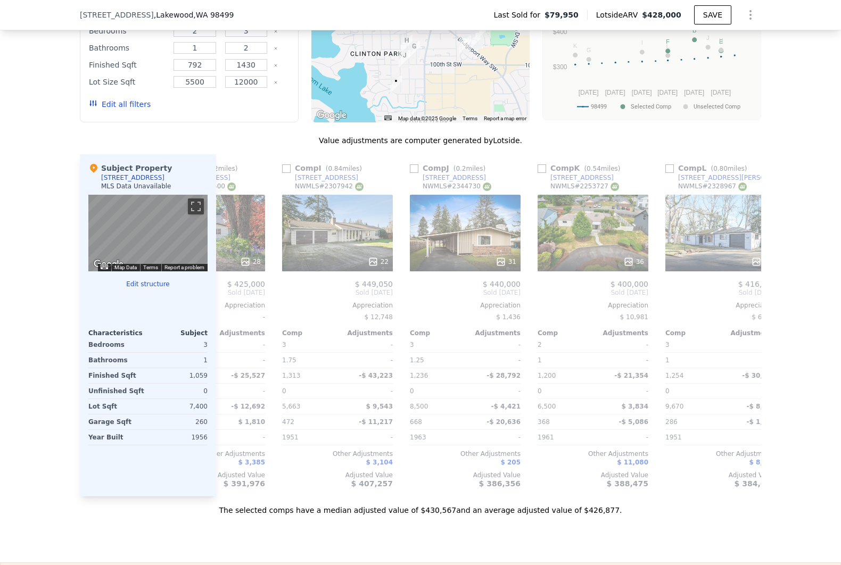
scroll to position [0, 1013]
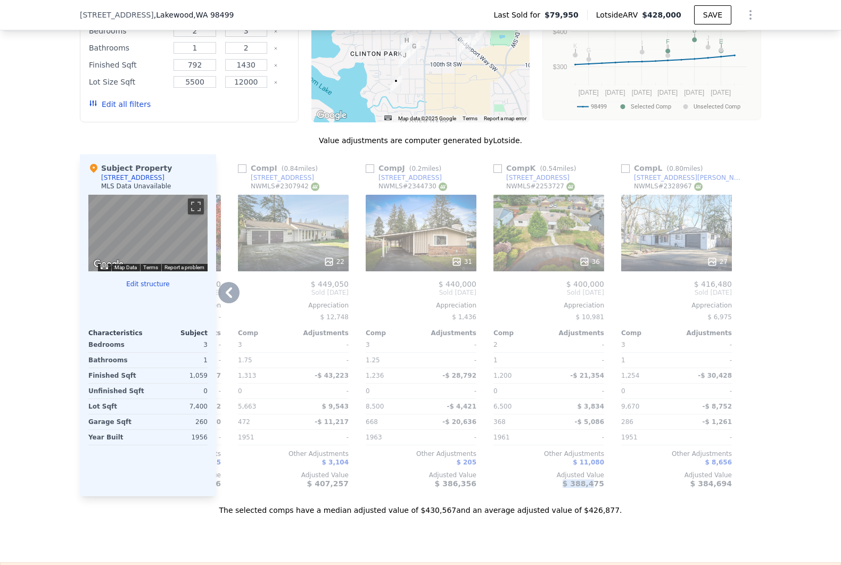
drag, startPoint x: 582, startPoint y: 504, endPoint x: 508, endPoint y: 501, distance: 74.0
click at [508, 497] on div "Comp K ( 0.54 miles) [STREET_ADDRESS] # 2253727 36 $ 400,000 Sold [DATE] Apprec…" at bounding box center [548, 325] width 119 height 342
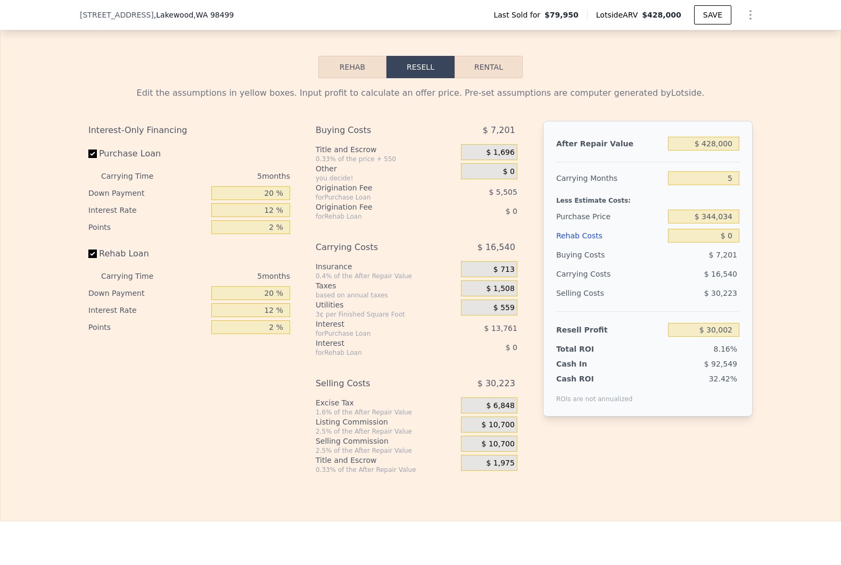
scroll to position [1454, 0]
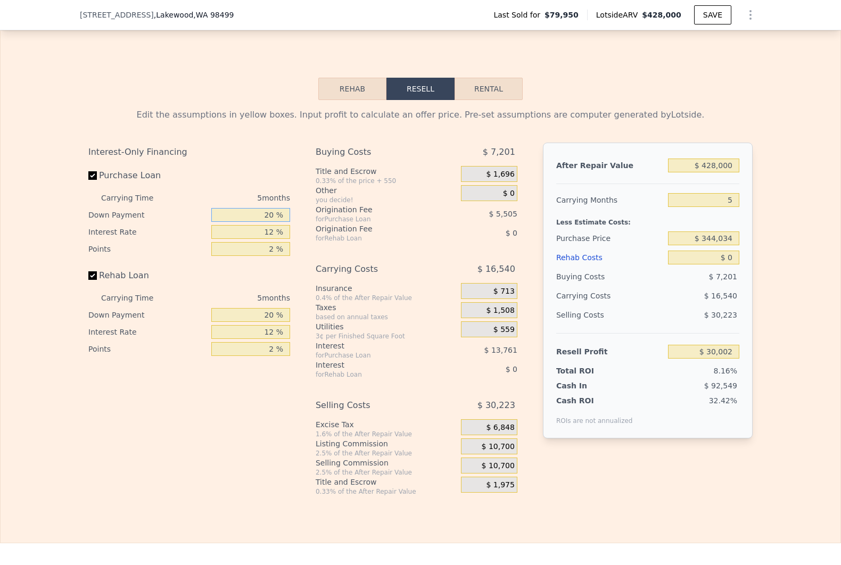
click at [258, 222] on input "20 %" at bounding box center [250, 215] width 79 height 14
type input "10 %"
type input "$ 27,594"
type input "10 %"
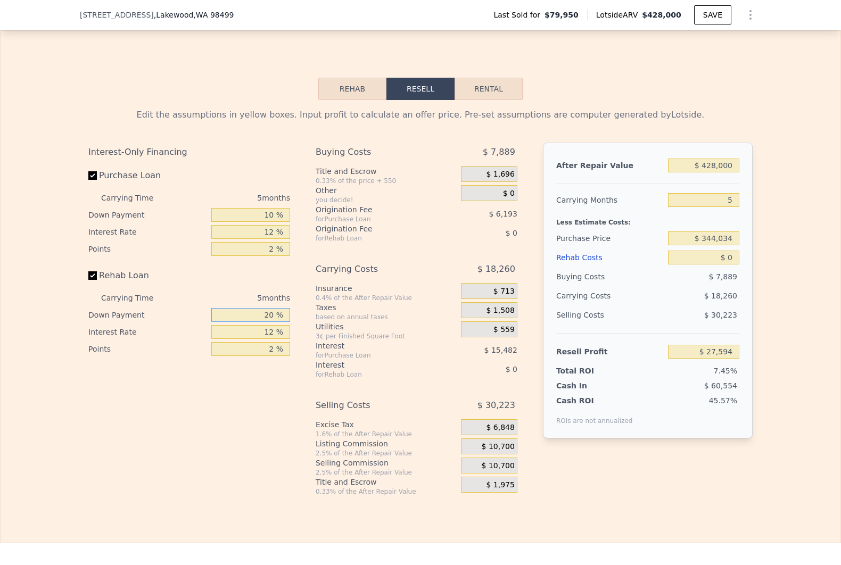
click at [265, 322] on input "20 %" at bounding box center [250, 315] width 79 height 14
type input "10 %"
click at [715, 245] on input "$ 344,034" at bounding box center [703, 239] width 71 height 14
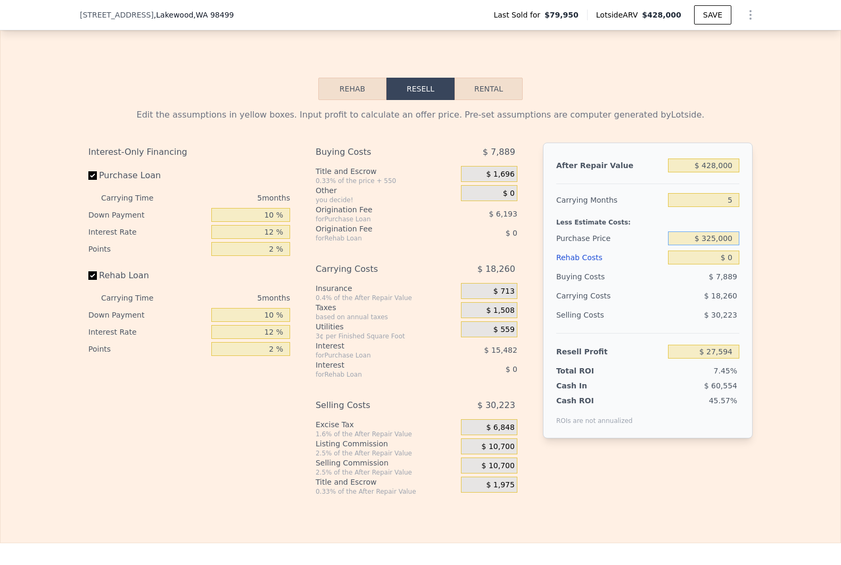
type input "$ 325,000"
click at [714, 172] on input "$ 428,000" at bounding box center [703, 166] width 71 height 14
click at [489, 452] on span "$ 11,000" at bounding box center [498, 447] width 33 height 10
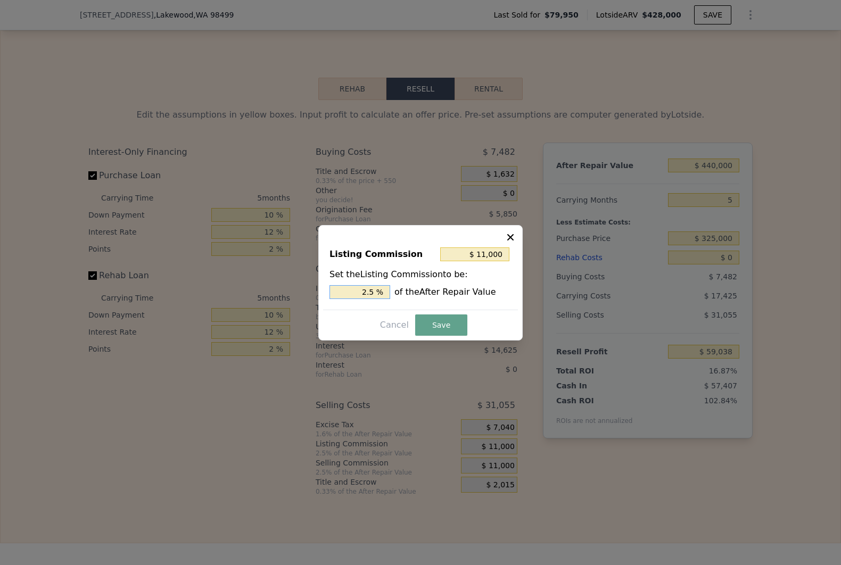
click at [370, 296] on input "2.5 %" at bounding box center [359, 292] width 61 height 14
click at [458, 319] on button "Save" at bounding box center [441, 325] width 52 height 21
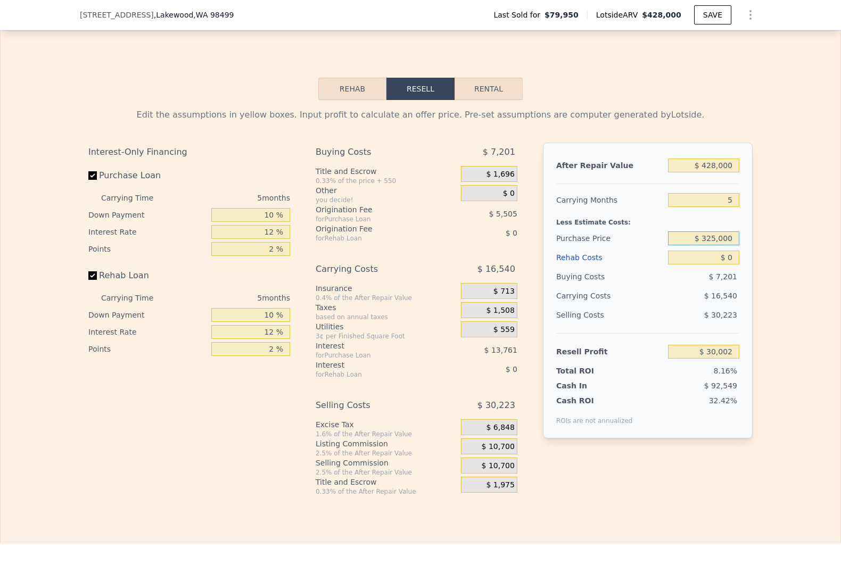
click at [708, 245] on input "$ 325,000" at bounding box center [703, 239] width 71 height 14
click at [490, 452] on span "$ 10,700" at bounding box center [498, 447] width 33 height 10
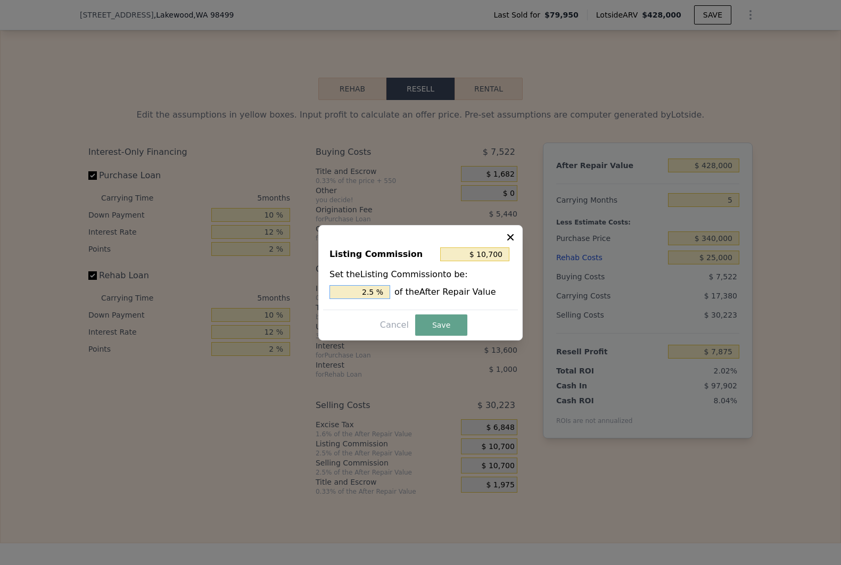
click at [359, 294] on input "2.5 %" at bounding box center [359, 292] width 61 height 14
click at [434, 319] on button "Save" at bounding box center [441, 325] width 52 height 21
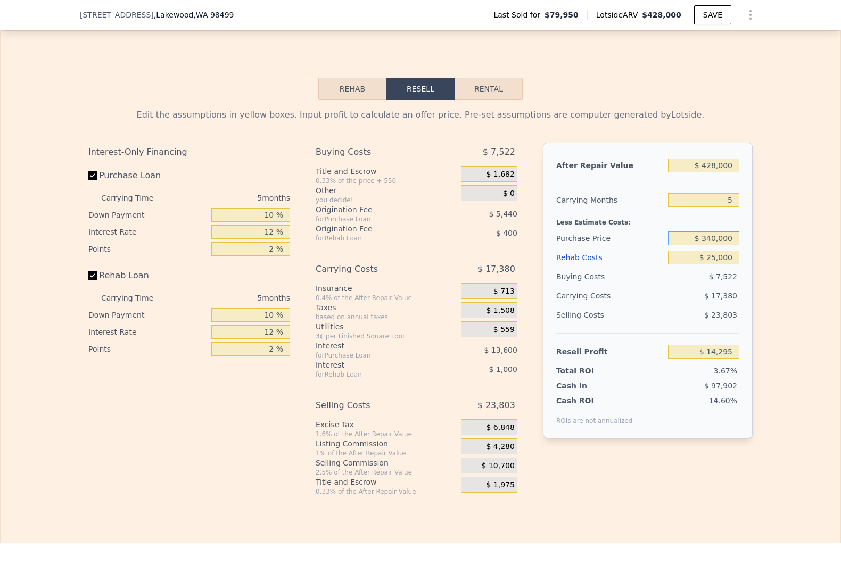
click at [715, 245] on input "$ 340,000" at bounding box center [703, 239] width 71 height 14
click at [722, 172] on input "$ 428,000" at bounding box center [703, 166] width 71 height 14
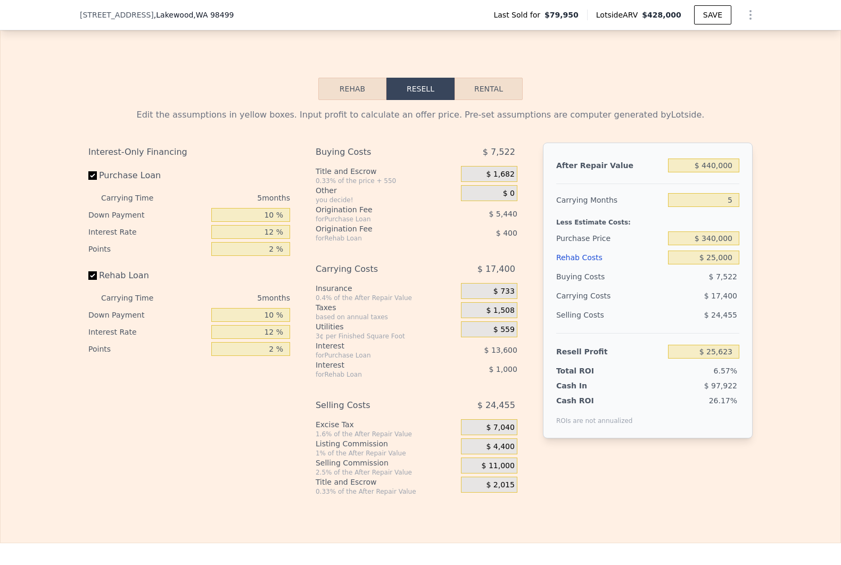
click at [774, 295] on div "Edit the assumptions in yellow boxes. Input profit to calculate an offer price.…" at bounding box center [421, 298] width 840 height 396
click at [715, 172] on input "$ 440,000" at bounding box center [703, 166] width 71 height 14
click at [711, 172] on input "$ 450,000" at bounding box center [703, 166] width 71 height 14
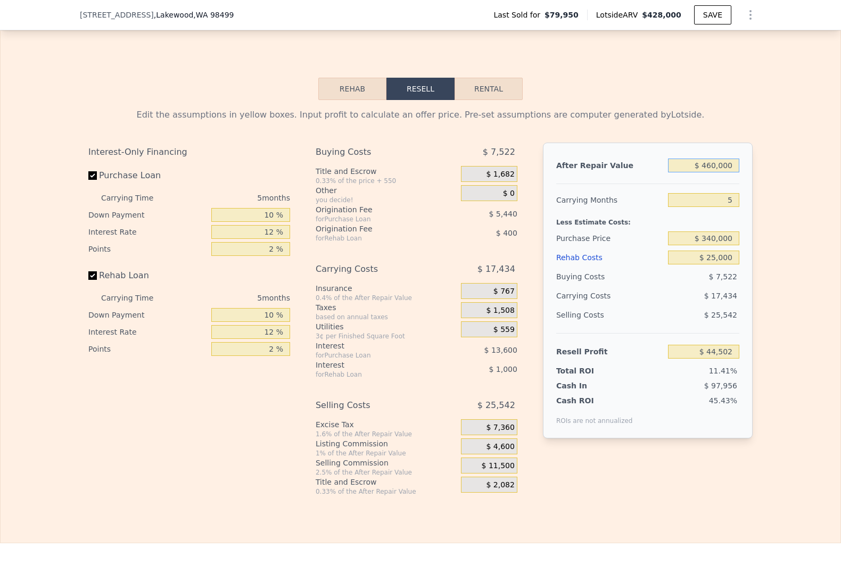
click at [711, 172] on input "$ 460,000" at bounding box center [703, 166] width 71 height 14
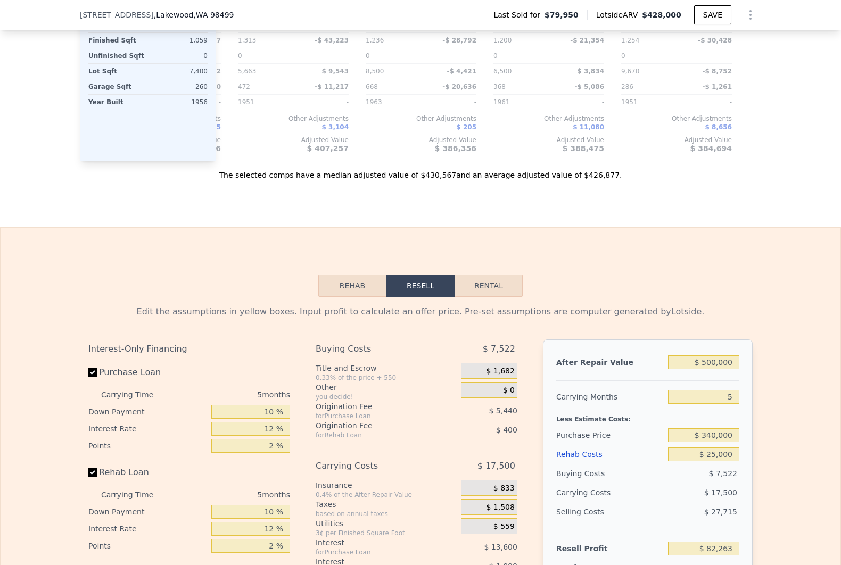
scroll to position [1276, 0]
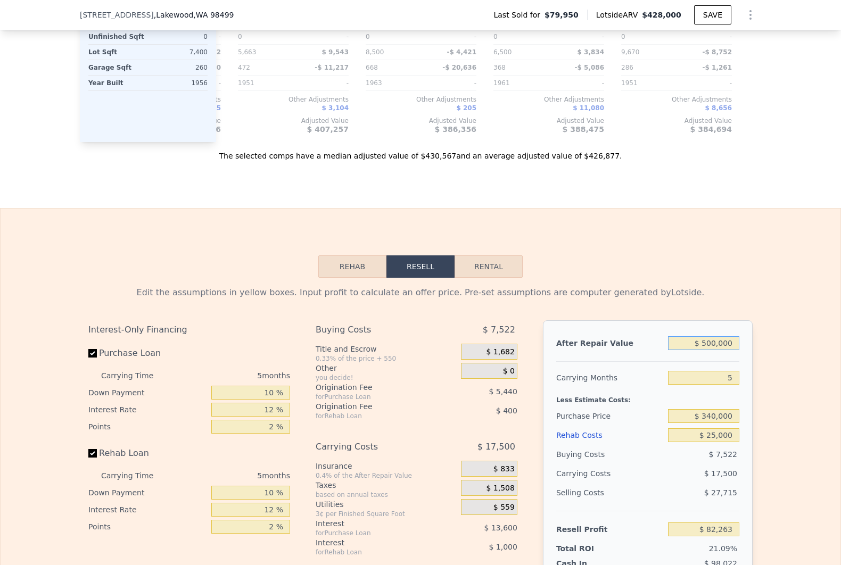
click at [704, 350] on input "$ 500,000" at bounding box center [703, 343] width 71 height 14
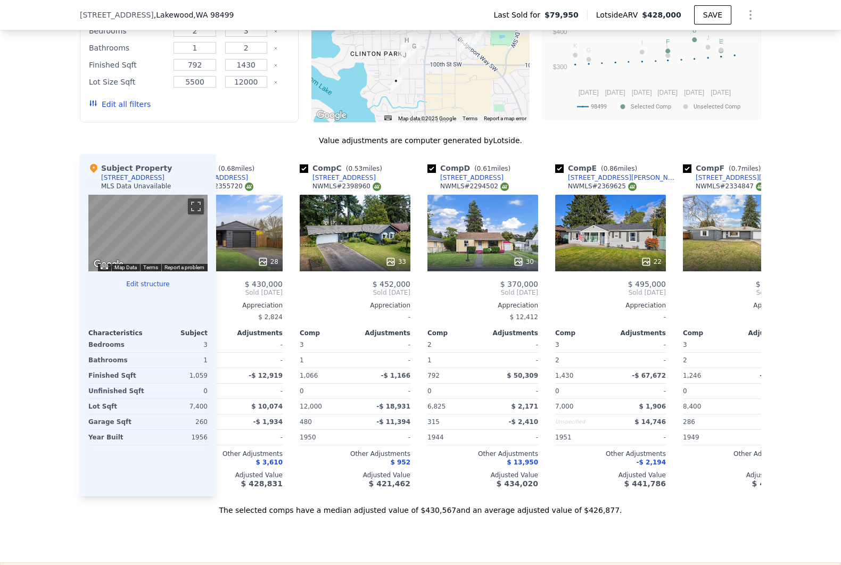
scroll to position [0, 176]
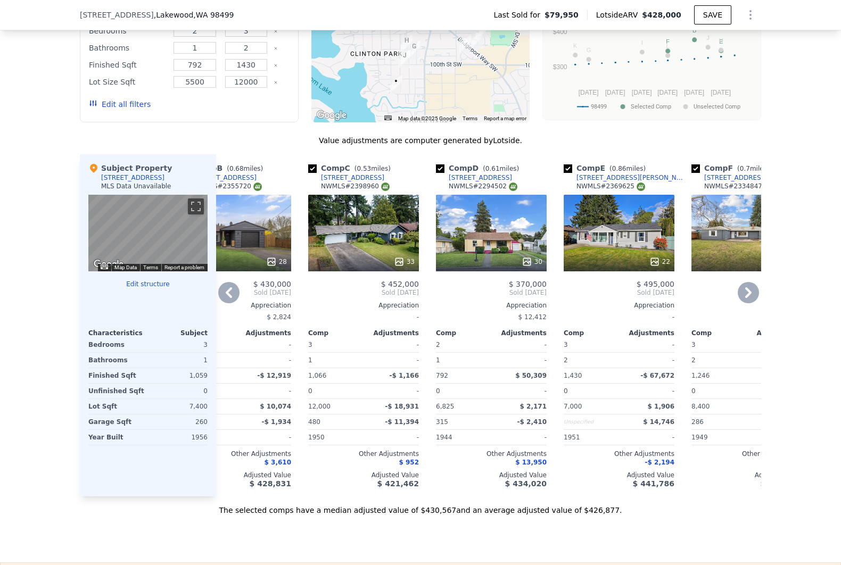
click at [502, 241] on div "30" at bounding box center [491, 233] width 111 height 77
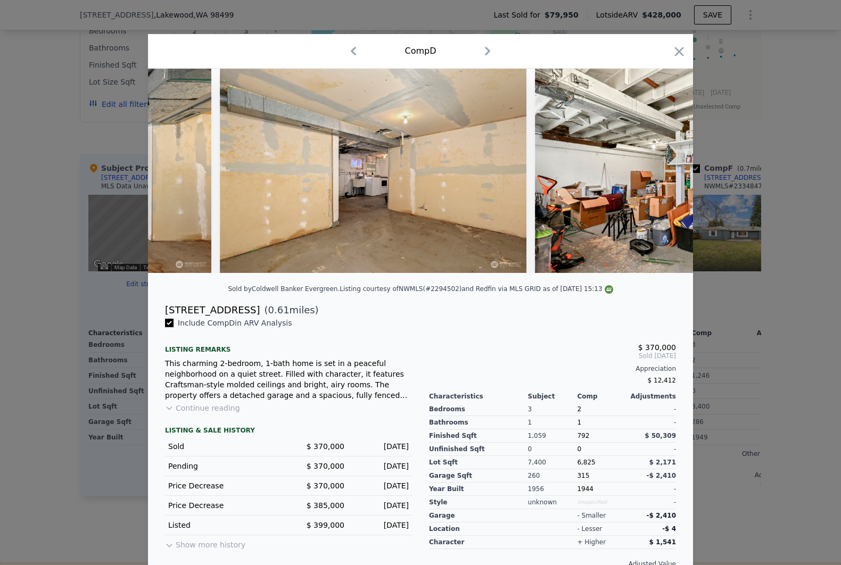
scroll to position [0, 6579]
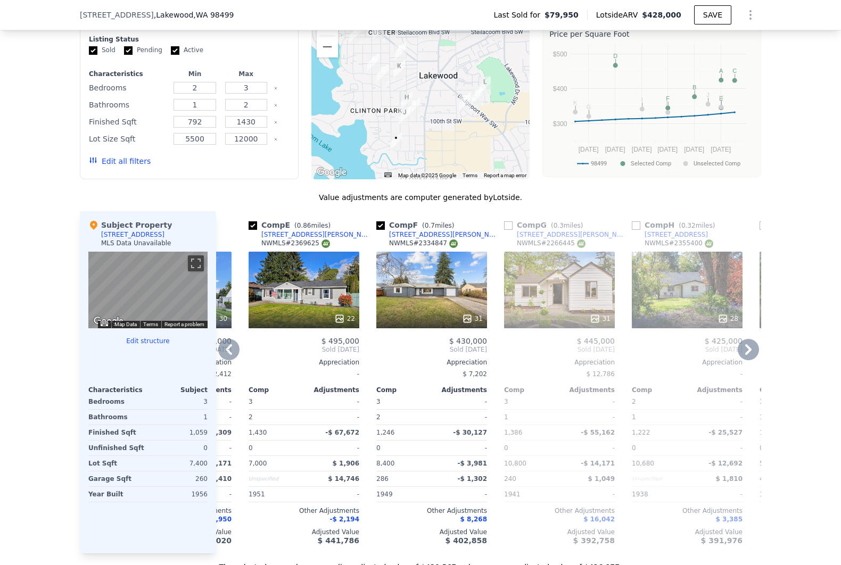
scroll to position [862, 0]
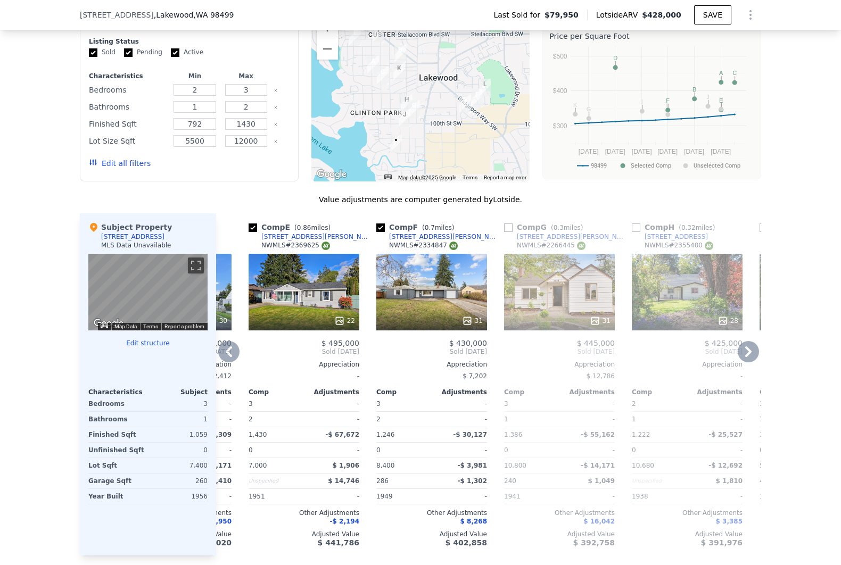
click at [563, 316] on div "31" at bounding box center [559, 292] width 111 height 77
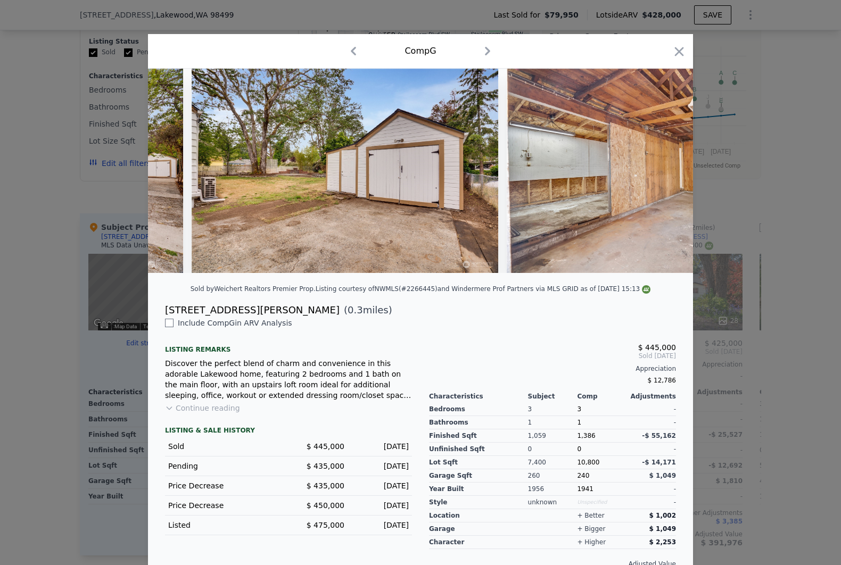
scroll to position [0, 8475]
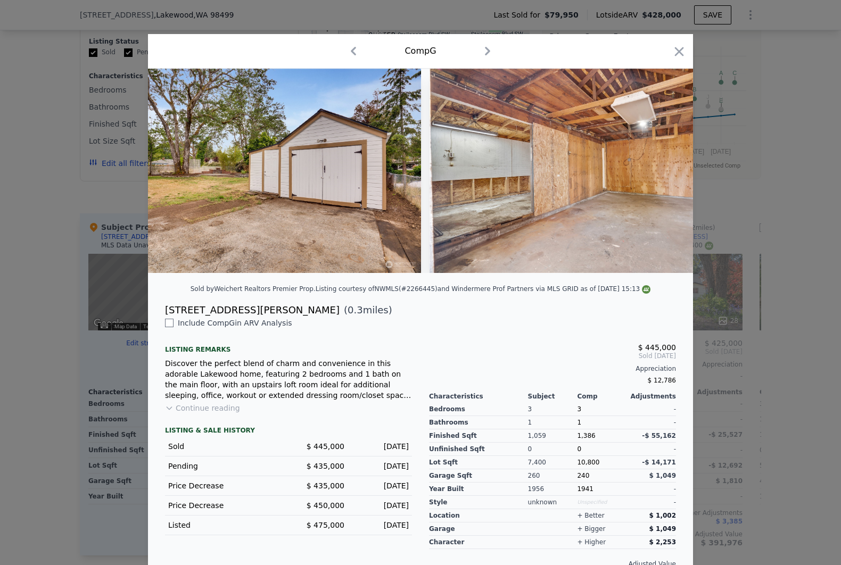
click at [684, 48] on div "Comp G" at bounding box center [420, 51] width 545 height 35
click at [678, 50] on icon "button" at bounding box center [679, 51] width 15 height 15
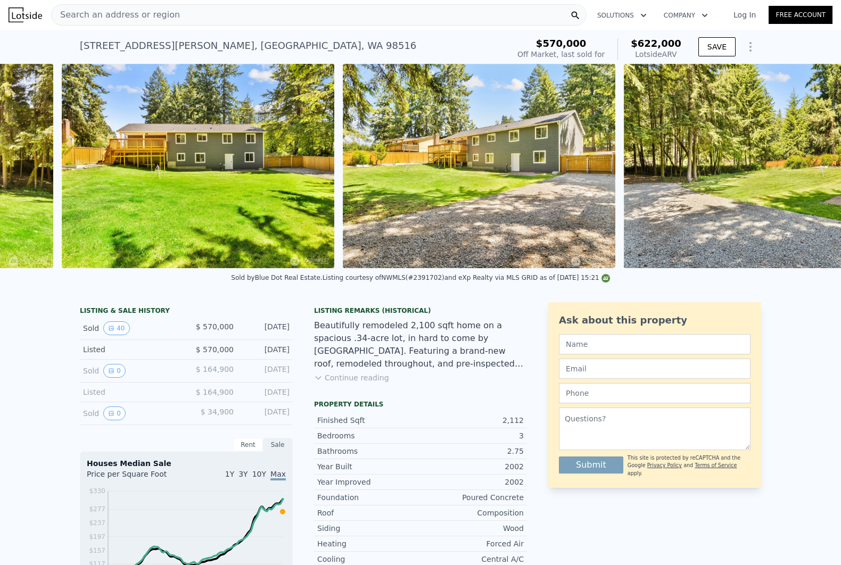
scroll to position [0, 10896]
